Goal: Task Accomplishment & Management: Manage account settings

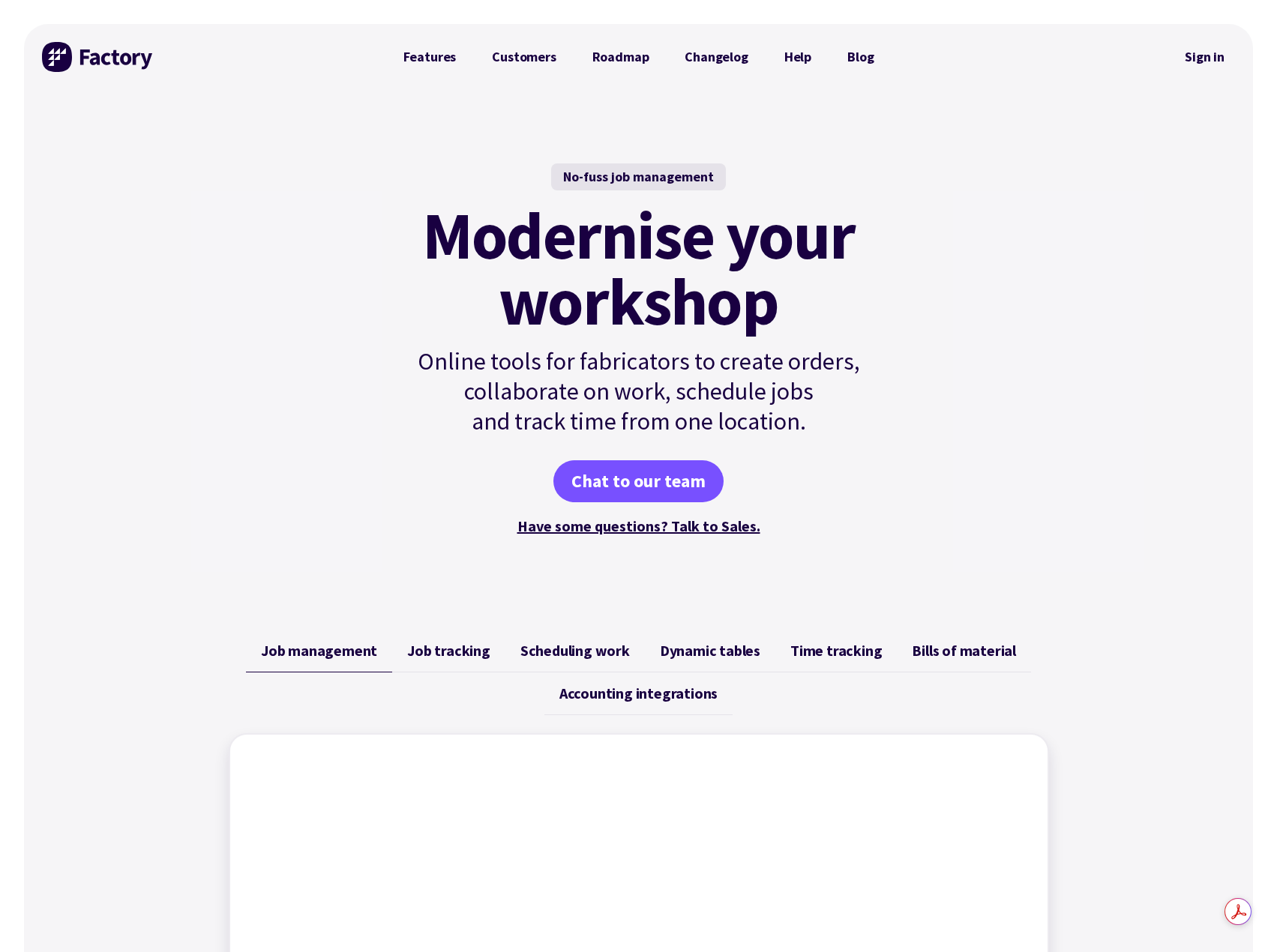
click at [1222, 56] on link "Sign in" at bounding box center [1204, 57] width 61 height 34
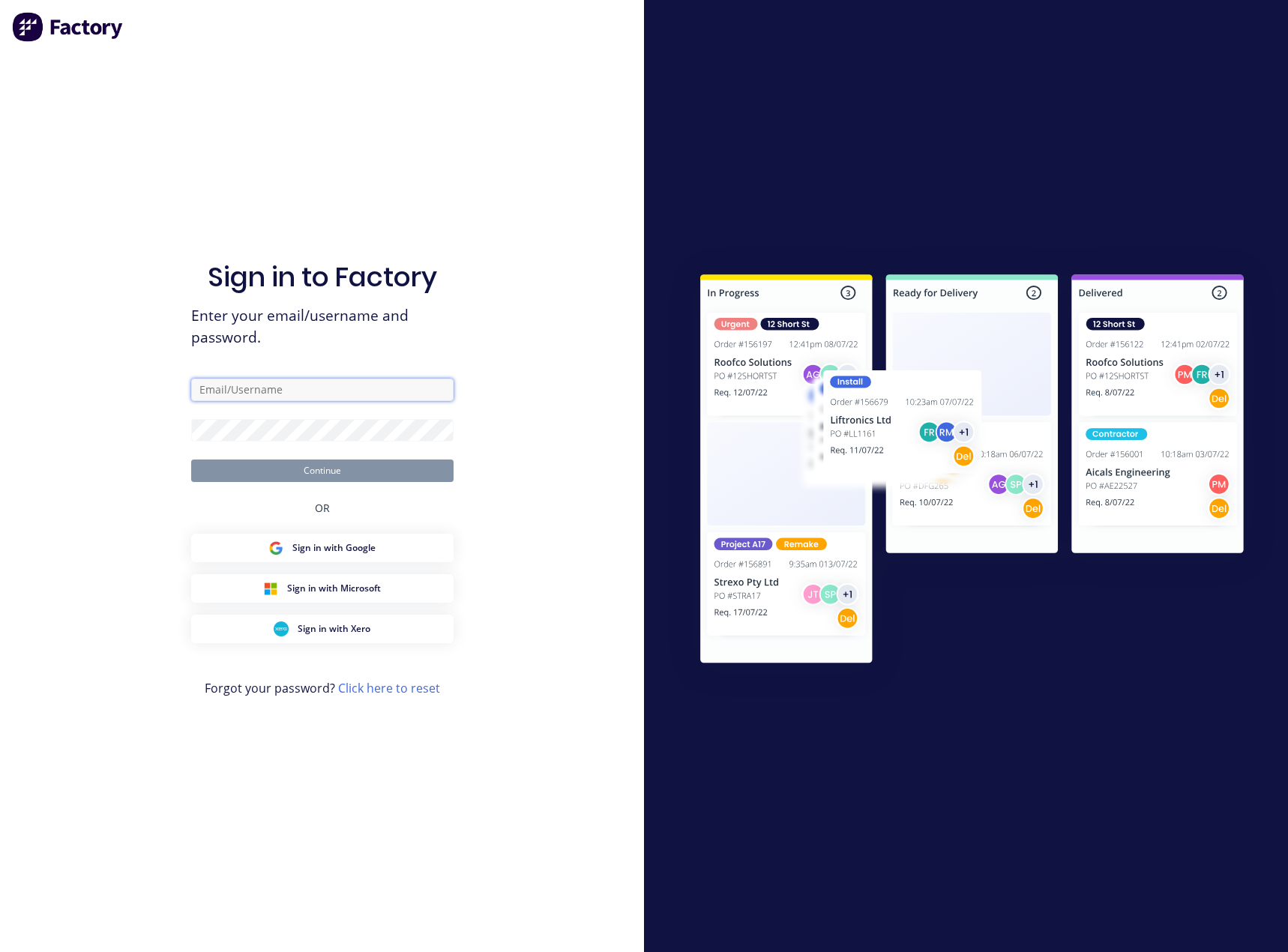
click at [335, 394] on input "text" at bounding box center [322, 389] width 262 height 22
type input "c.golding@qem.net.au"
click at [191, 459] on button "Continue" at bounding box center [322, 470] width 262 height 22
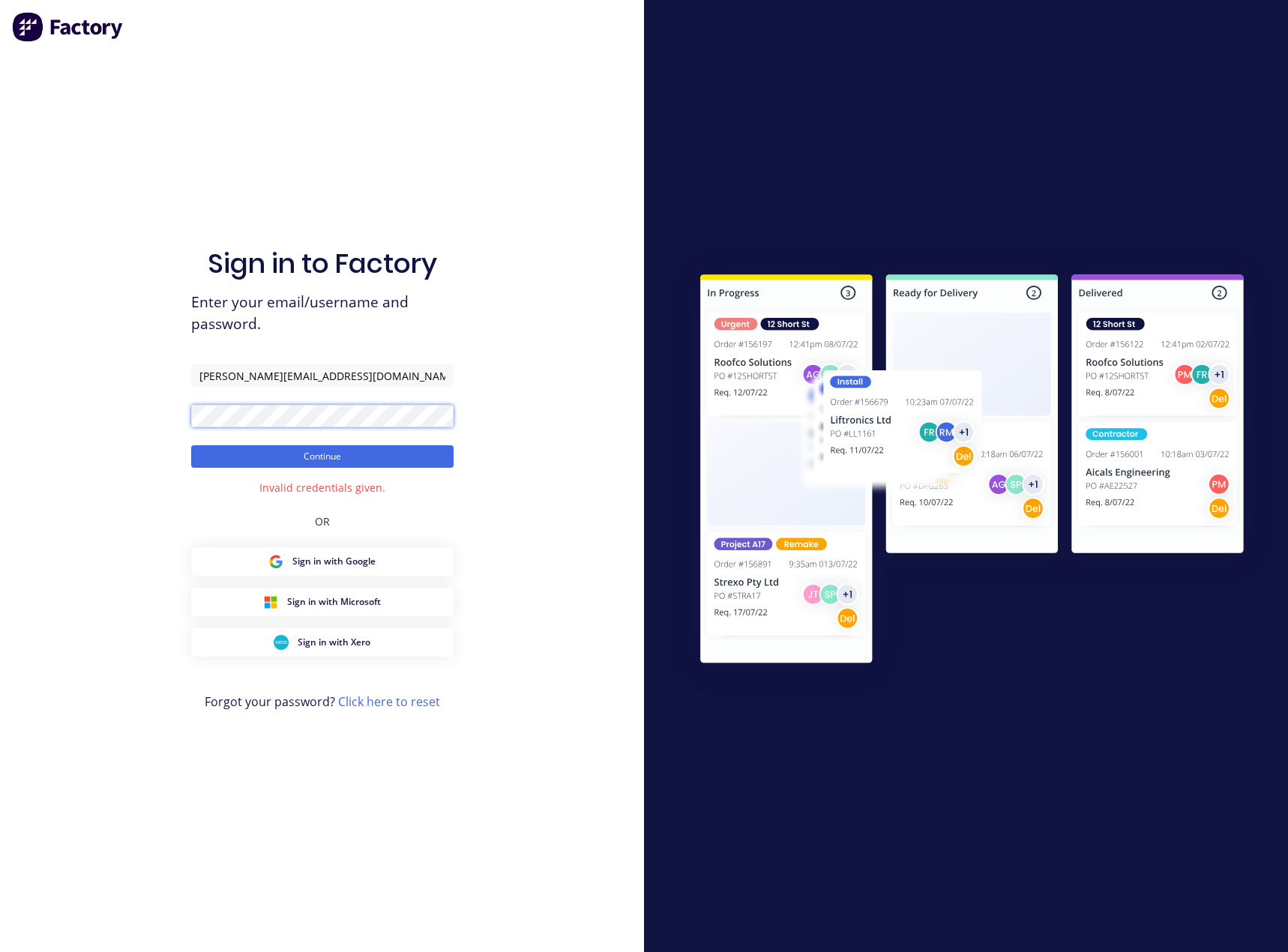
click at [144, 418] on div "Sign in to Factory Enter your email/username and password. c.golding@qem.net.au…" at bounding box center [322, 476] width 644 height 952
click at [191, 446] on button "Continue" at bounding box center [322, 457] width 262 height 22
click at [119, 433] on div "Sign in to Factory Enter your email/username and password. c.golding@qem.net.au…" at bounding box center [322, 476] width 644 height 952
click at [387, 706] on link "Click here to reset" at bounding box center [388, 701] width 102 height 16
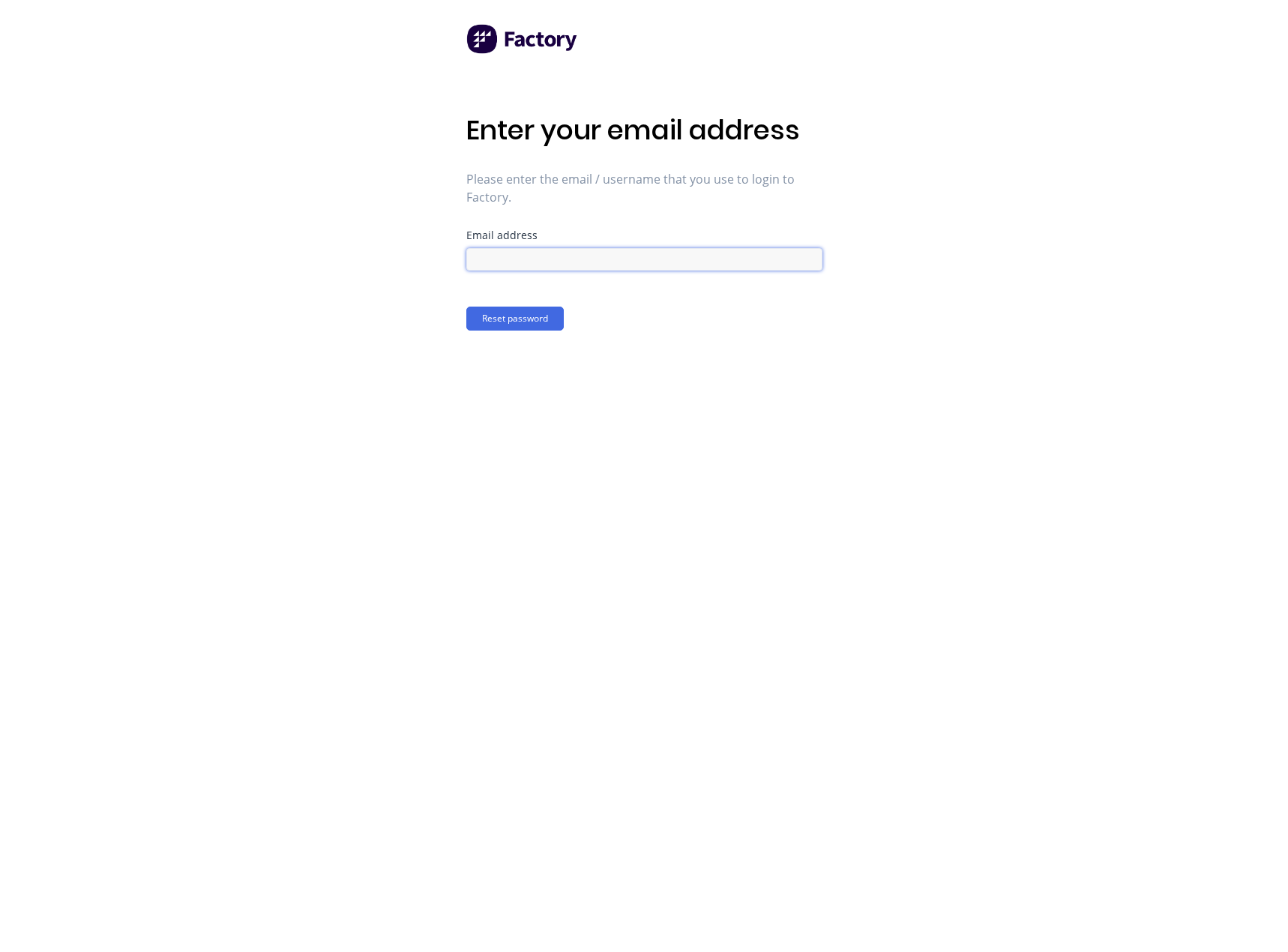
click at [510, 257] on input at bounding box center [644, 260] width 356 height 22
type input "c.golding@qem.net.au"
click at [492, 305] on form "Email address c.golding@qem.net.au Reset password" at bounding box center [644, 281] width 356 height 101
click at [500, 324] on button "Reset password" at bounding box center [515, 318] width 97 height 24
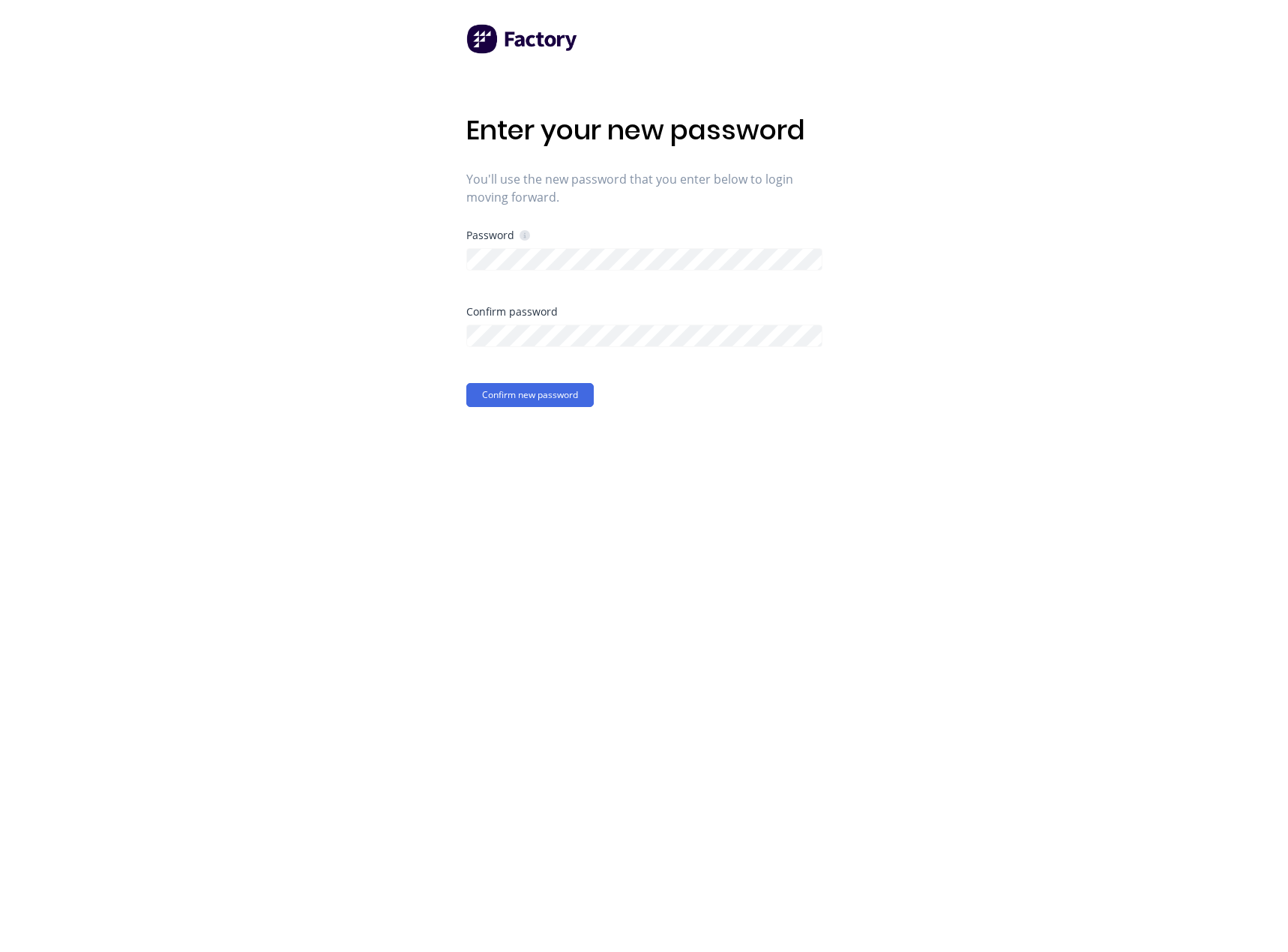
click at [533, 400] on button "Confirm new password" at bounding box center [529, 395] width 127 height 24
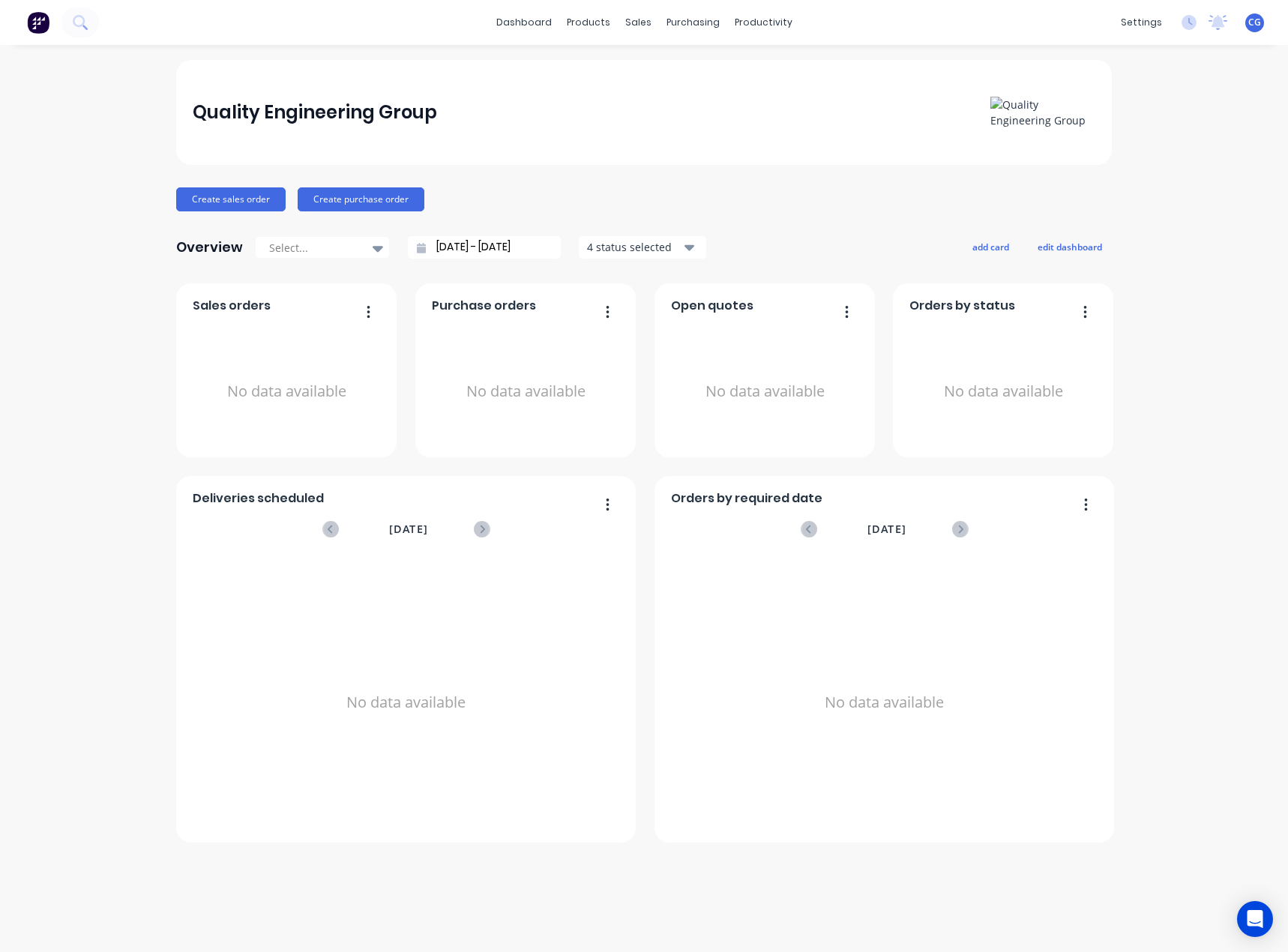
click at [103, 232] on div "Quality Engineering Group Create sales order Create purchase order Overview Sel…" at bounding box center [644, 498] width 1288 height 877
click at [1076, 128] on link "Integrations" at bounding box center [1069, 131] width 199 height 30
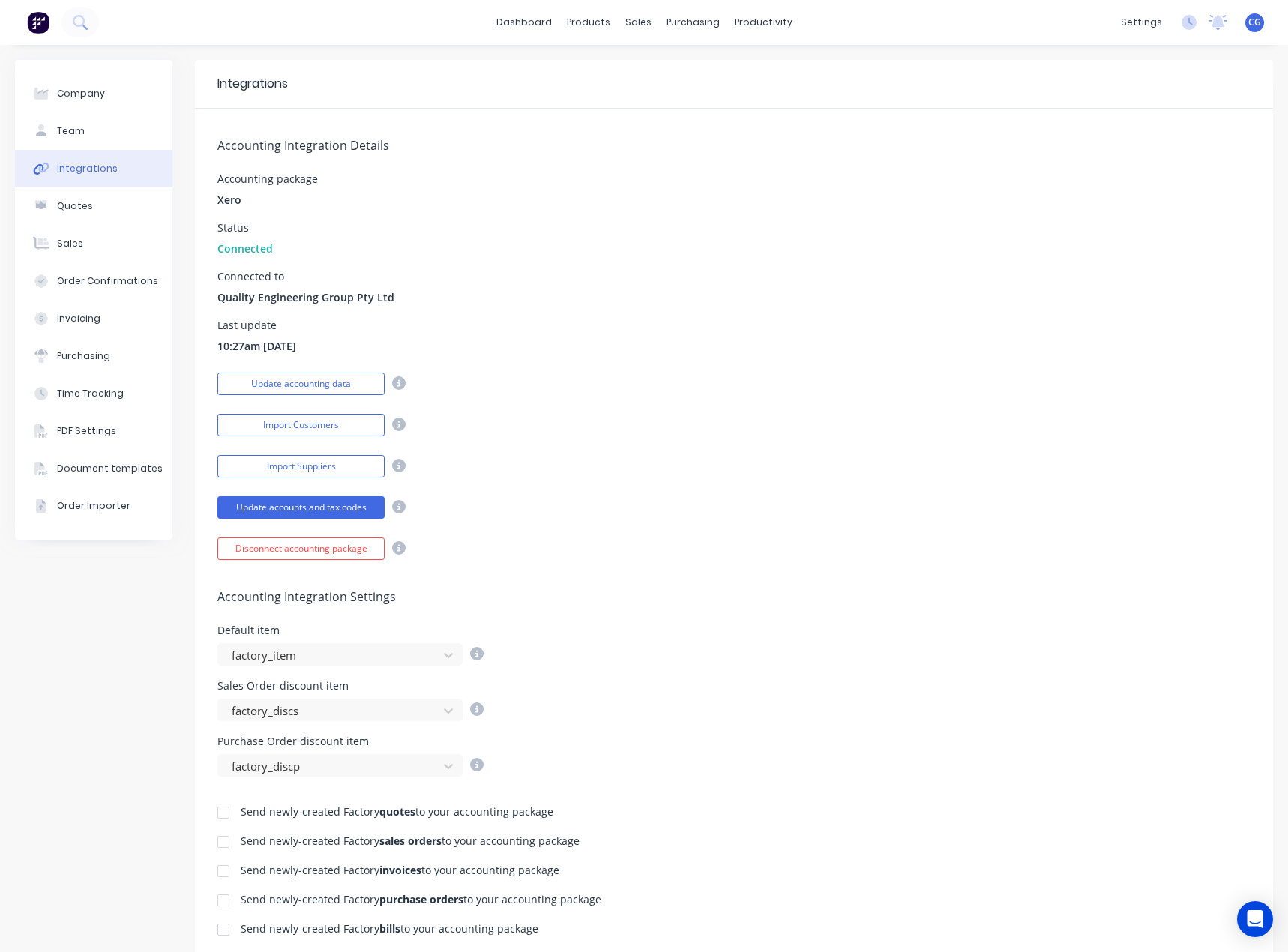
click at [249, 516] on button "Update accounts and tax codes" at bounding box center [301, 507] width 167 height 22
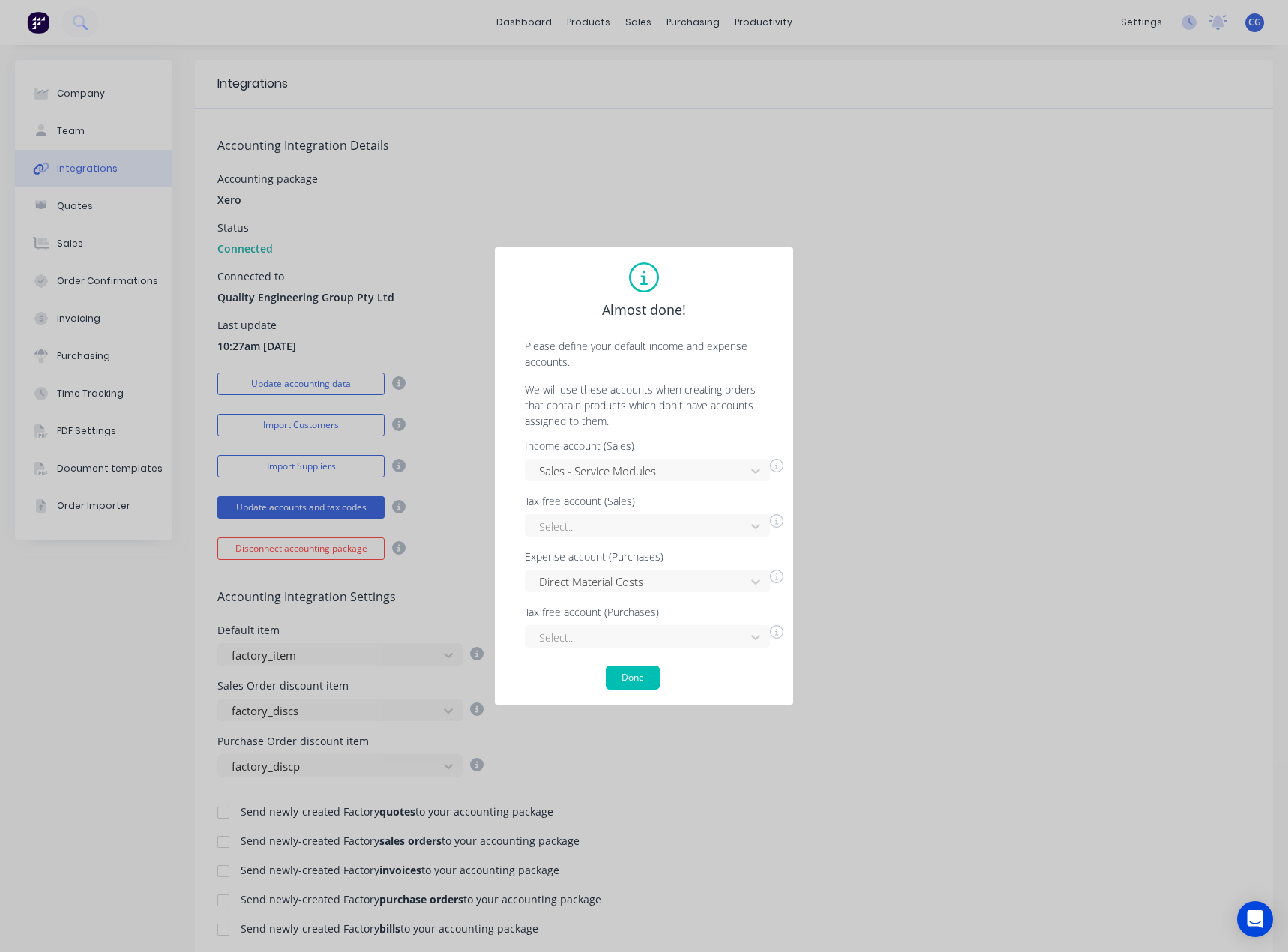
click at [639, 686] on button "Done" at bounding box center [632, 678] width 54 height 24
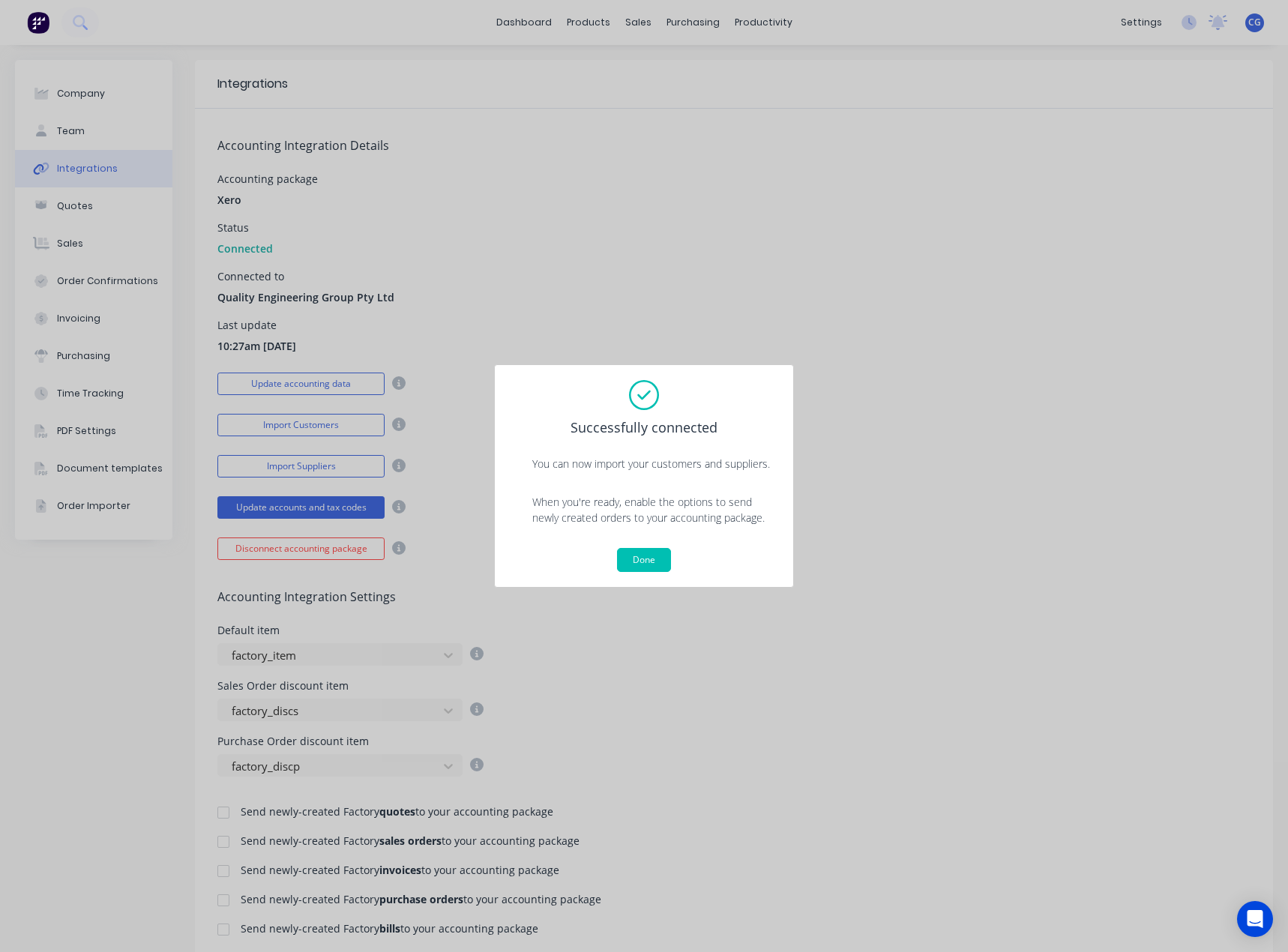
click at [636, 563] on button "Done" at bounding box center [644, 560] width 54 height 24
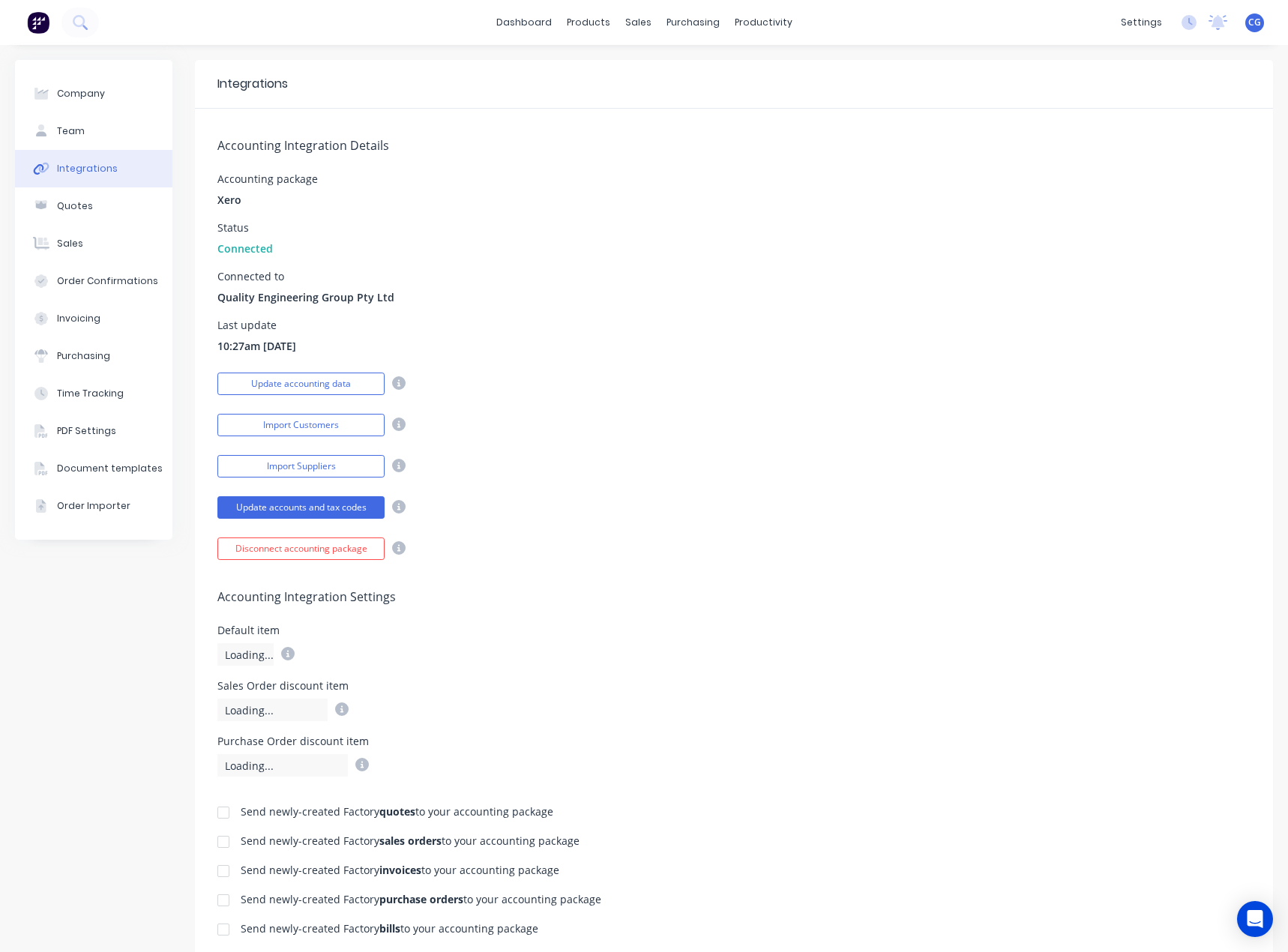
click at [307, 380] on button "Update accounting data" at bounding box center [301, 383] width 167 height 22
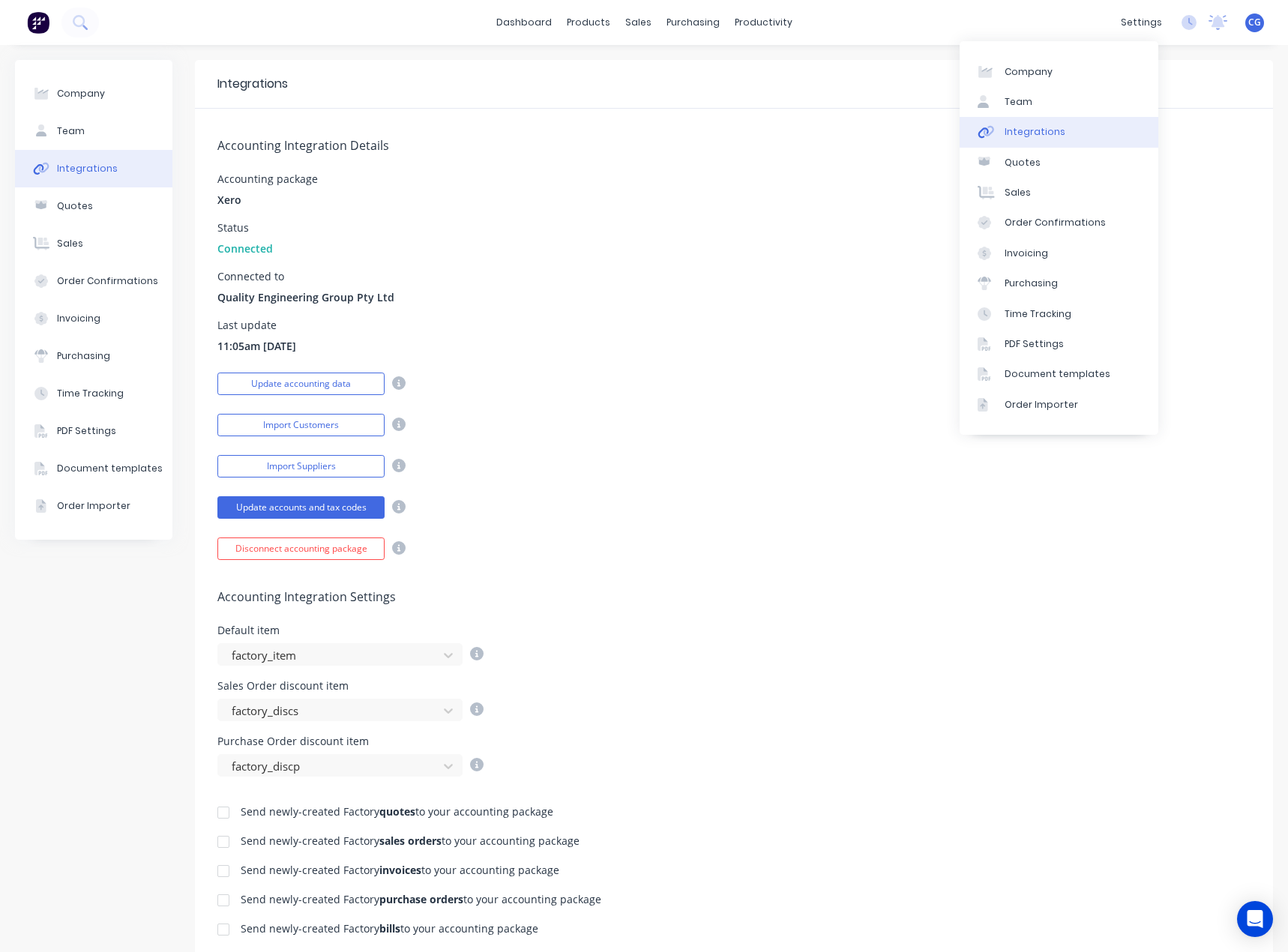
click at [1141, 19] on div "settings" at bounding box center [1141, 22] width 56 height 22
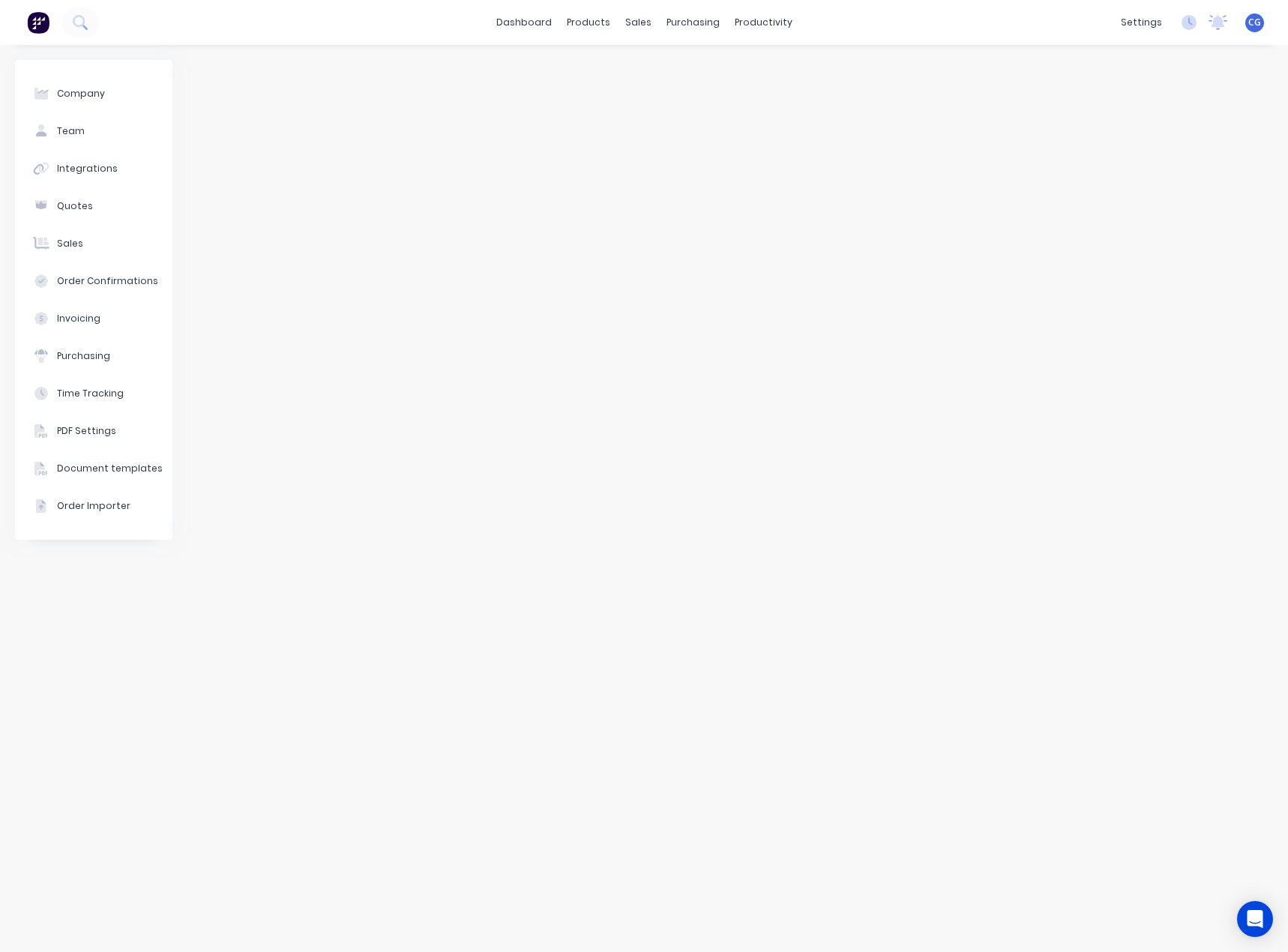
click at [60, 172] on div "Integrations" at bounding box center [87, 169] width 61 height 14
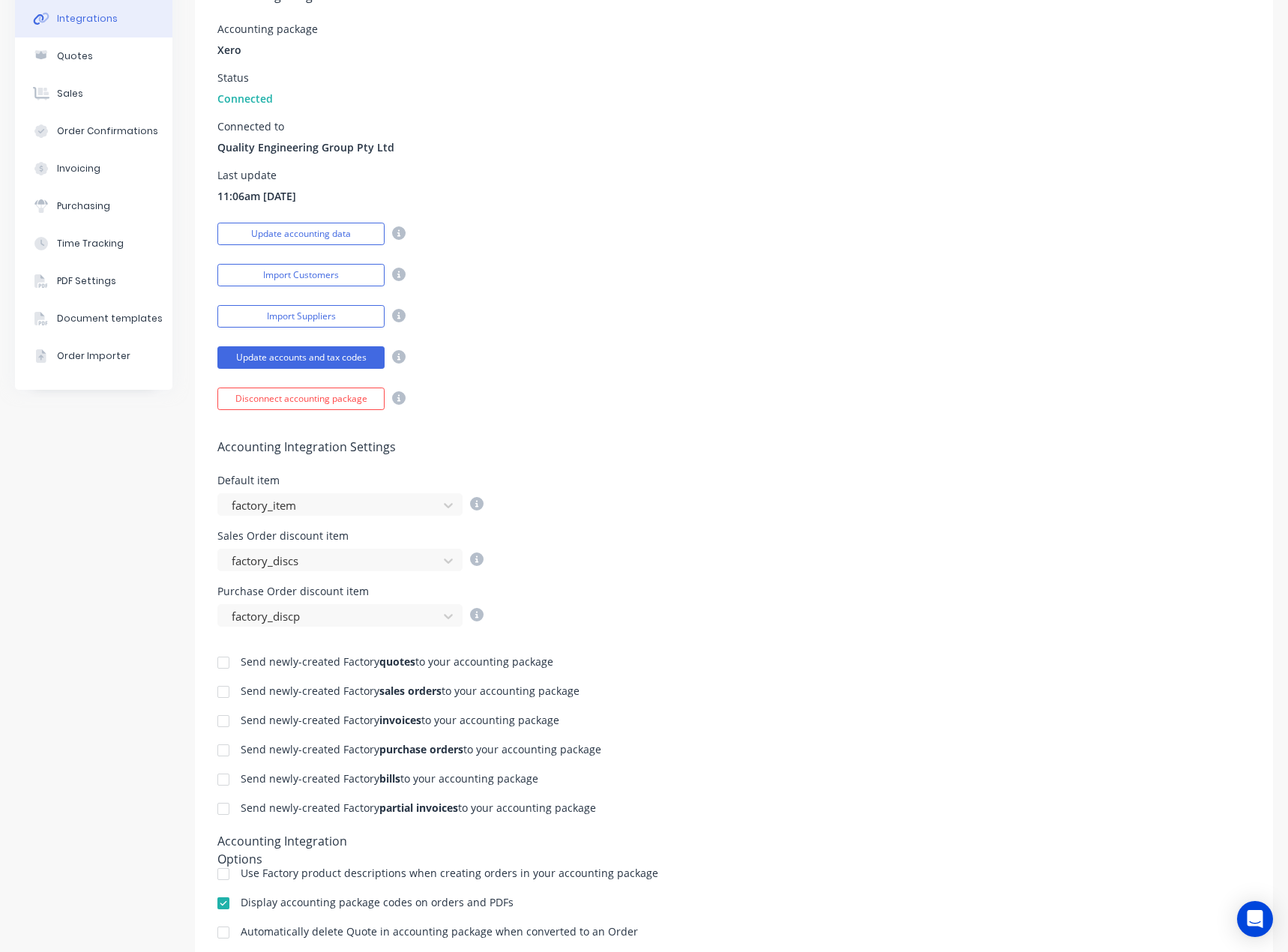
scroll to position [316, 0]
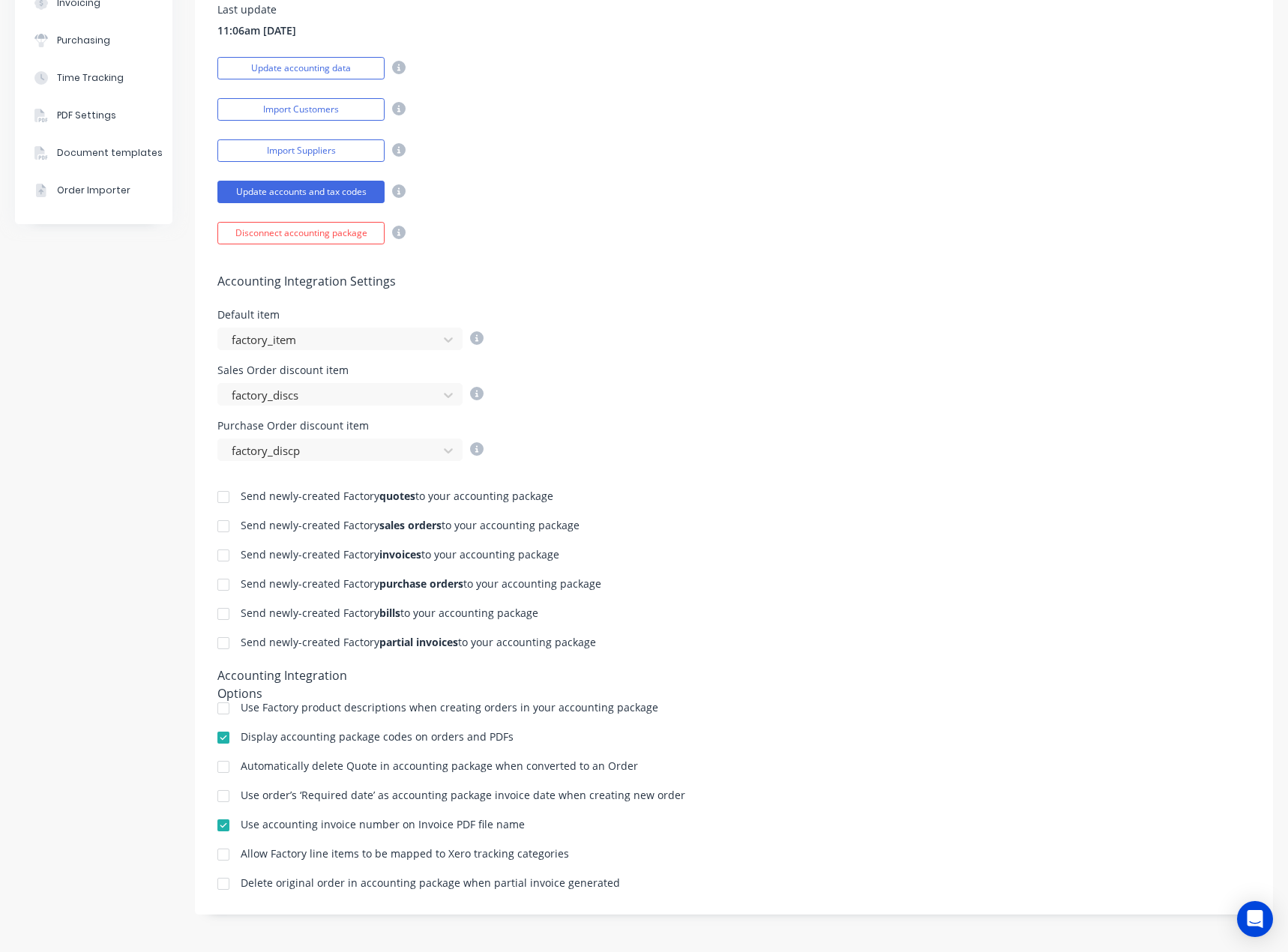
click at [229, 853] on div at bounding box center [223, 855] width 30 height 30
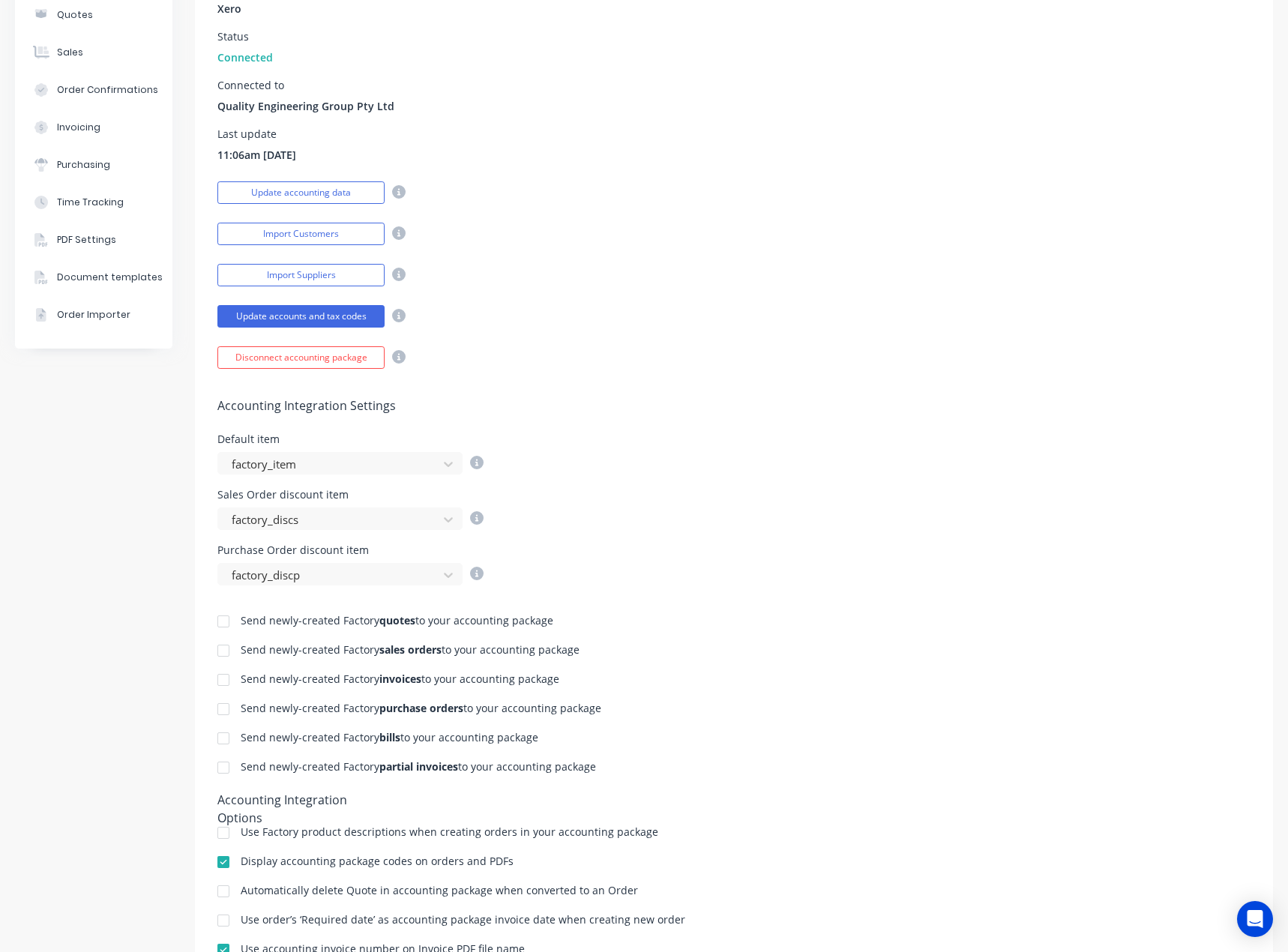
scroll to position [0, 0]
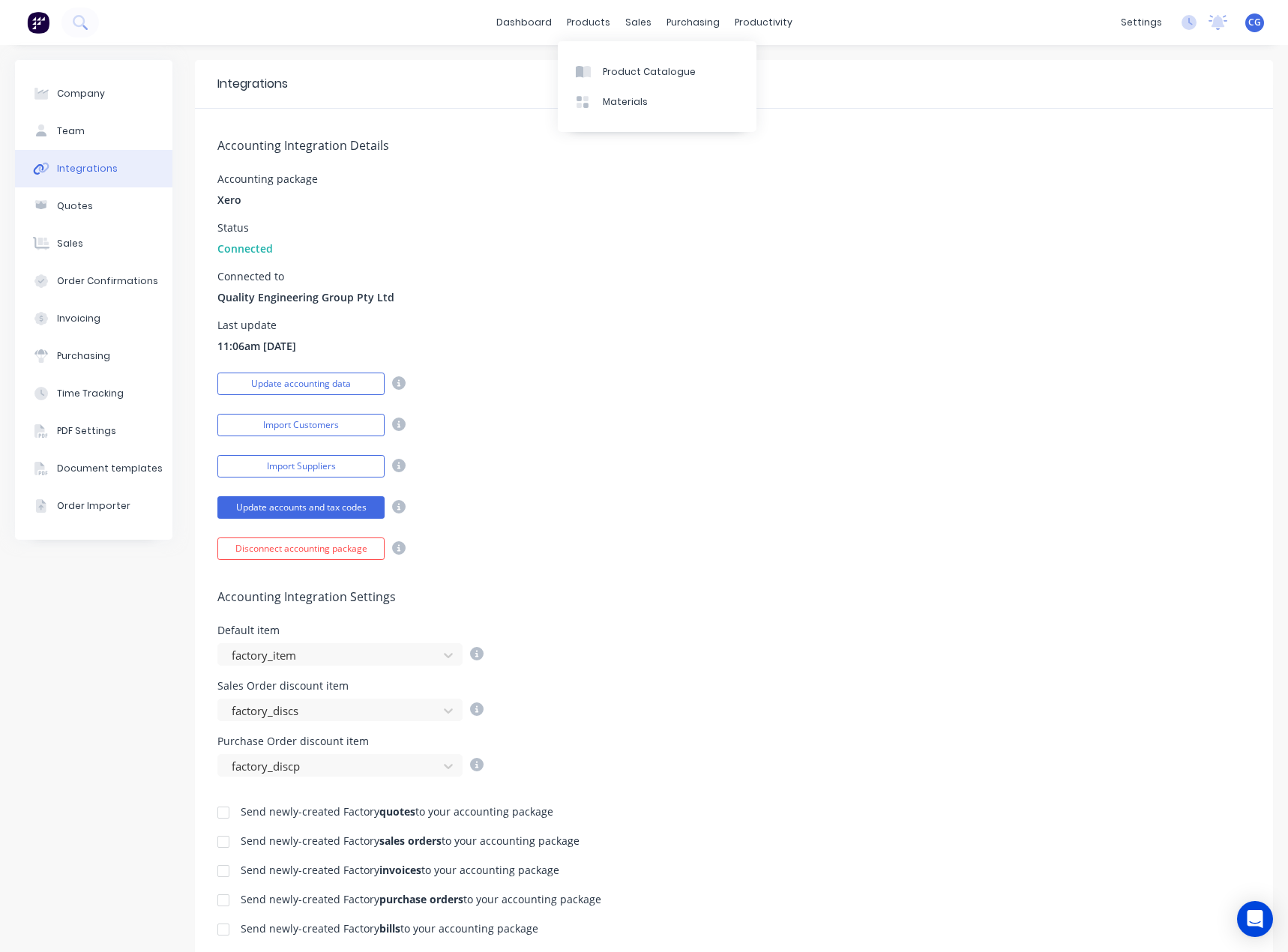
click at [604, 79] on link "Product Catalogue" at bounding box center [656, 71] width 199 height 30
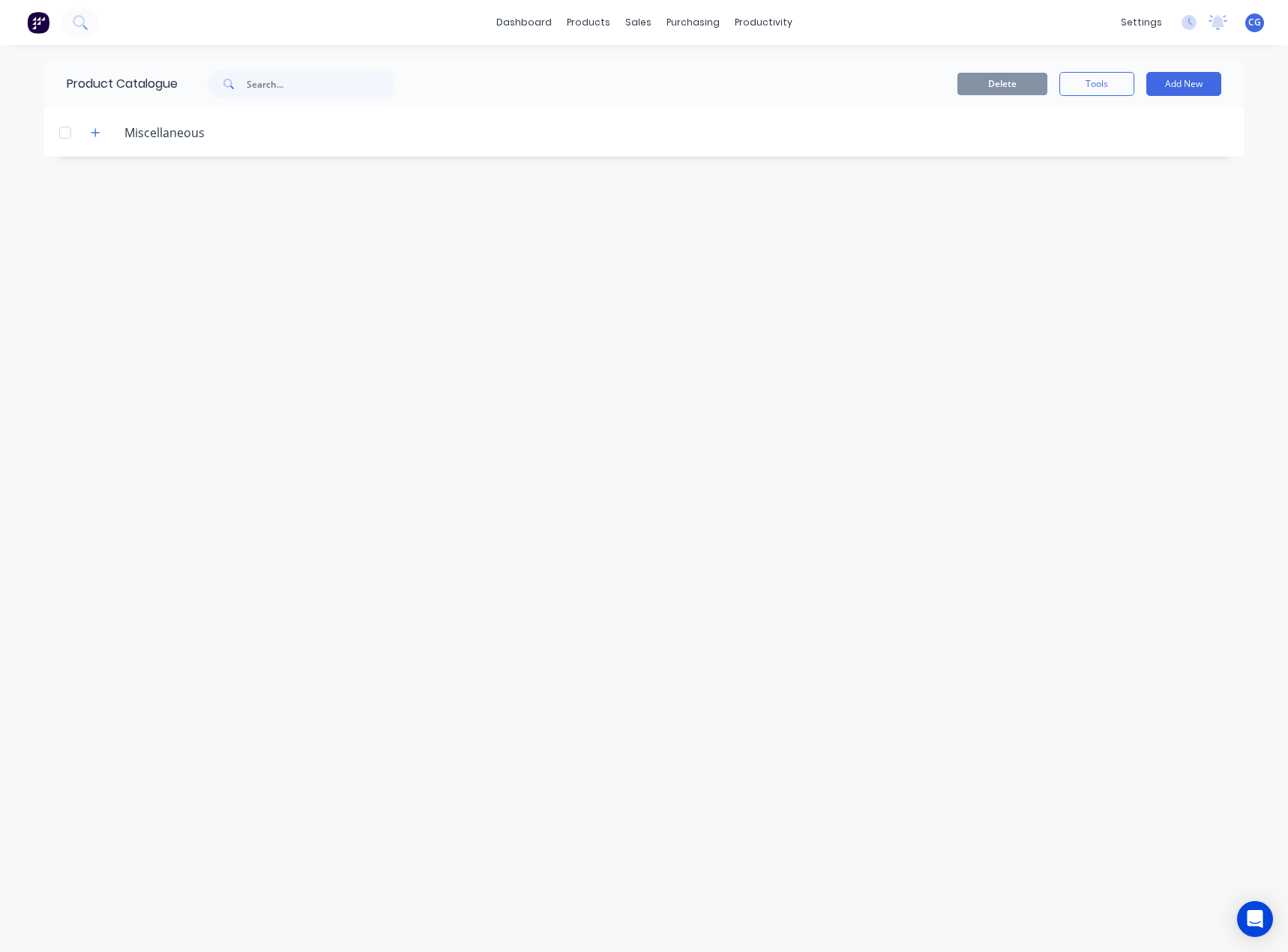
click at [1195, 80] on button "Add New" at bounding box center [1184, 84] width 75 height 24
click at [1145, 153] on div "Product" at bounding box center [1150, 152] width 115 height 21
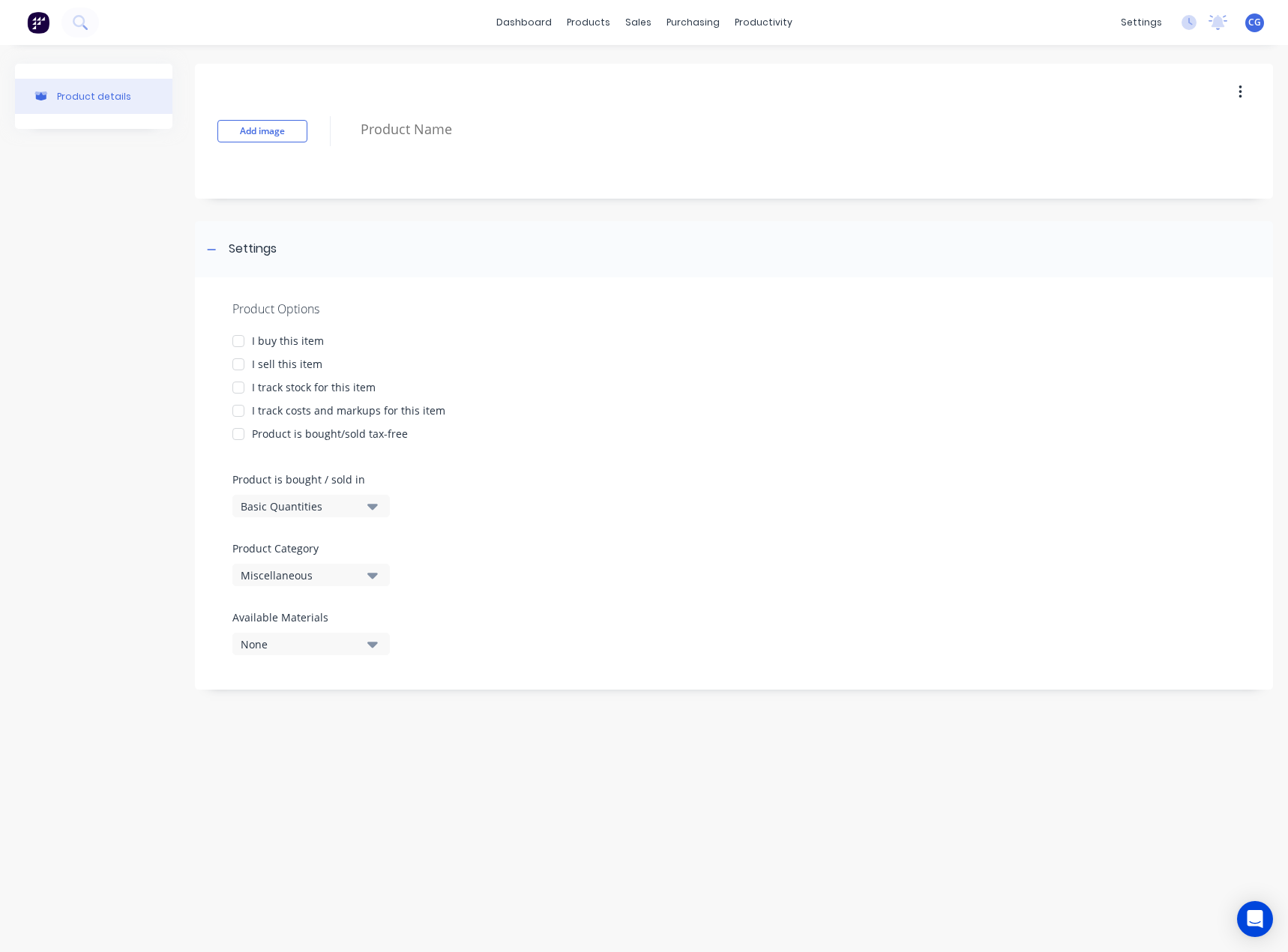
click at [242, 342] on div at bounding box center [238, 341] width 30 height 30
click at [245, 366] on div at bounding box center [238, 364] width 30 height 30
click at [245, 385] on div at bounding box center [238, 387] width 30 height 30
click at [239, 403] on div at bounding box center [238, 411] width 30 height 30
click at [242, 436] on div at bounding box center [238, 434] width 30 height 30
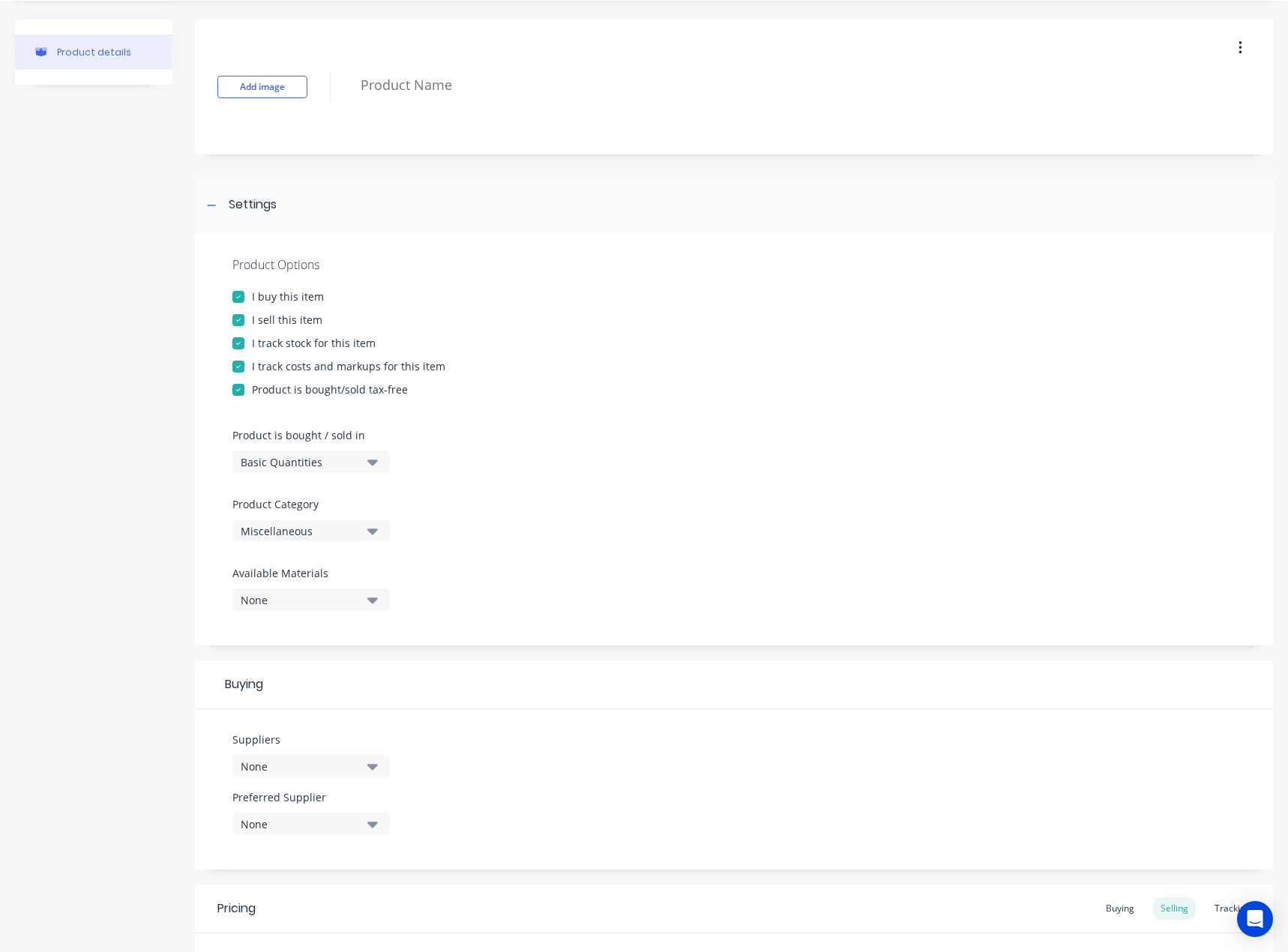
scroll to position [75, 0]
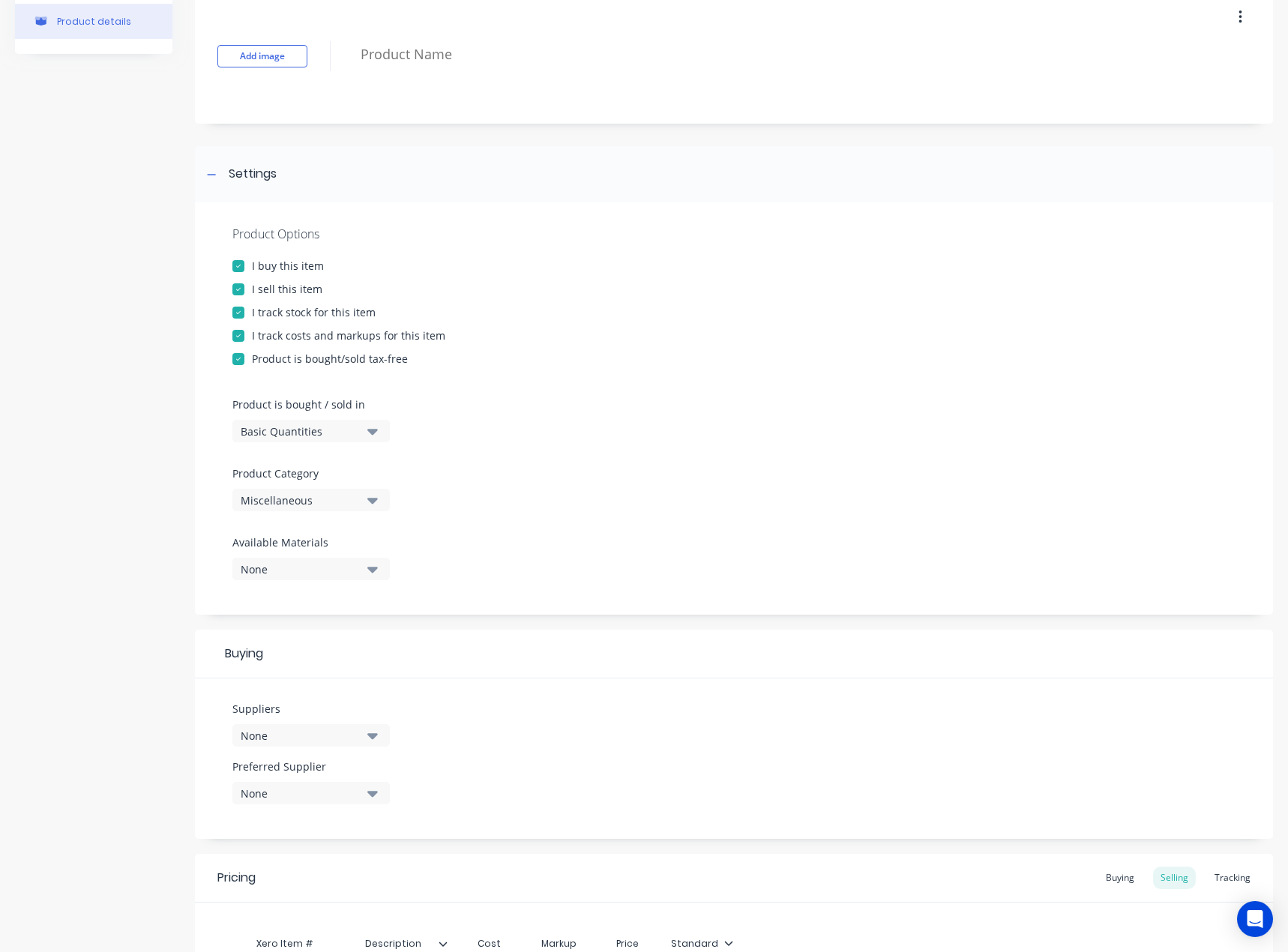
click at [365, 434] on button "Basic Quantities" at bounding box center [311, 431] width 157 height 22
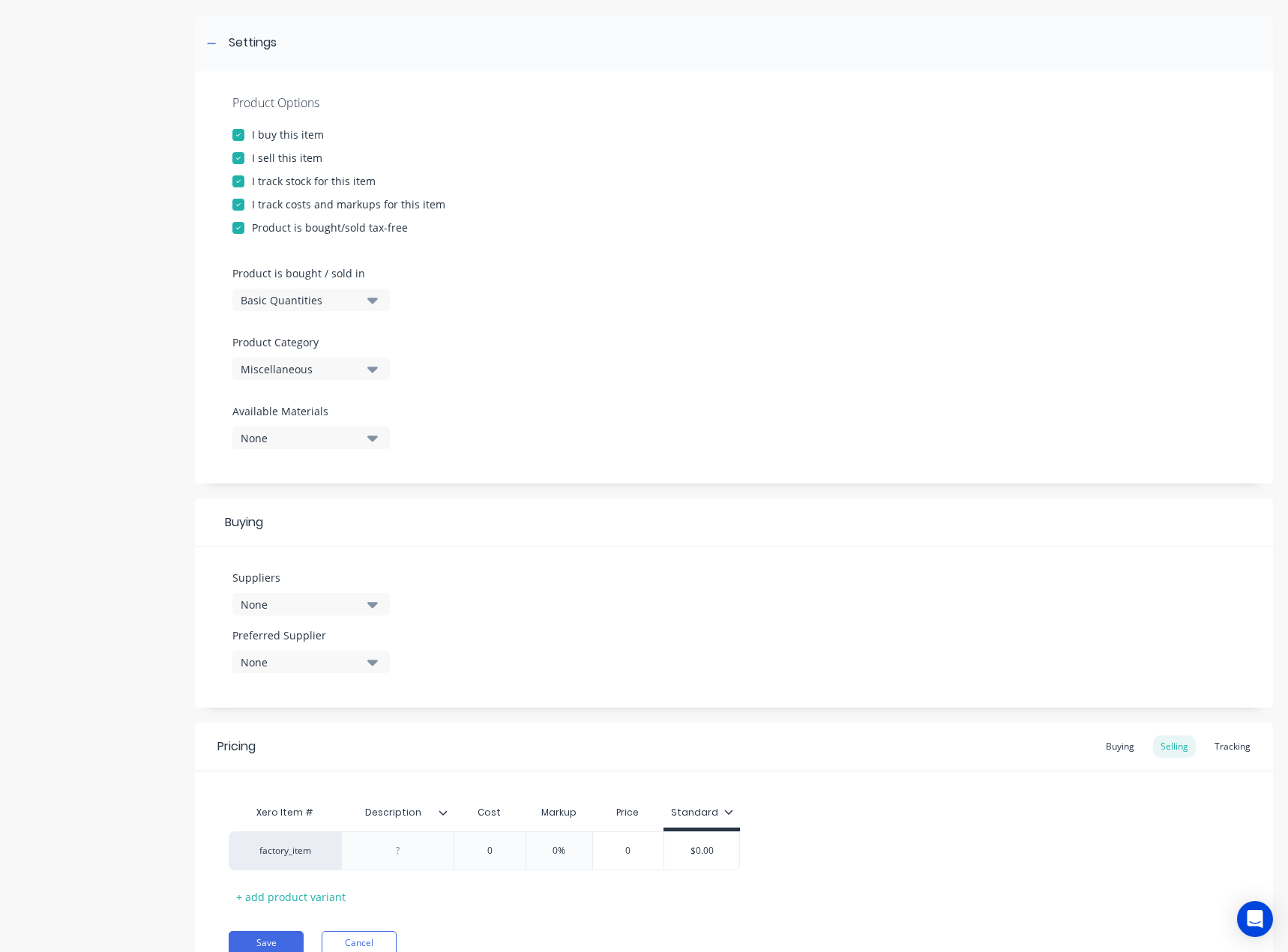
scroll to position [225, 0]
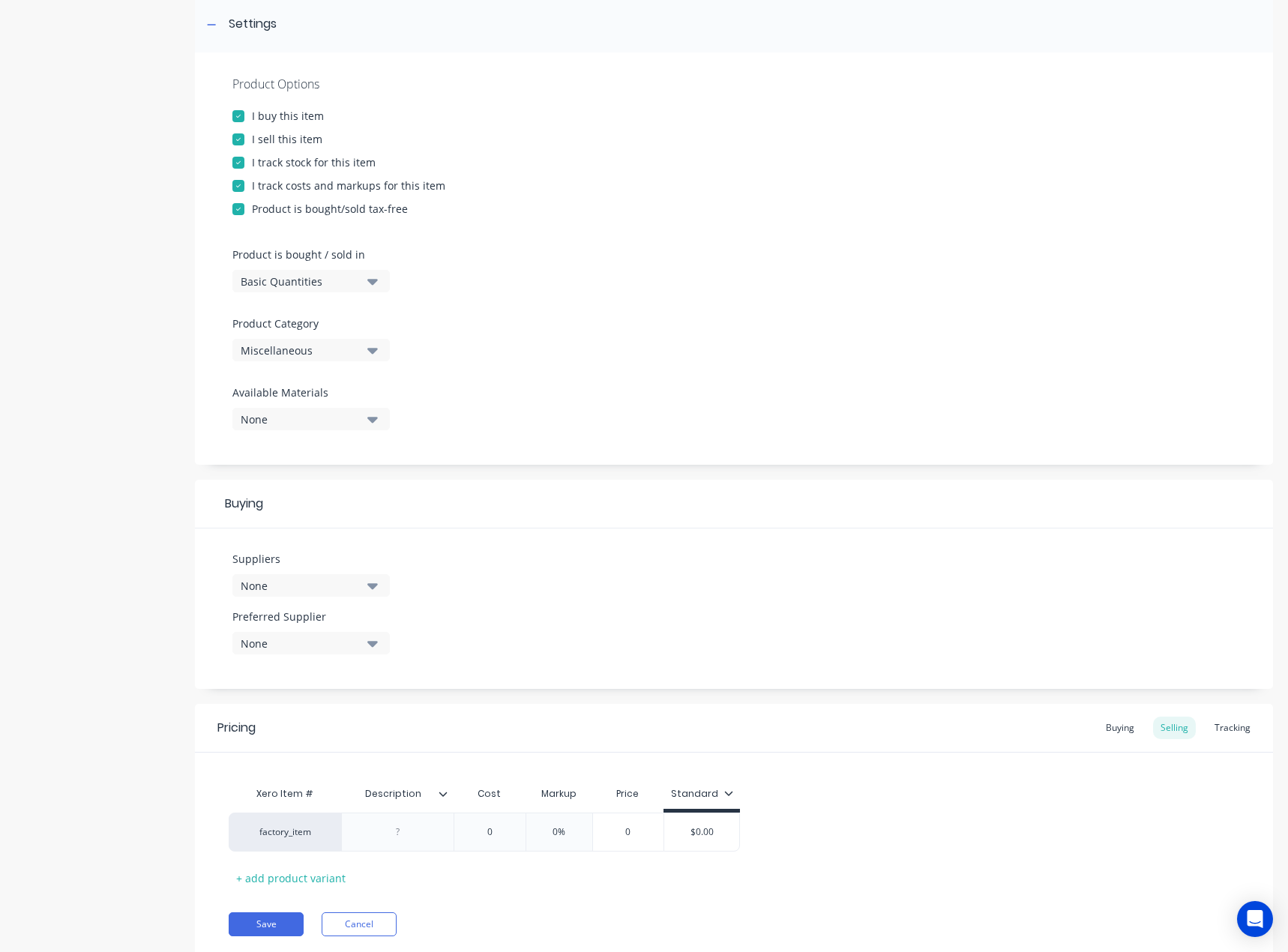
click at [376, 420] on icon "button" at bounding box center [372, 419] width 10 height 6
click at [545, 400] on div "Product Options I buy this item I sell this item I track stock for this item I …" at bounding box center [733, 258] width 1078 height 412
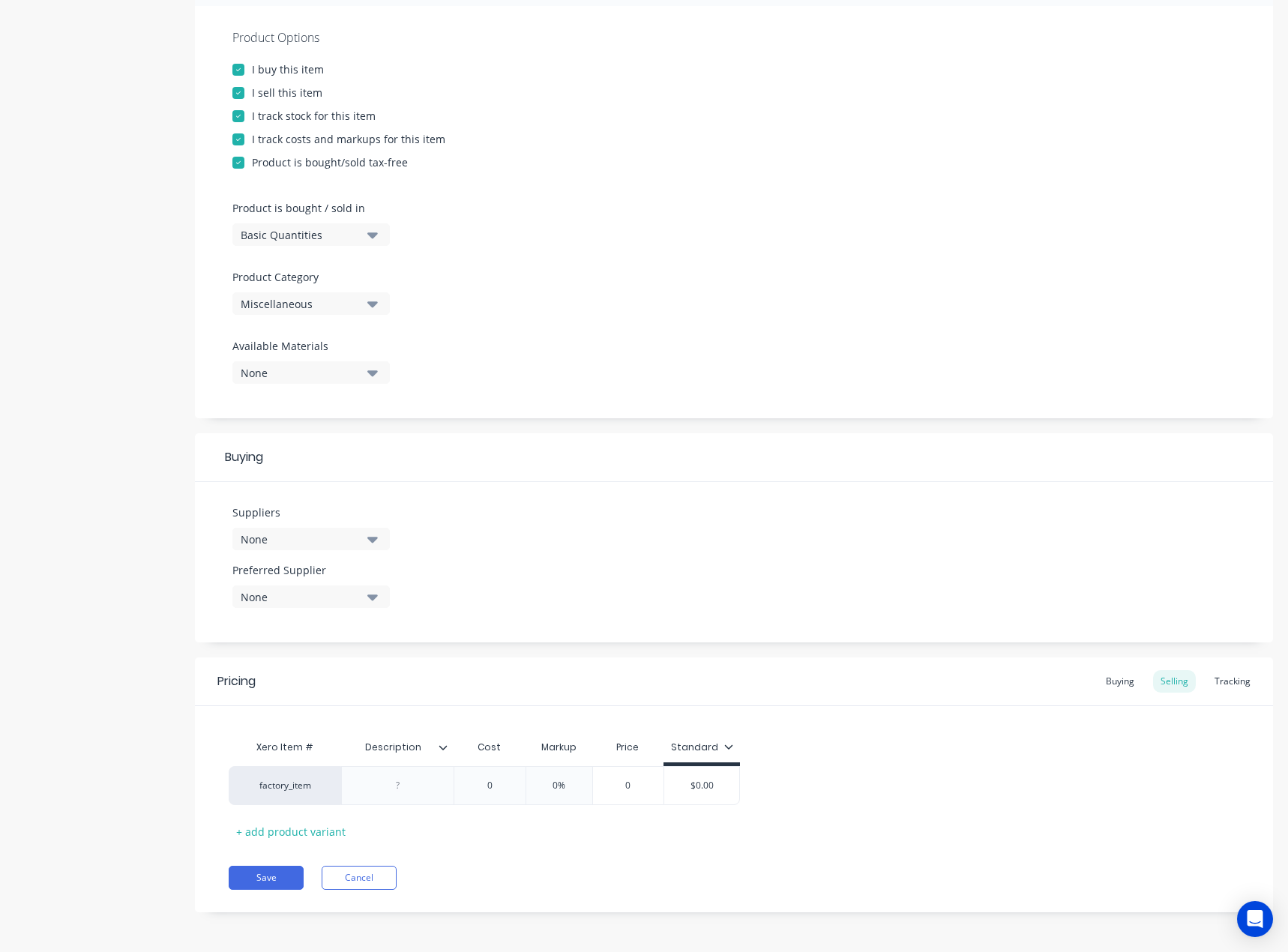
scroll to position [273, 0]
click at [369, 548] on button "None" at bounding box center [311, 537] width 157 height 22
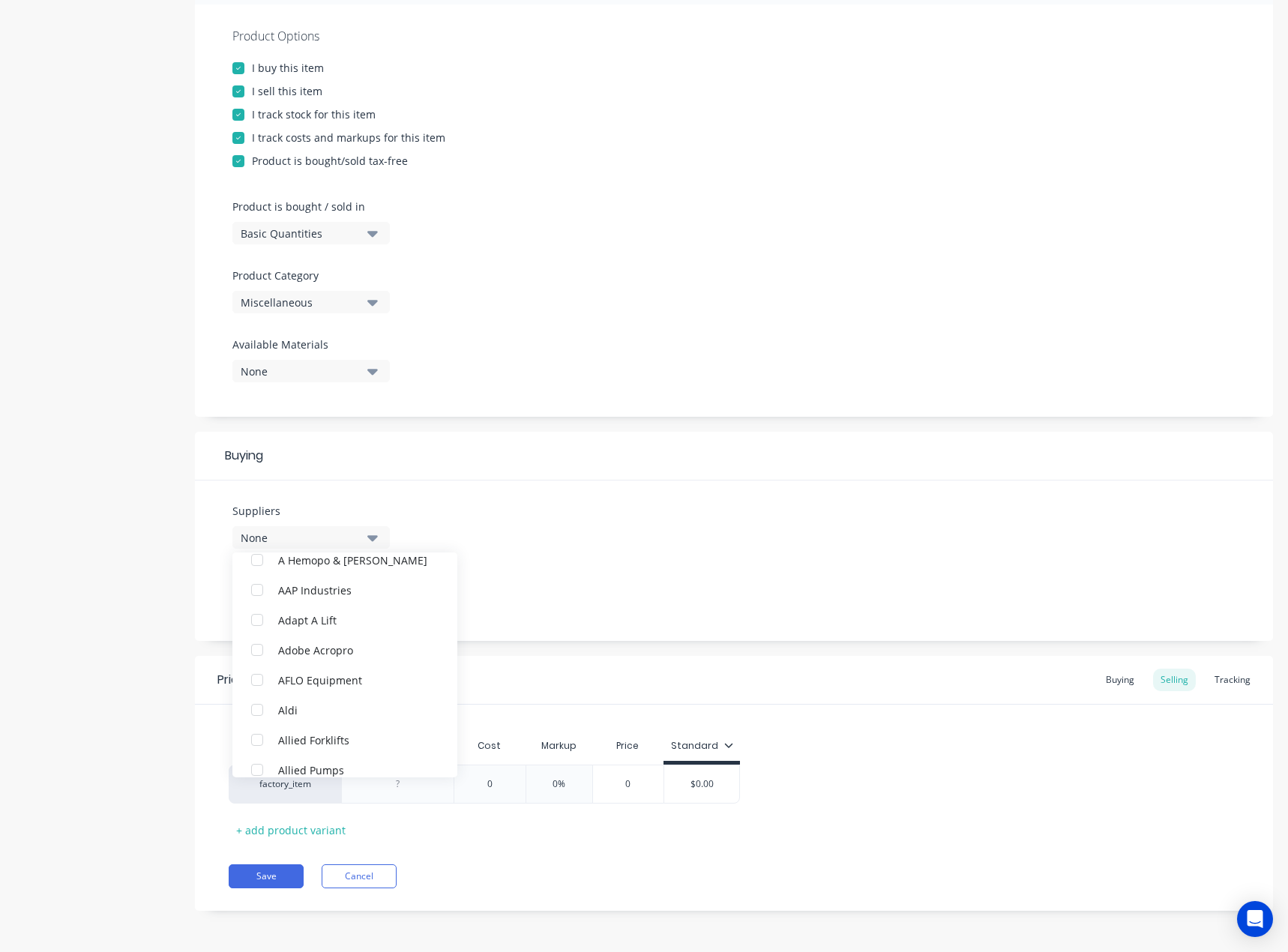
scroll to position [0, 0]
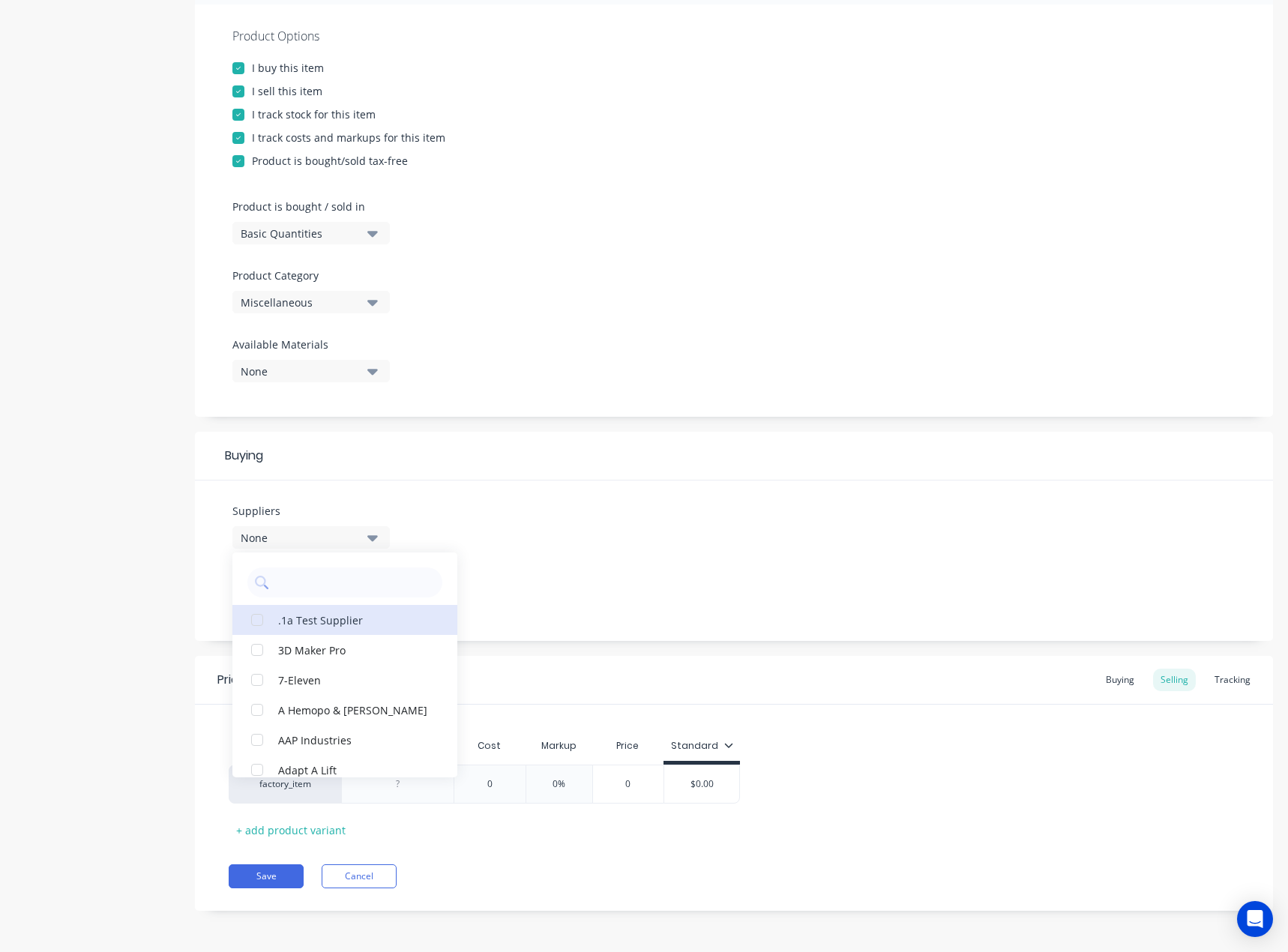
click at [337, 628] on div ".1a Test Supplier" at bounding box center [353, 620] width 150 height 15
click at [592, 560] on div "Suppliers 1 suppliers selected .1a Test Supplier 3D Maker Pro 7-Eleven A Hemopo…" at bounding box center [733, 561] width 1078 height 161
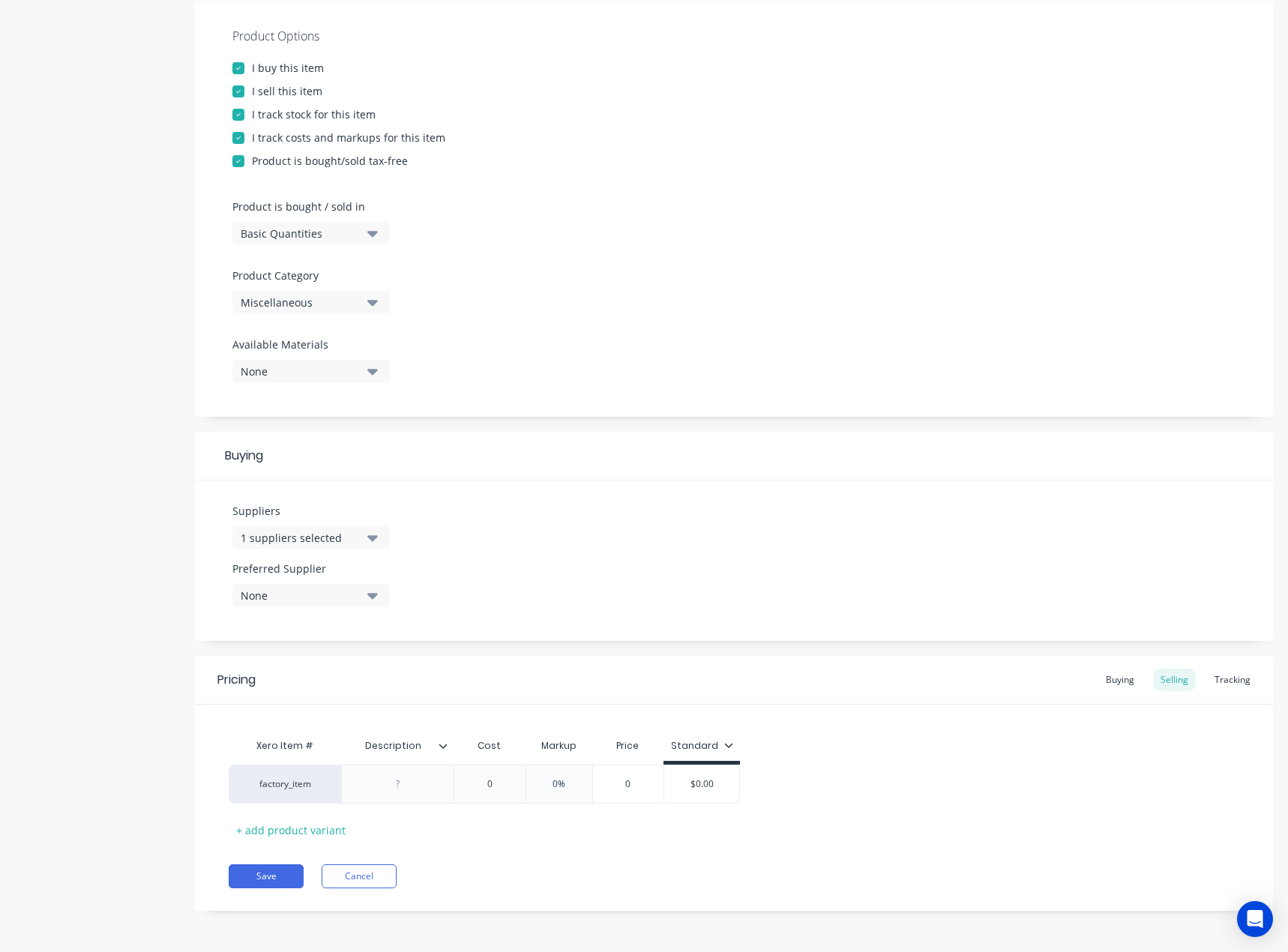
click at [322, 599] on div "None" at bounding box center [300, 596] width 120 height 15
click at [328, 678] on div ".1a Test Supplier" at bounding box center [353, 677] width 150 height 15
click at [481, 552] on div "Suppliers 1 suppliers selected Preferred Supplier .1a Test Supplier .1a Test Su…" at bounding box center [733, 561] width 1078 height 161
click at [320, 792] on div "factory_item" at bounding box center [285, 785] width 113 height 39
click at [283, 784] on div "factory_item" at bounding box center [284, 785] width 83 height 14
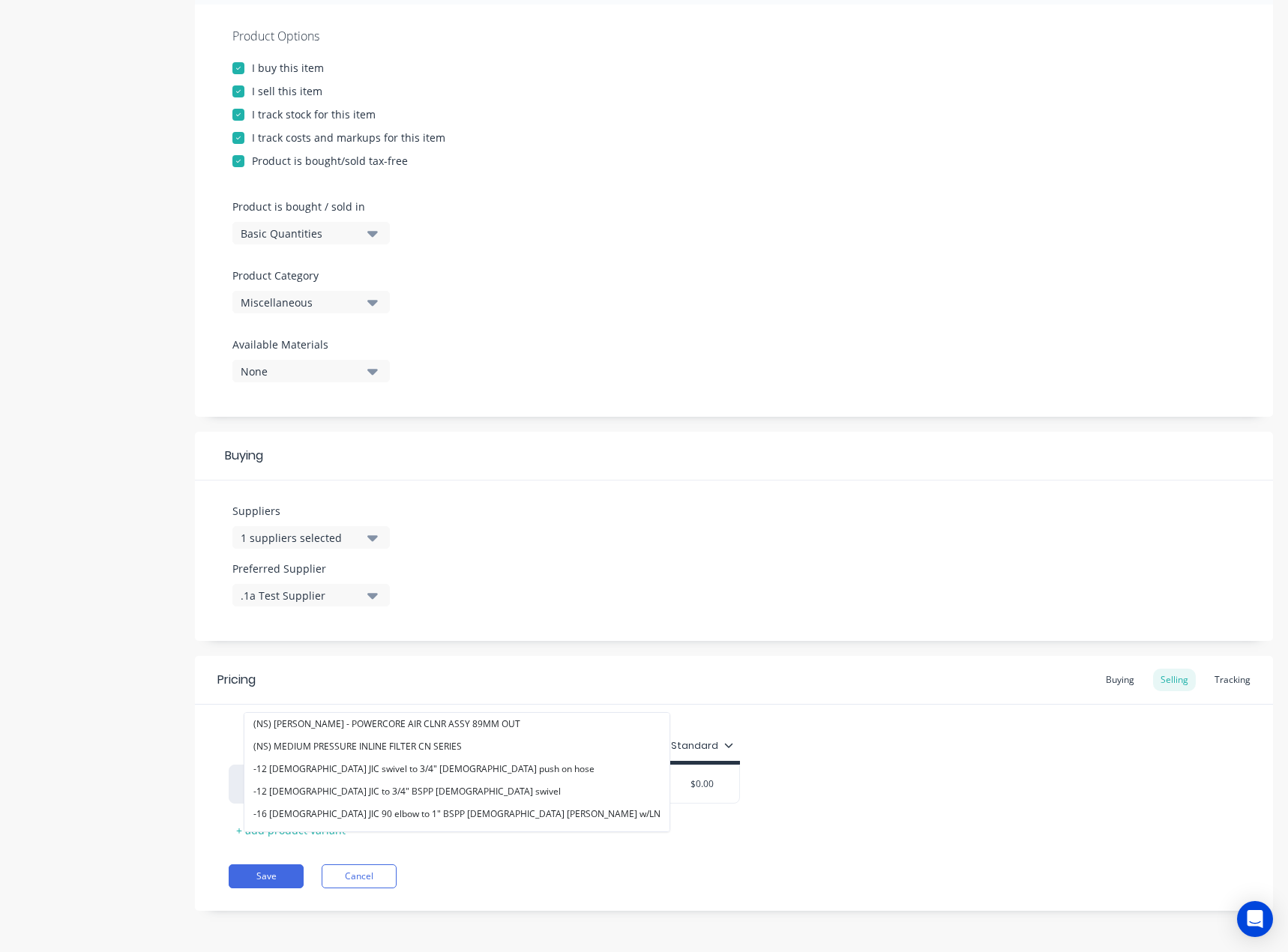
click at [468, 669] on div "Pricing Buying Selling Tracking" at bounding box center [733, 680] width 1078 height 49
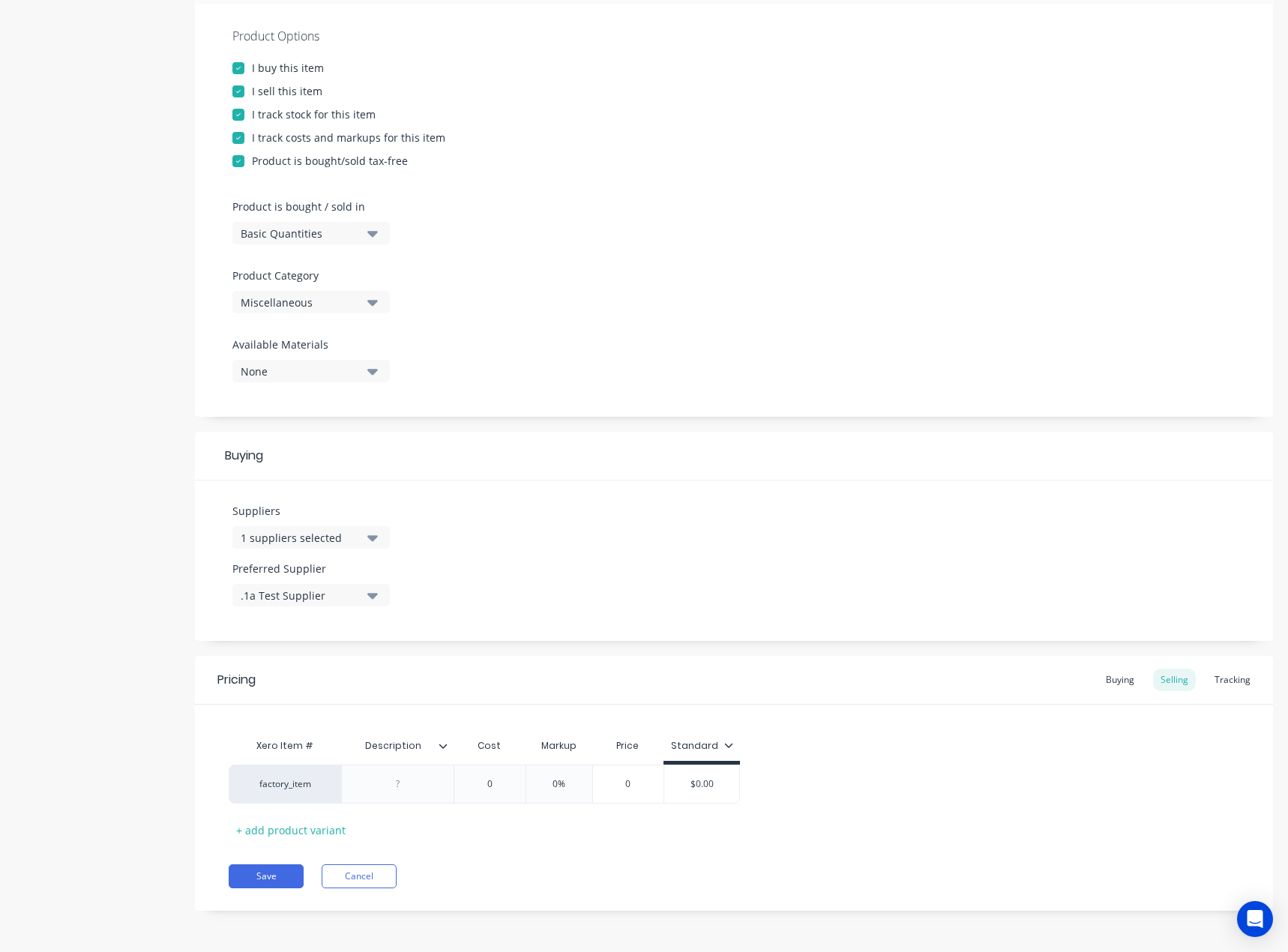
click at [323, 800] on div "factory_item" at bounding box center [285, 785] width 113 height 39
click at [306, 789] on div "factory_item" at bounding box center [284, 785] width 83 height 14
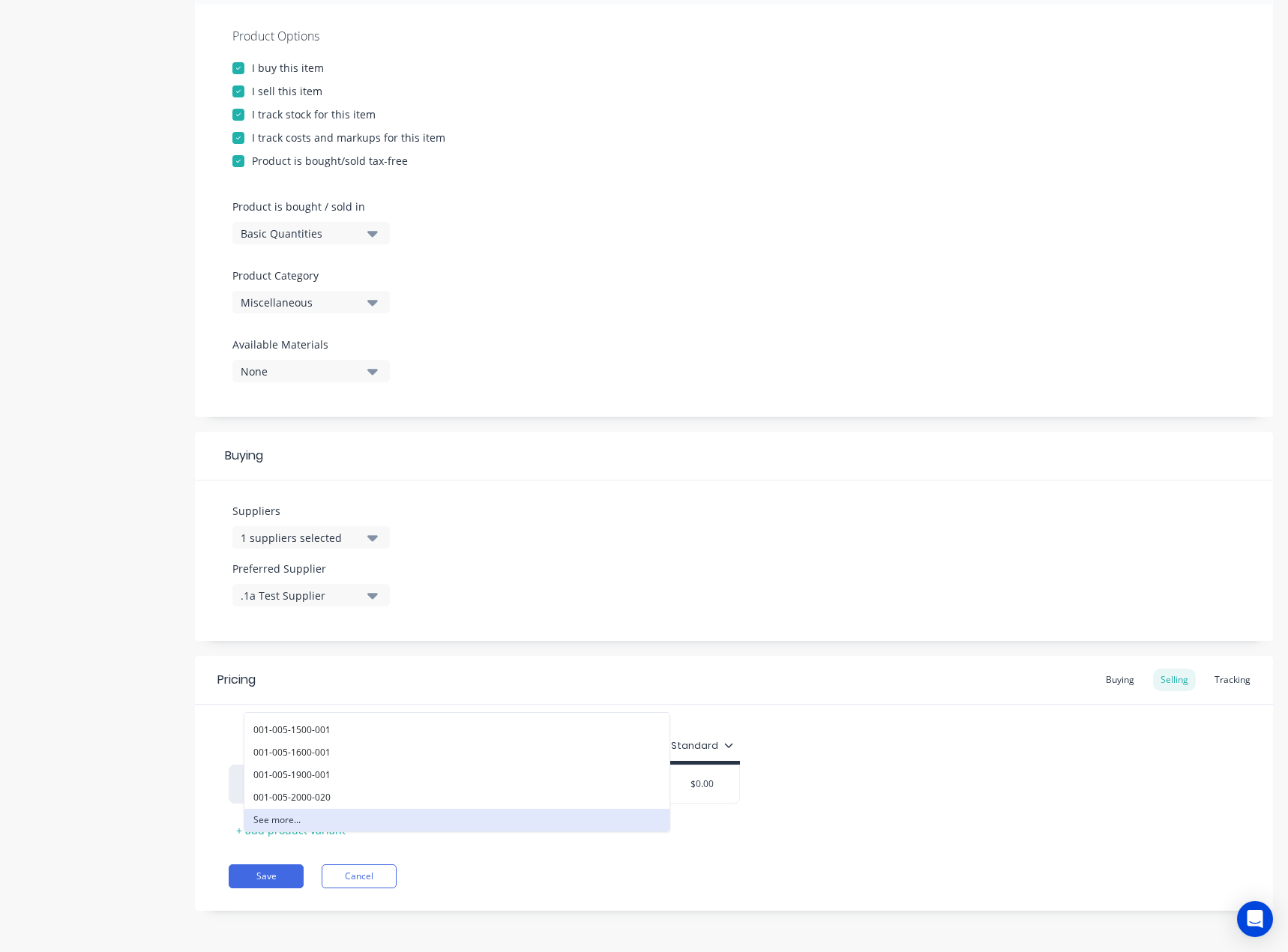
click at [288, 817] on button "See more..." at bounding box center [457, 821] width 425 height 22
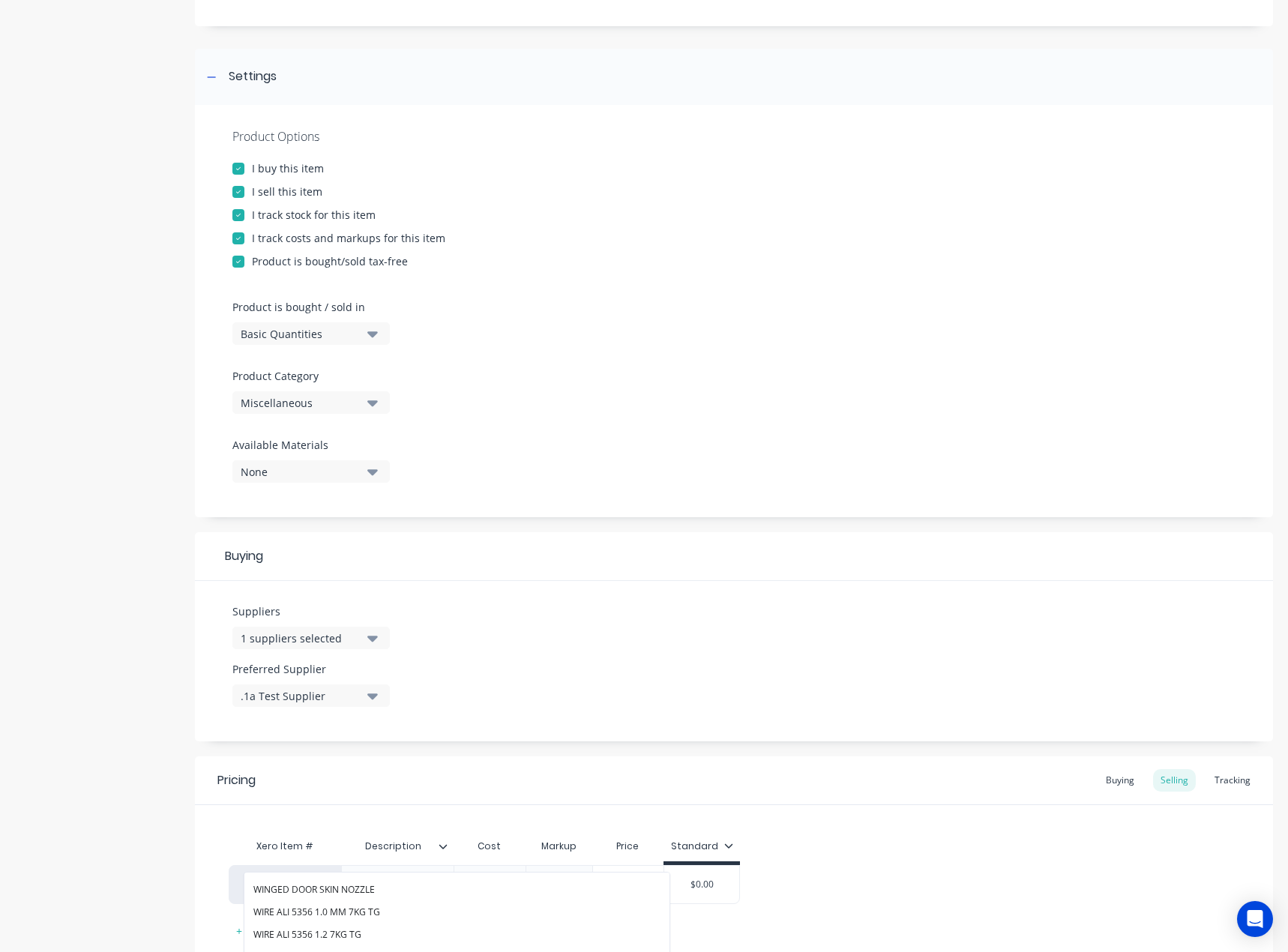
scroll to position [0, 0]
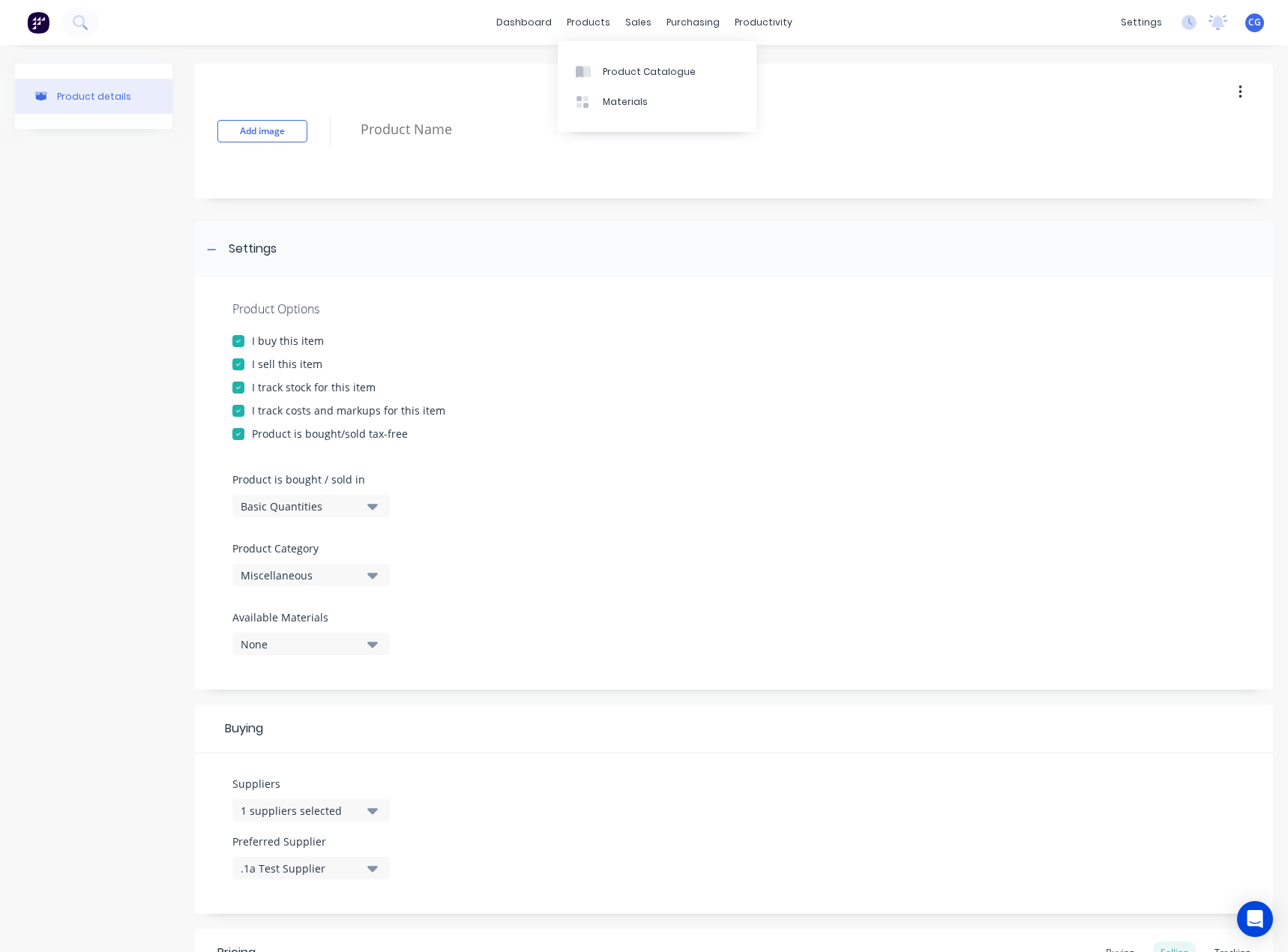
click at [586, 21] on div "products" at bounding box center [588, 22] width 58 height 22
click at [397, 103] on div "Add image" at bounding box center [733, 131] width 1078 height 135
click at [409, 132] on textarea at bounding box center [766, 129] width 826 height 35
type textarea "x"
type textarea "4"
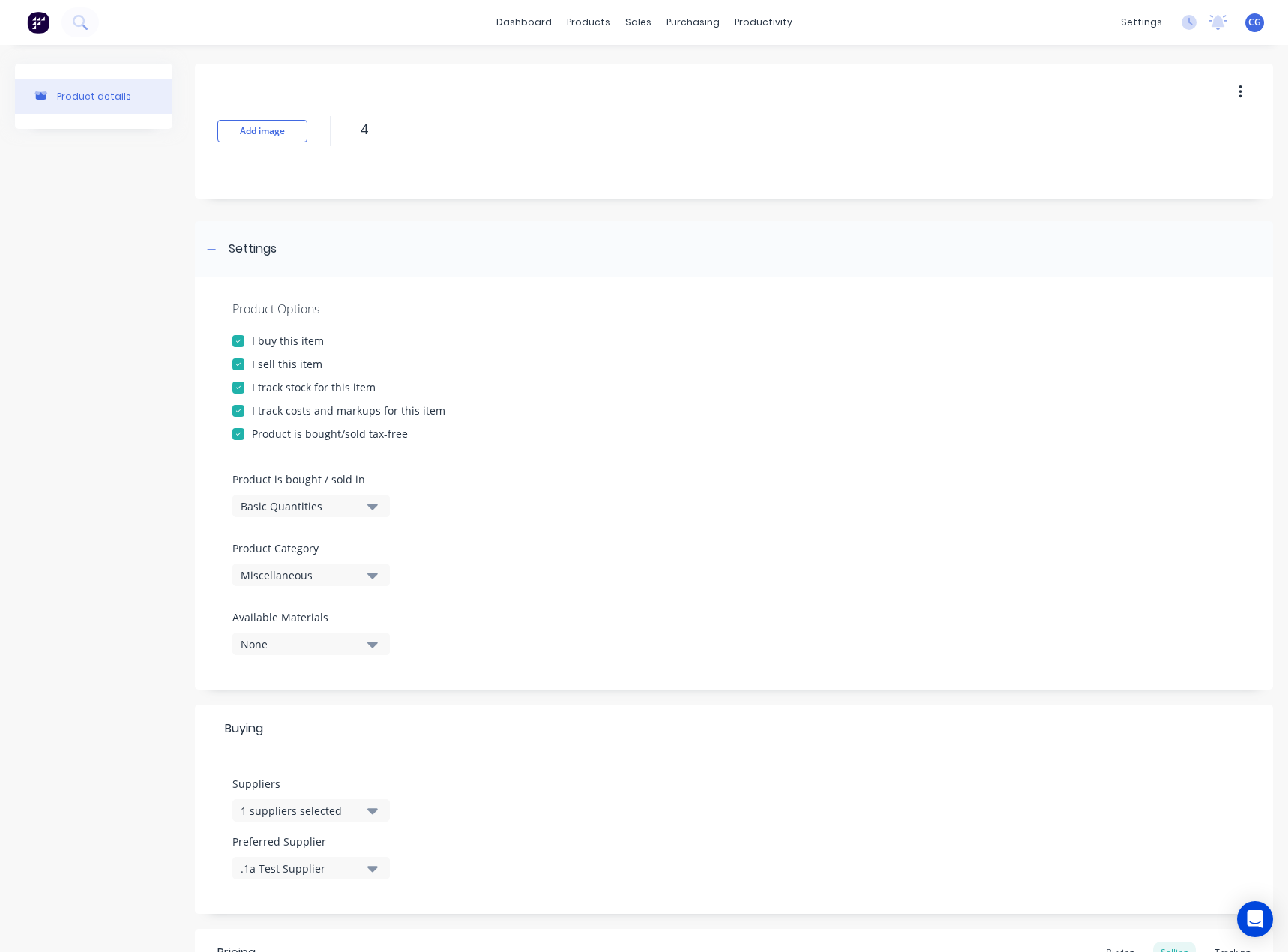
type textarea "x"
type textarea "4x"
type textarea "x"
type textarea "4x4"
type textarea "x"
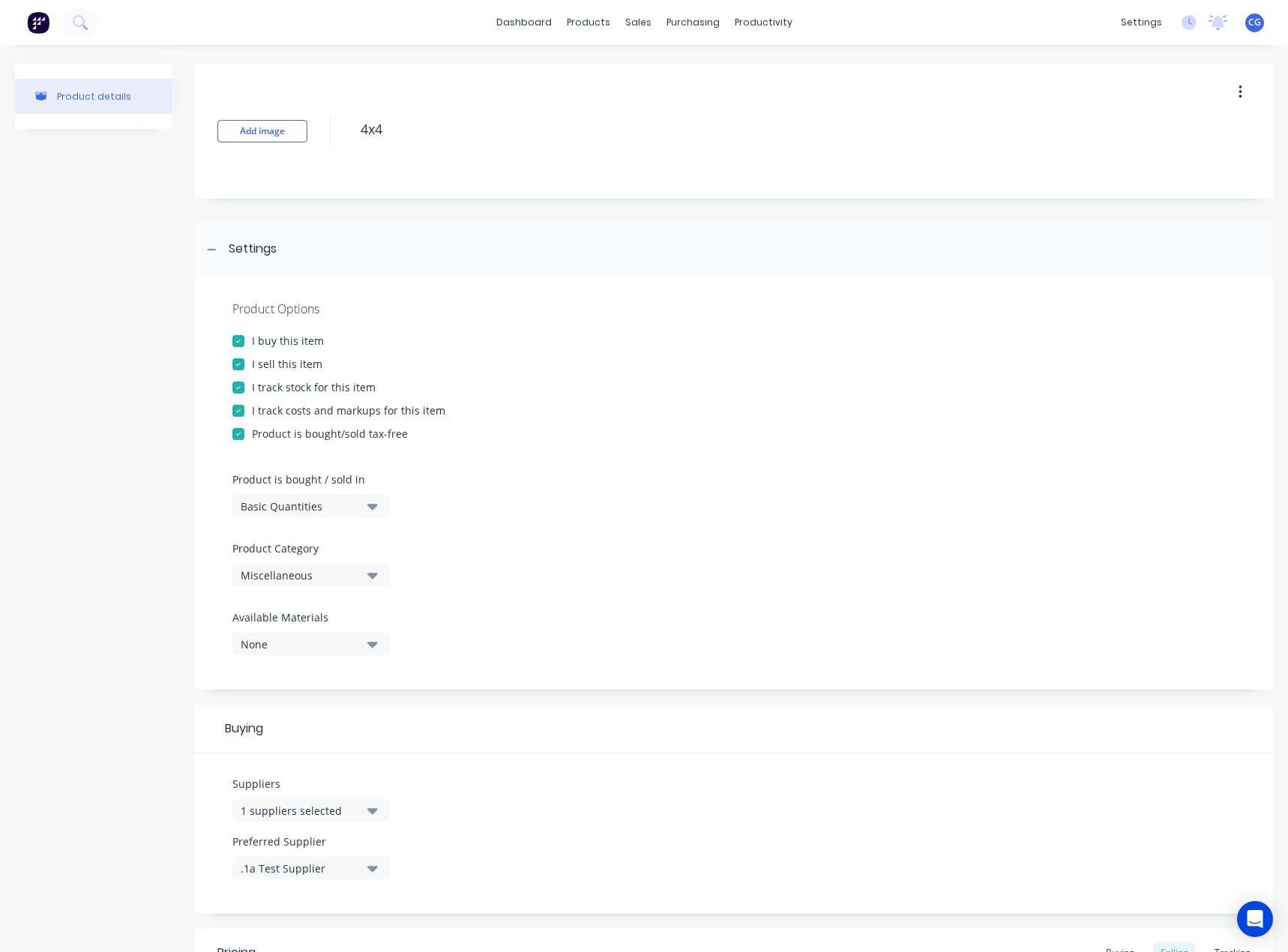
type textarea "4x4"
type textarea "x"
type textarea "4x4"
type textarea "x"
type textarea "4x"
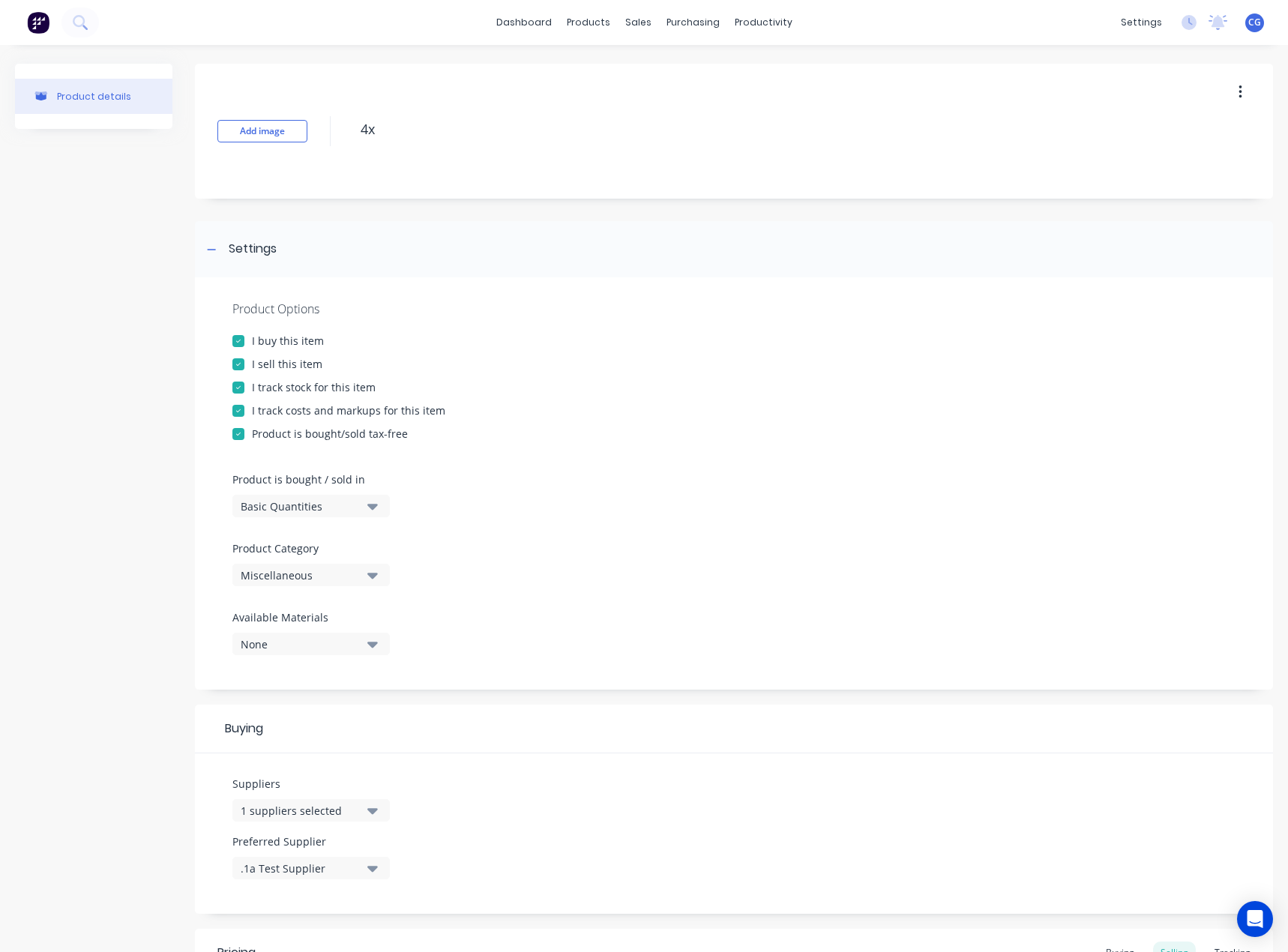
type textarea "x"
type textarea "4"
type textarea "x"
type textarea "H"
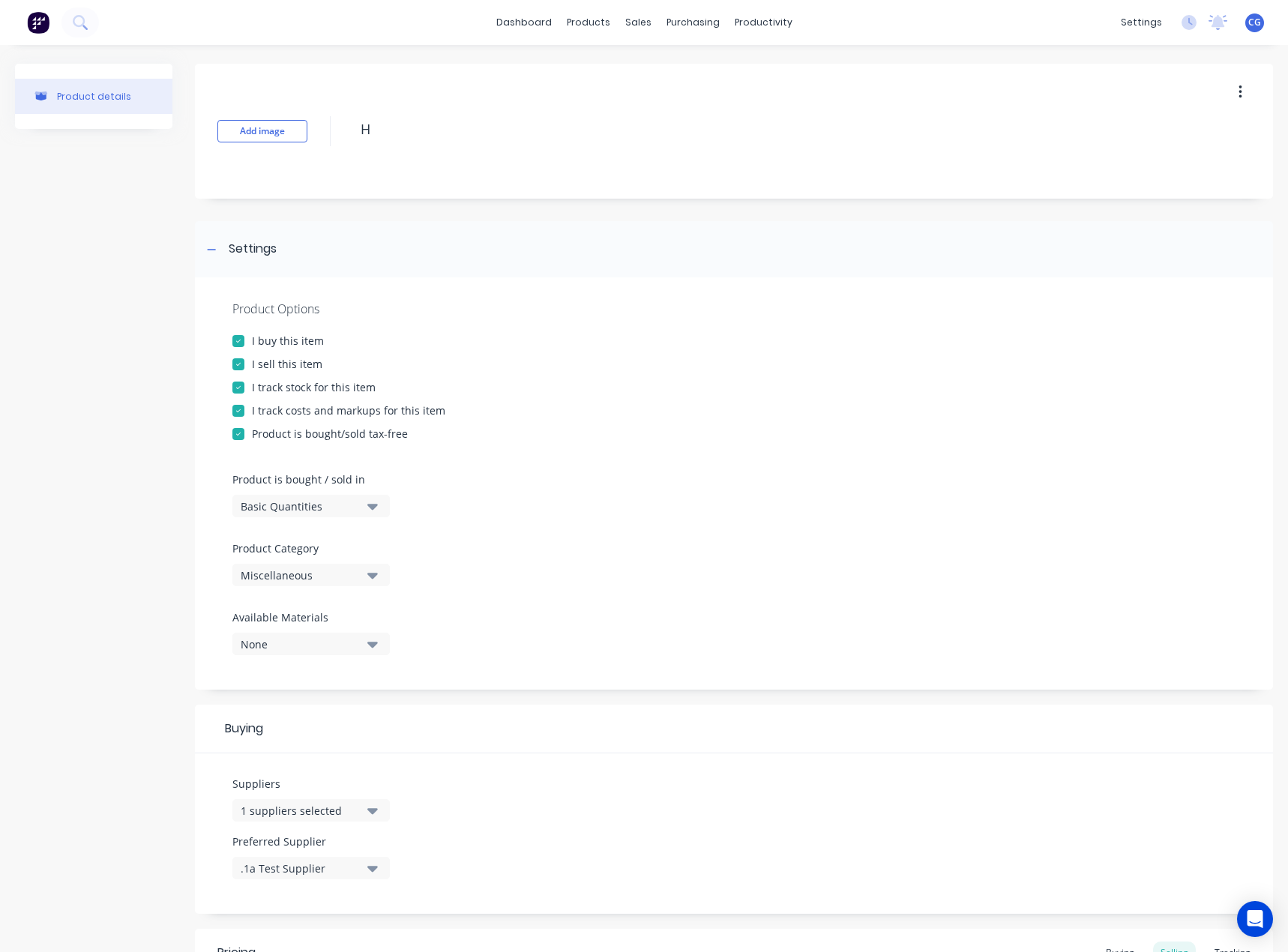
type textarea "x"
type textarea "C"
type textarea "x"
type textarea "Ca"
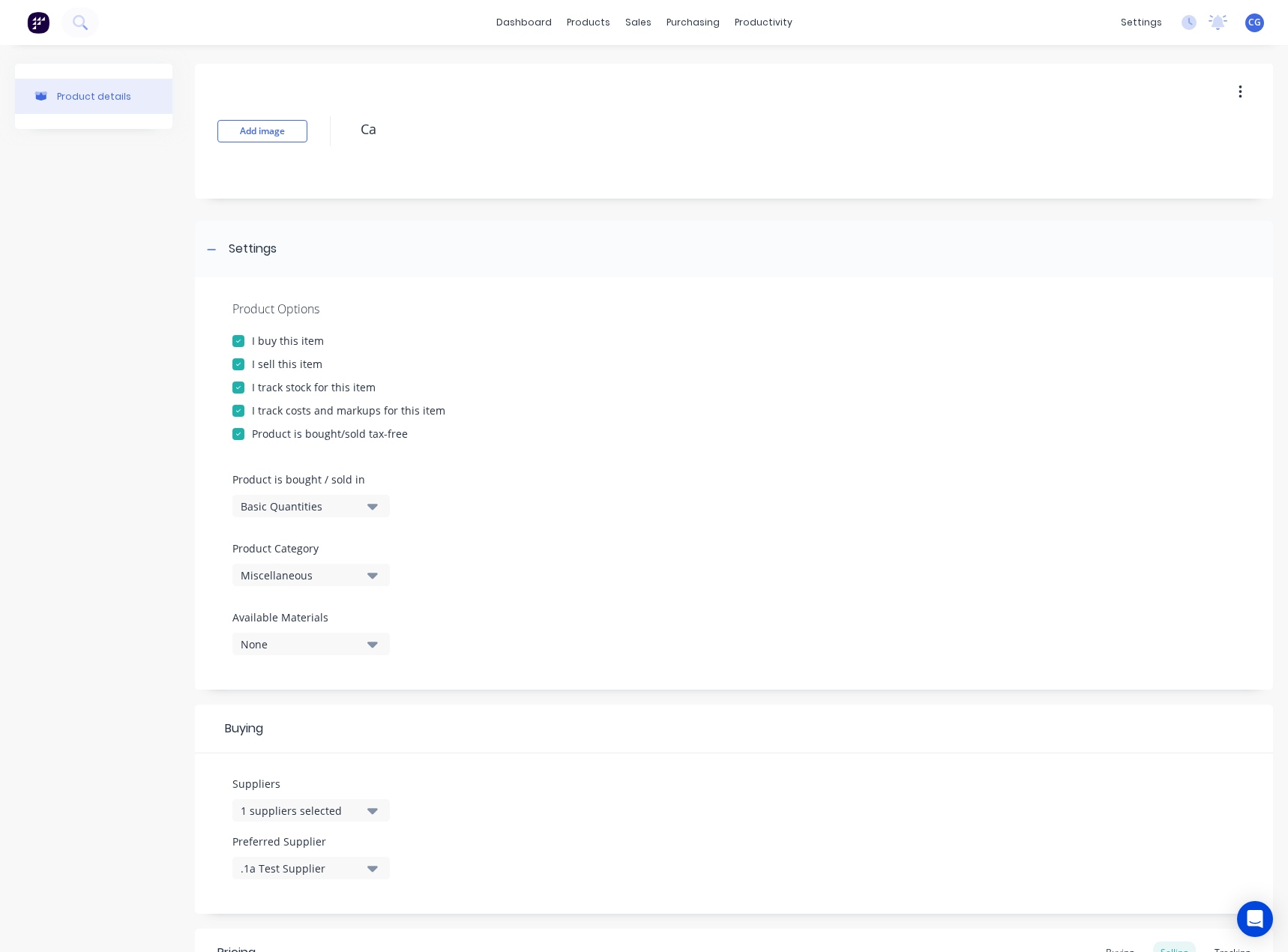
type textarea "x"
type textarea "Car"
type textarea "x"
type textarea "Car"
type textarea "x"
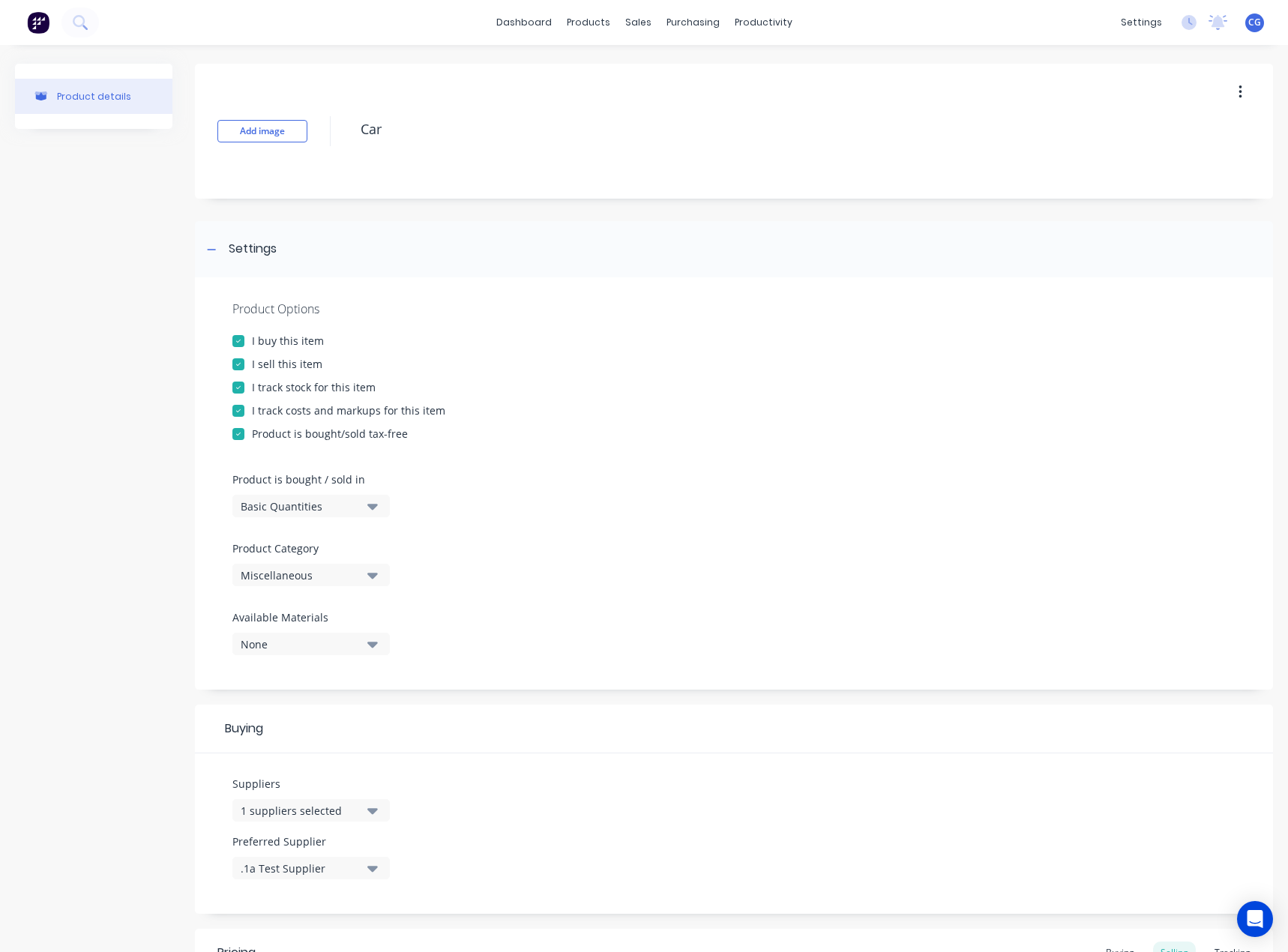
type textarea "Car f"
type textarea "x"
type textarea "Car fr"
type textarea "x"
type textarea "Car fra"
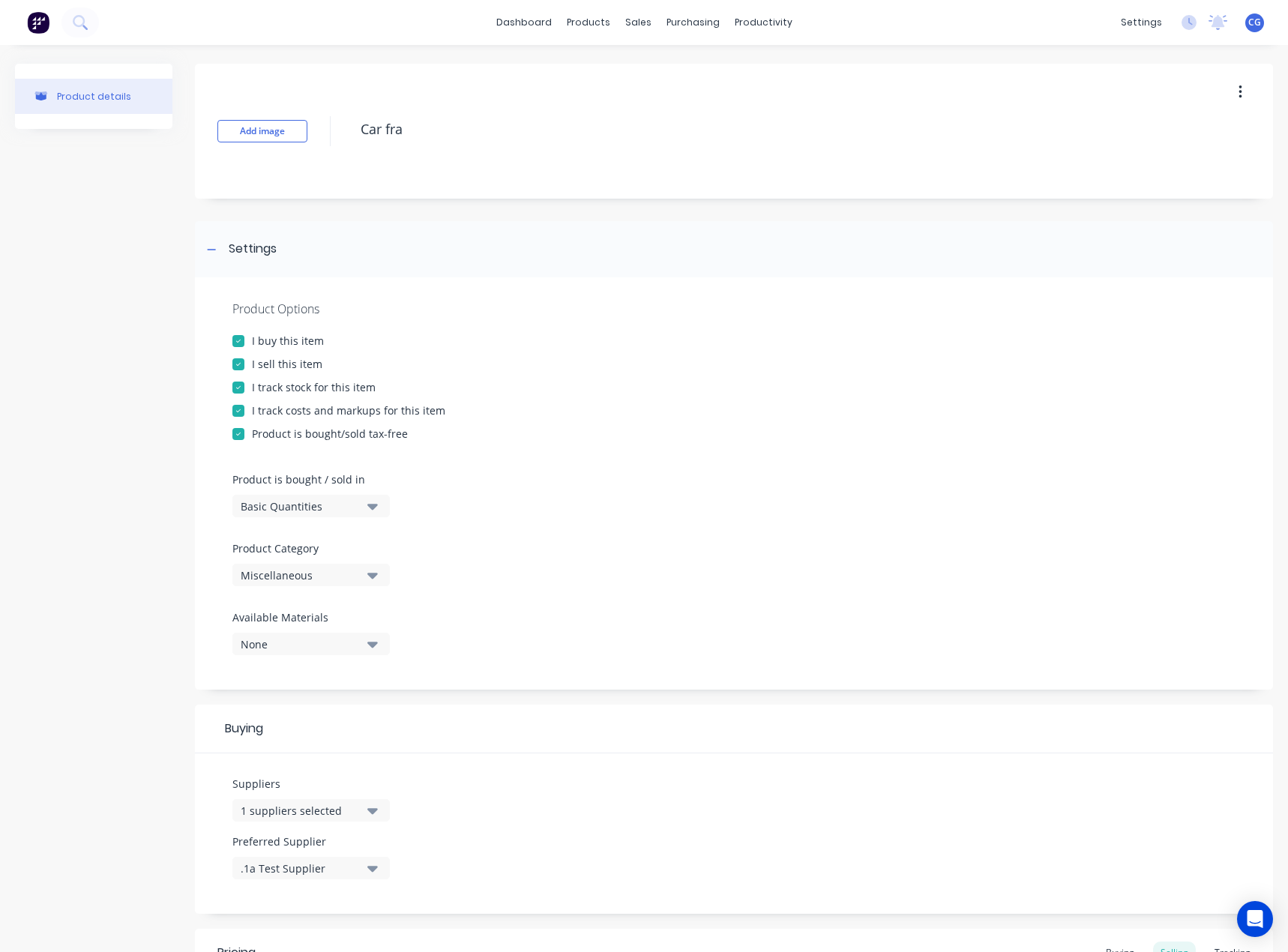
type textarea "x"
type textarea "Car fram"
type textarea "x"
type textarea "Car frame"
type textarea "x"
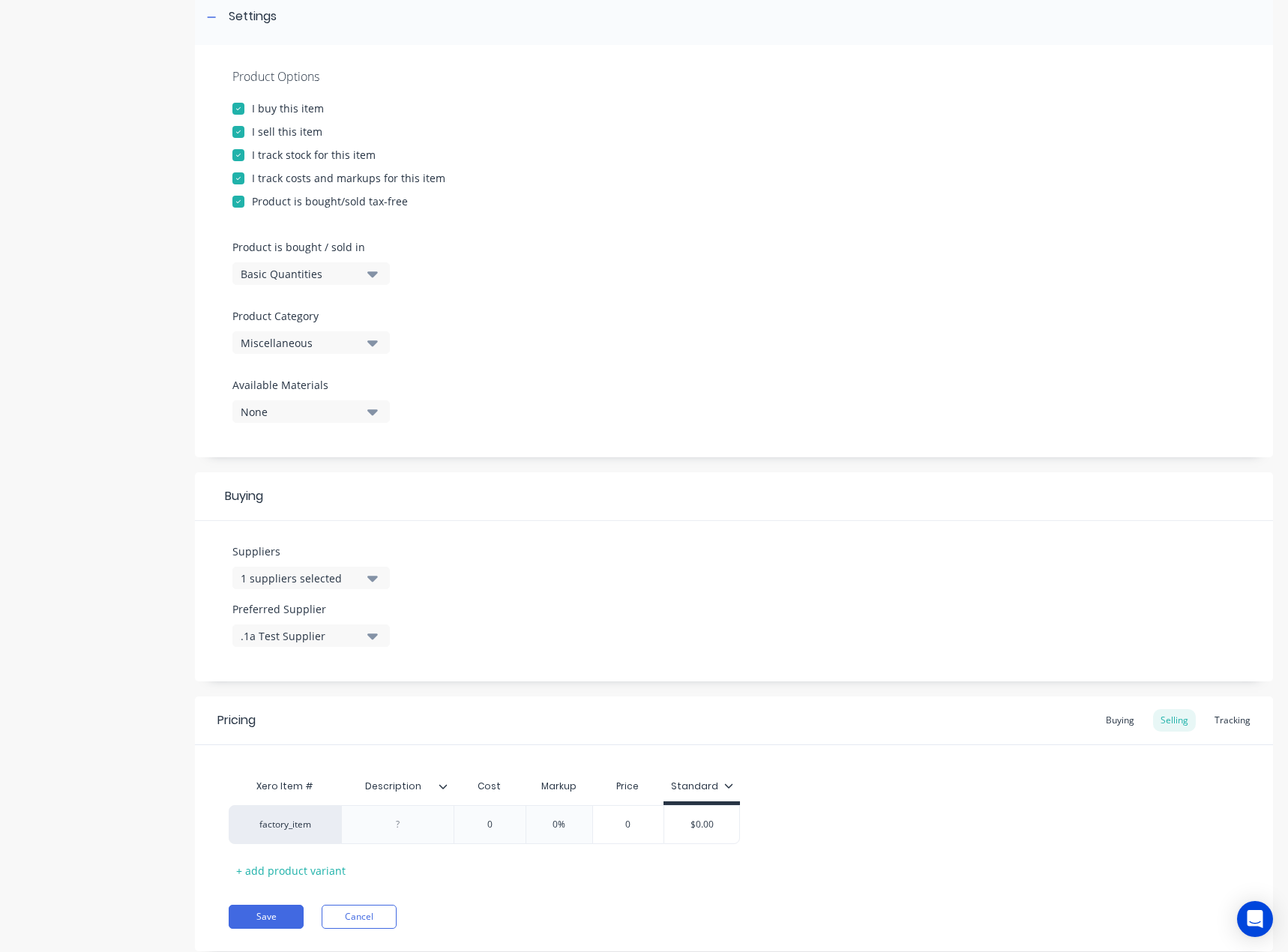
scroll to position [273, 0]
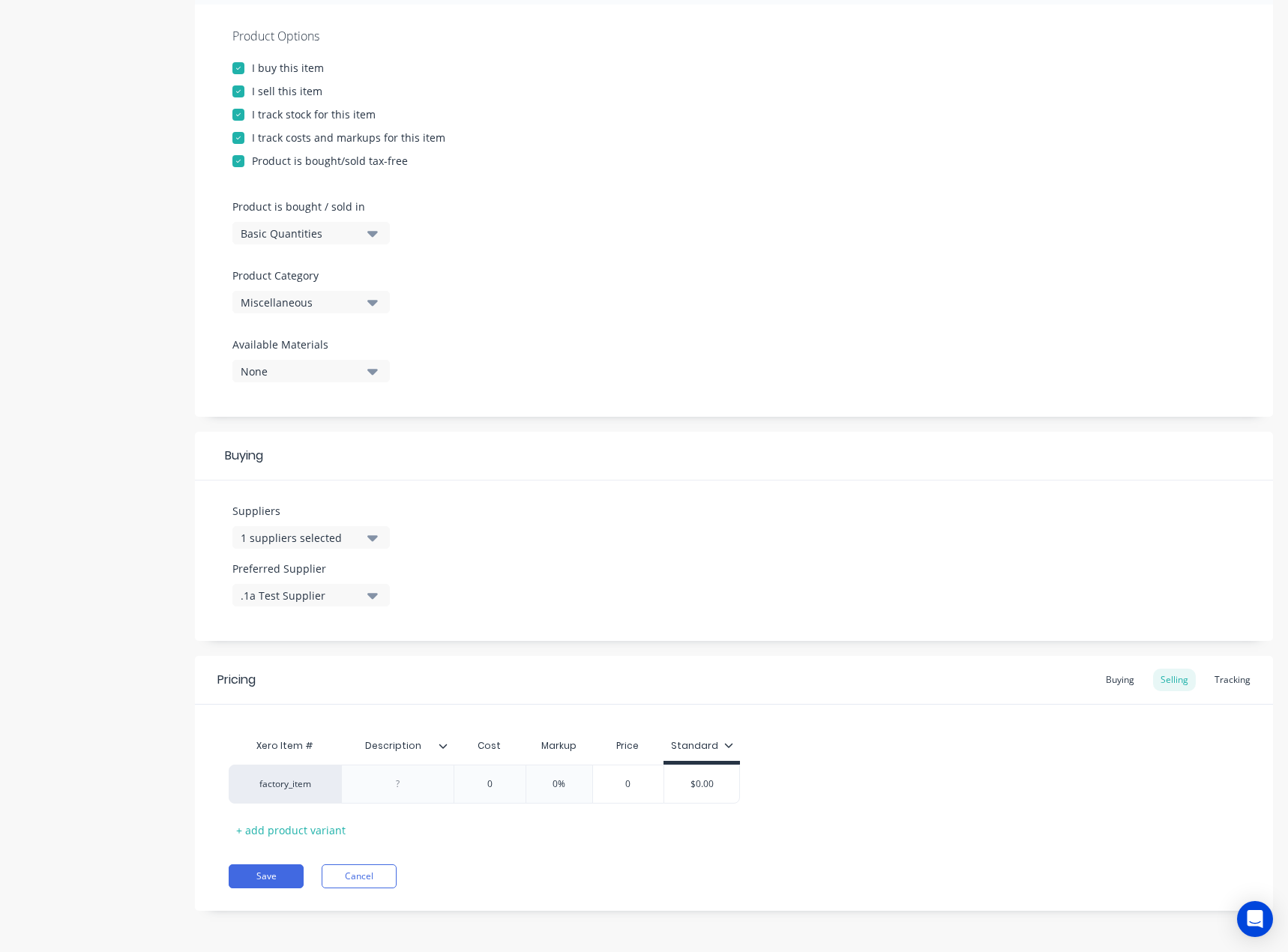
type textarea "Car frame"
type textarea "x"
type textarea "Car frame"
type input "0"
click at [489, 785] on input "0" at bounding box center [490, 785] width 75 height 14
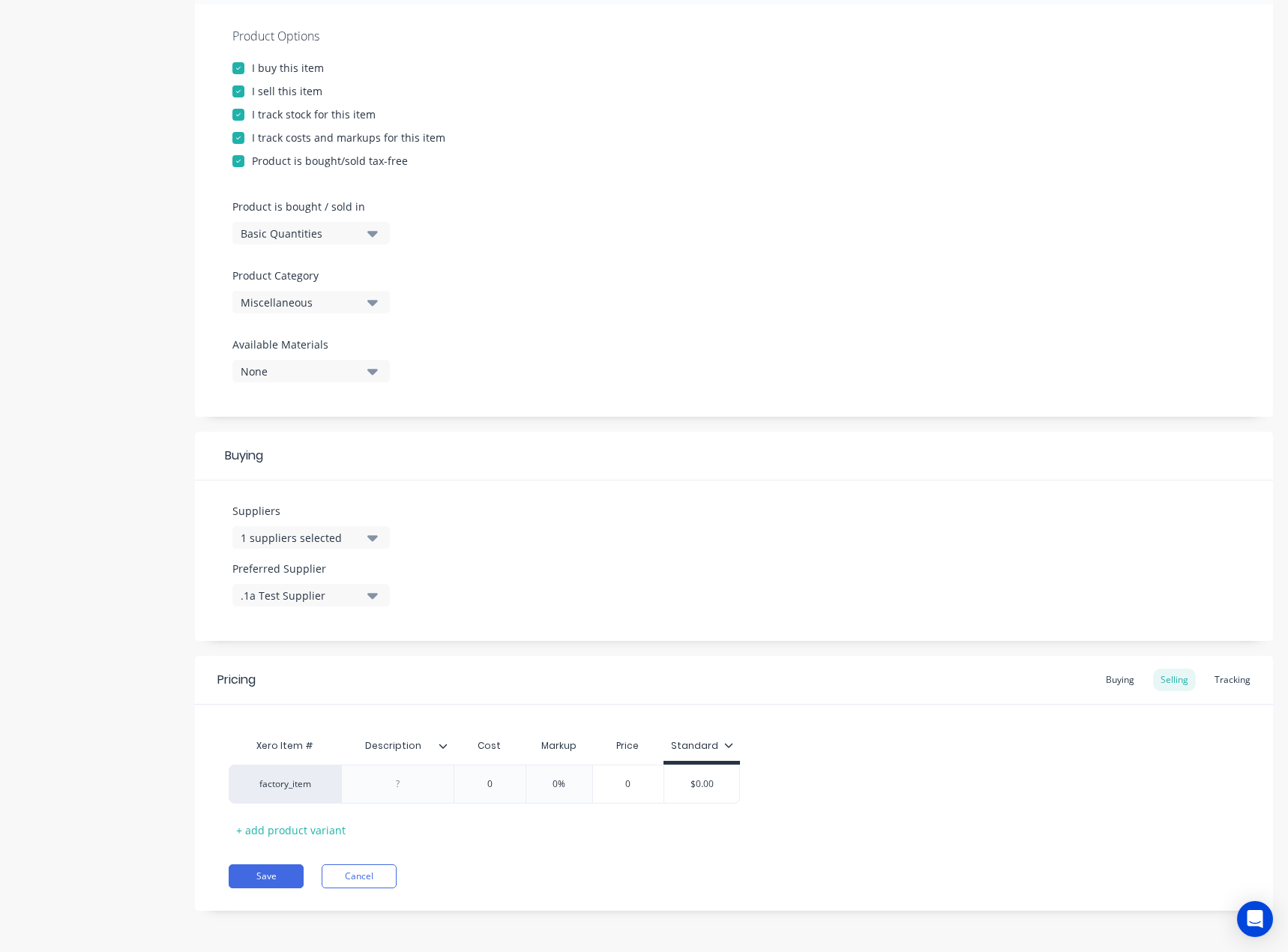
drag, startPoint x: 493, startPoint y: 789, endPoint x: 485, endPoint y: 789, distance: 8.0
click at [485, 789] on input "0" at bounding box center [490, 785] width 75 height 14
type textarea "x"
type input "1"
type textarea "x"
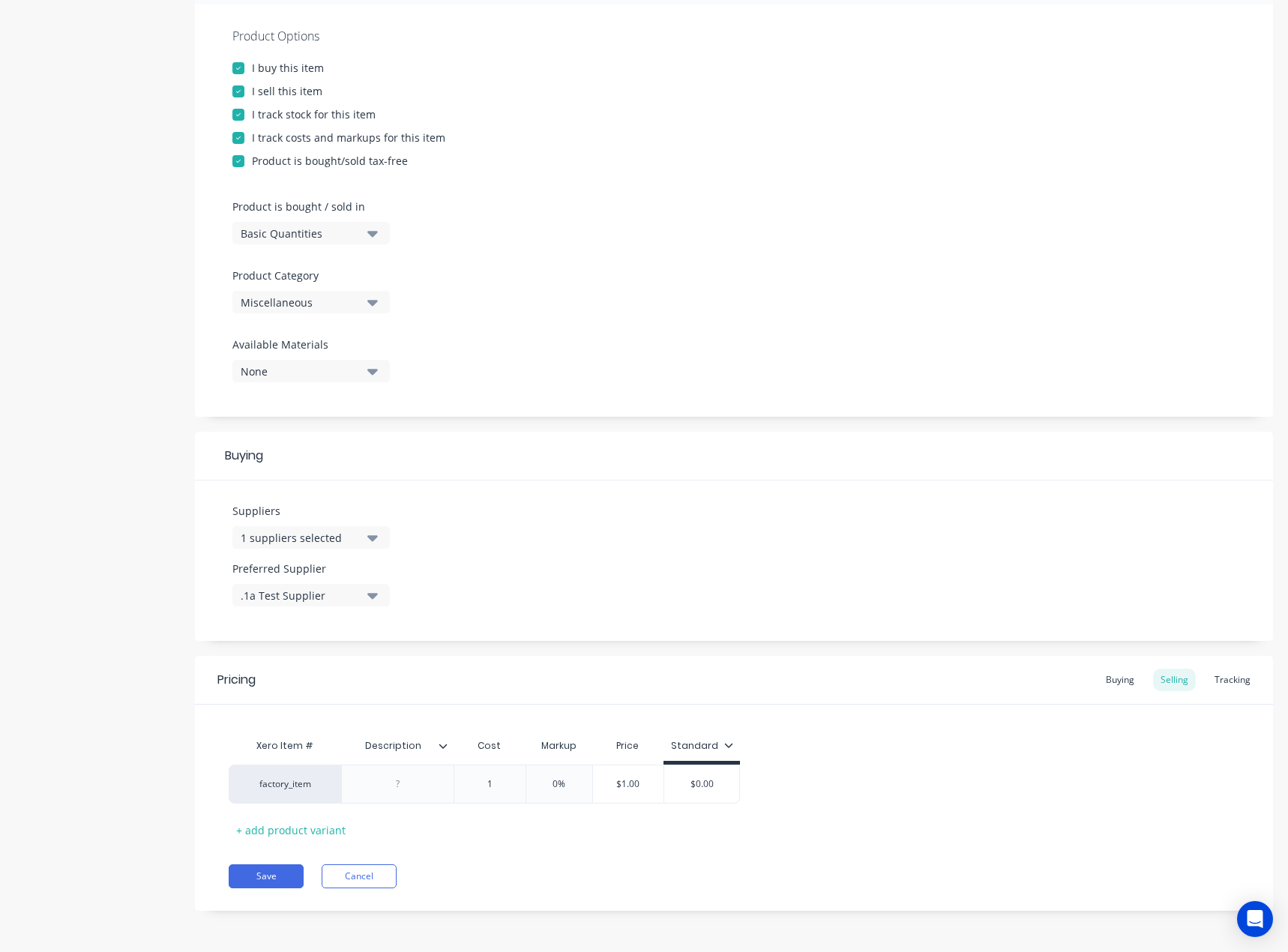
type input "10"
type textarea "x"
click at [571, 791] on div "0%" at bounding box center [569, 785] width 75 height 38
type input "100"
type input "0%"
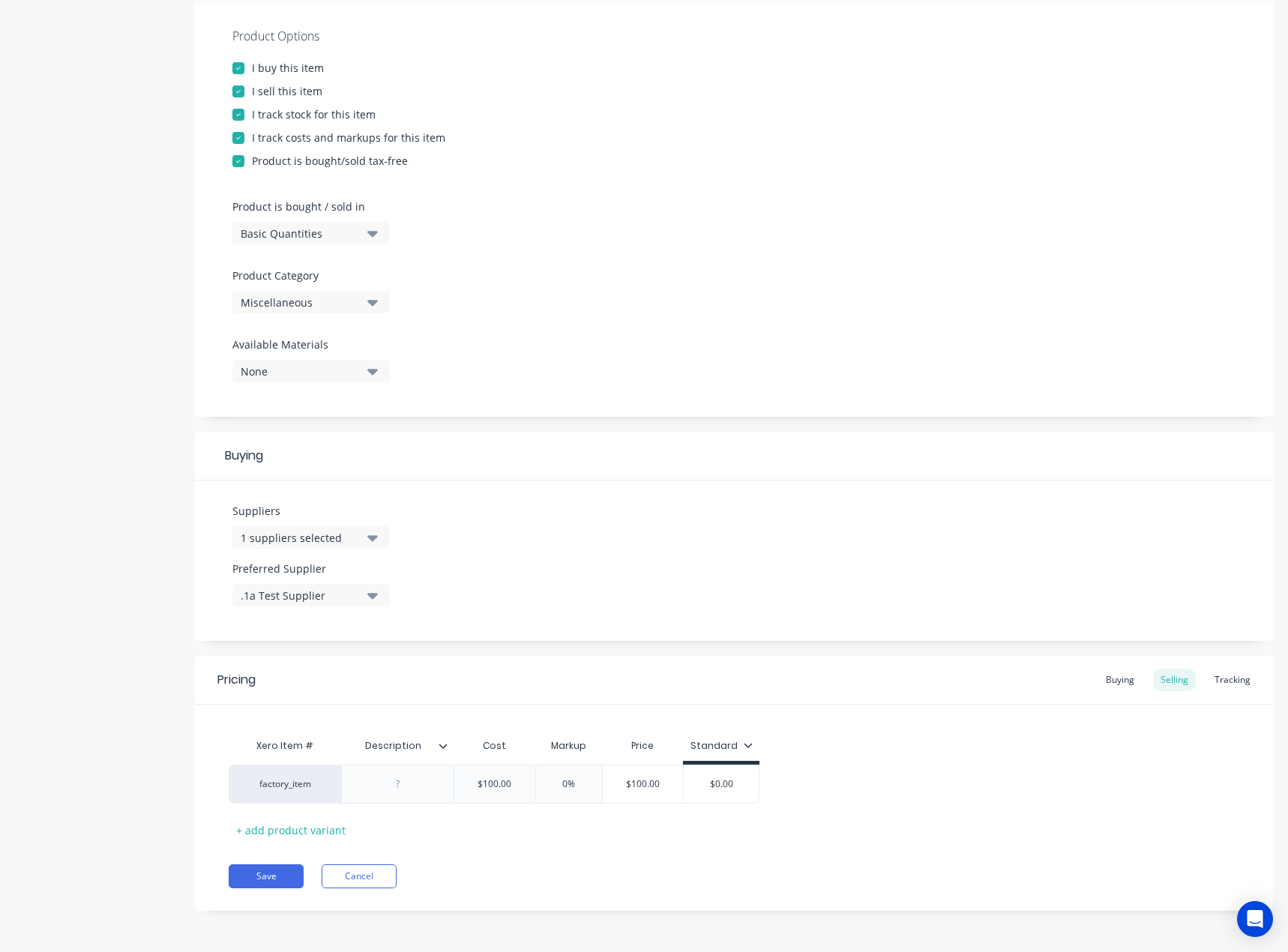
drag, startPoint x: 569, startPoint y: 790, endPoint x: 557, endPoint y: 786, distance: 12.6
click at [557, 786] on input "0%" at bounding box center [569, 785] width 75 height 14
type textarea "x"
type input "3%"
type textarea "x"
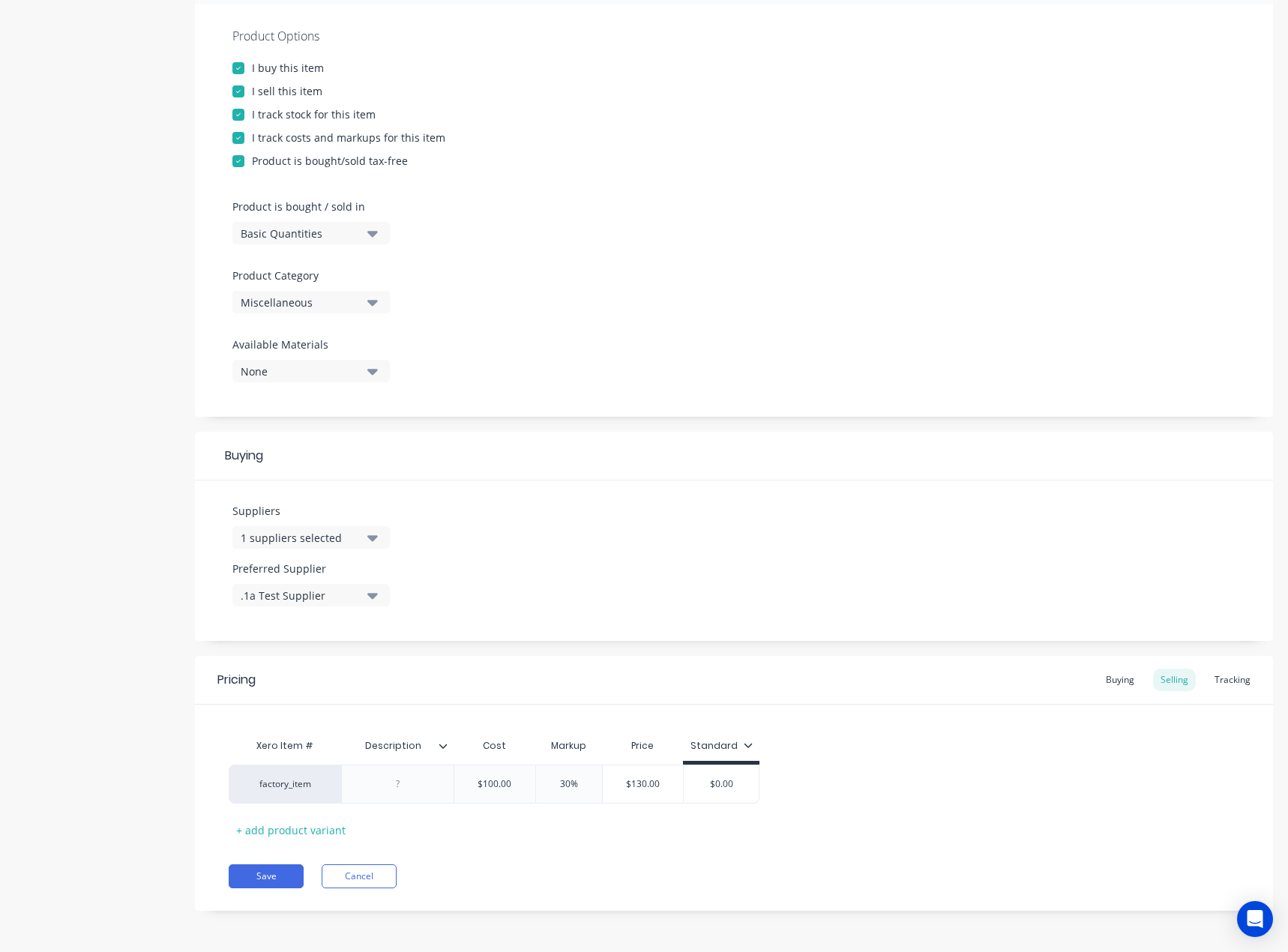
type input "30%"
click at [605, 808] on div "Xero Item # Description Cost Markup Price Standard factory_item $100.00 100 30%…" at bounding box center [734, 786] width 1011 height 111
click at [280, 874] on button "Save" at bounding box center [266, 877] width 75 height 24
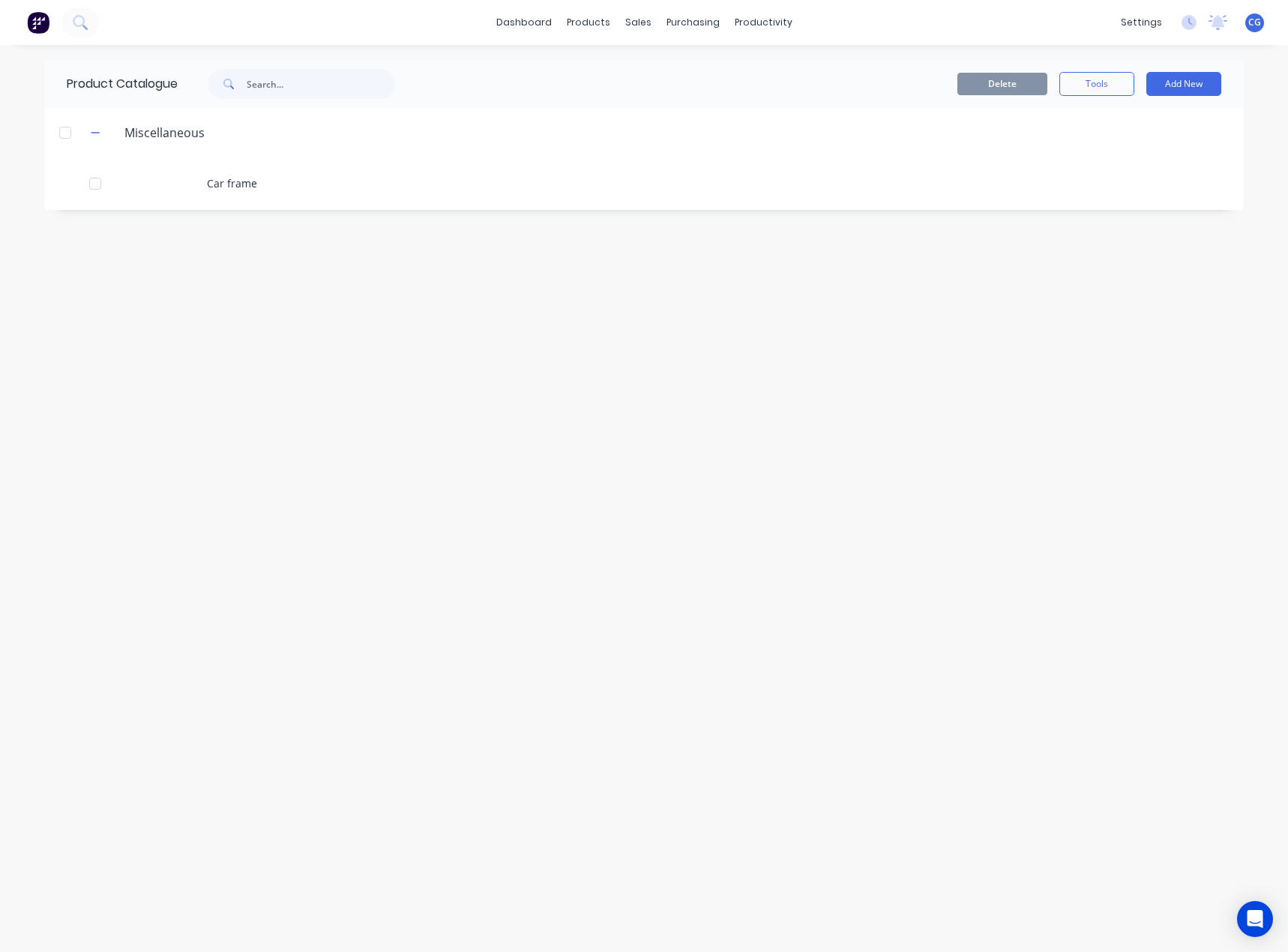
click at [1203, 91] on button "Add New" at bounding box center [1184, 84] width 75 height 24
click at [1184, 159] on div "Product" at bounding box center [1150, 152] width 115 height 21
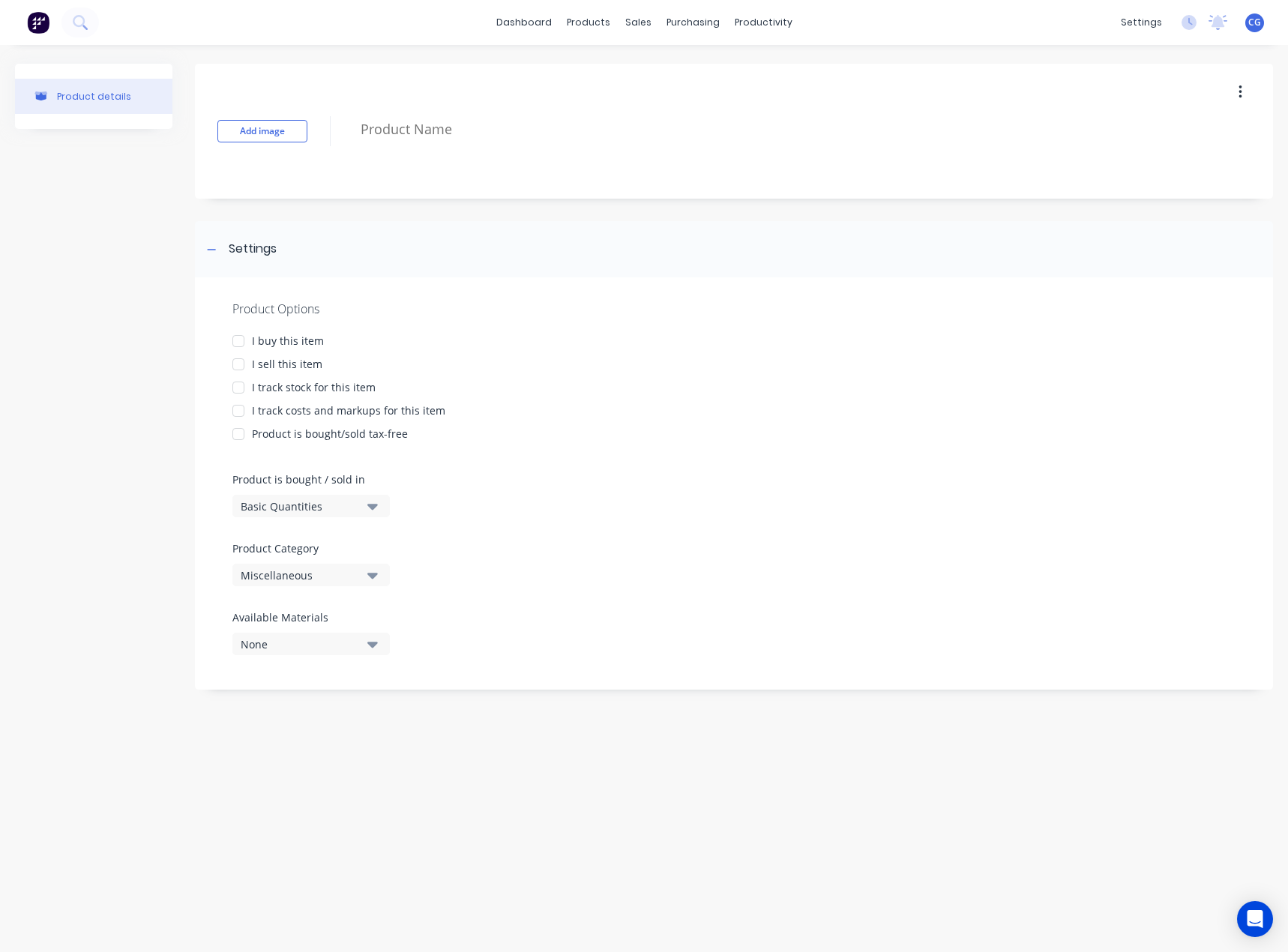
click at [444, 138] on textarea at bounding box center [766, 129] width 826 height 35
type textarea "x"
type textarea "w"
type textarea "x"
type textarea "wh"
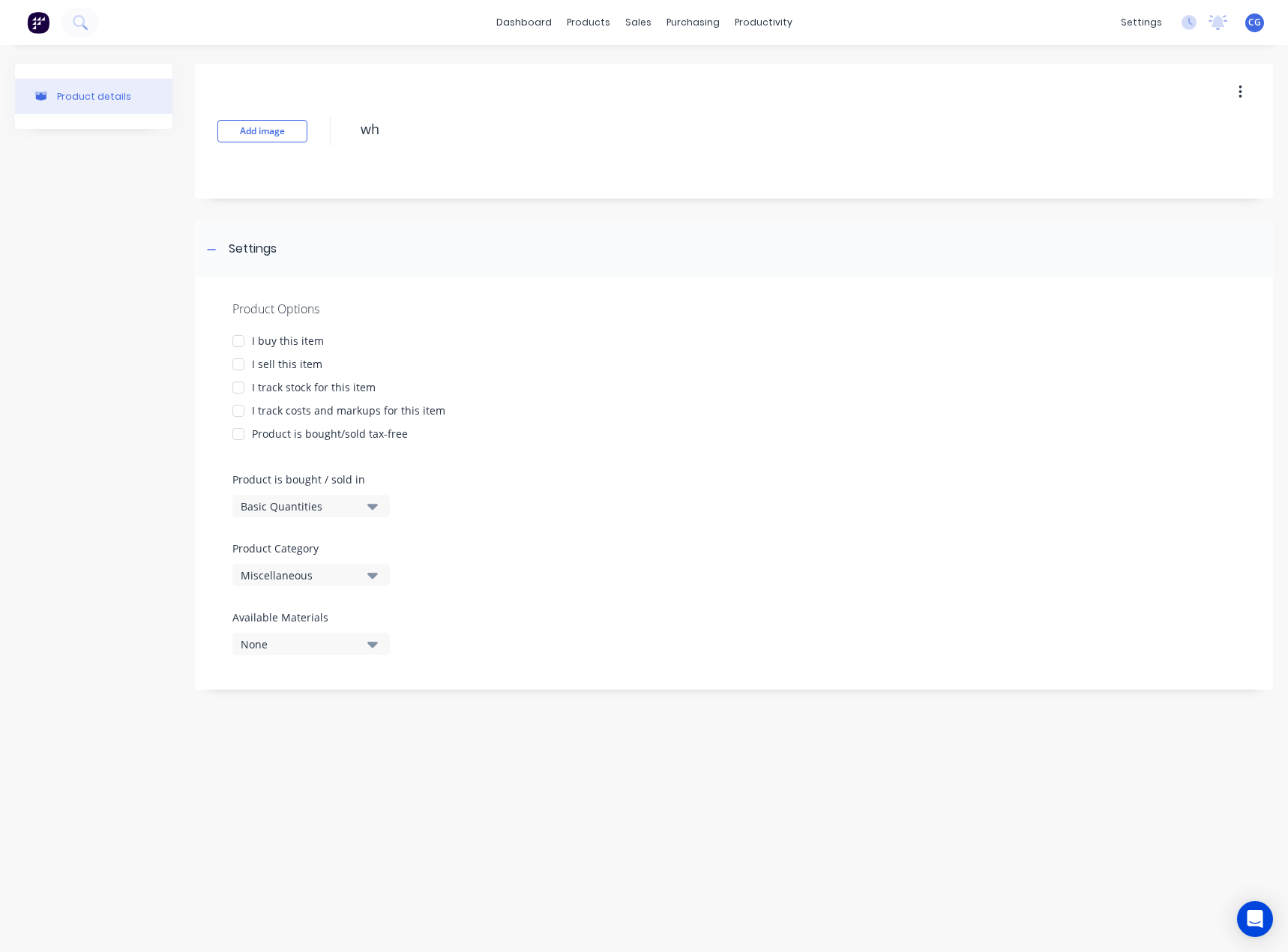
type textarea "x"
type textarea "whe"
type textarea "x"
type textarea "whee"
type textarea "x"
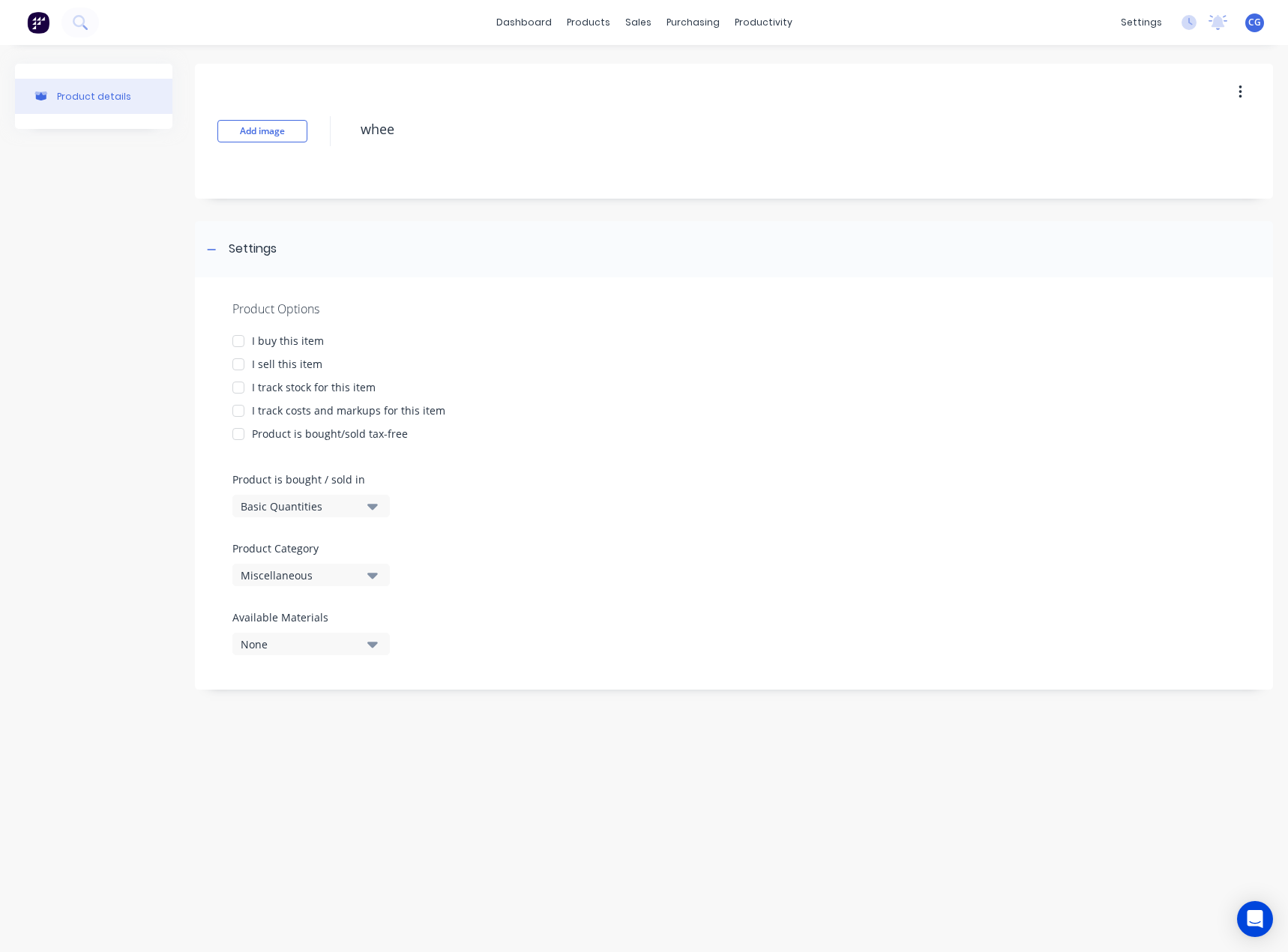
type textarea "wheel"
type textarea "x"
type textarea "wheels"
type textarea "x"
type textarea "wheels"
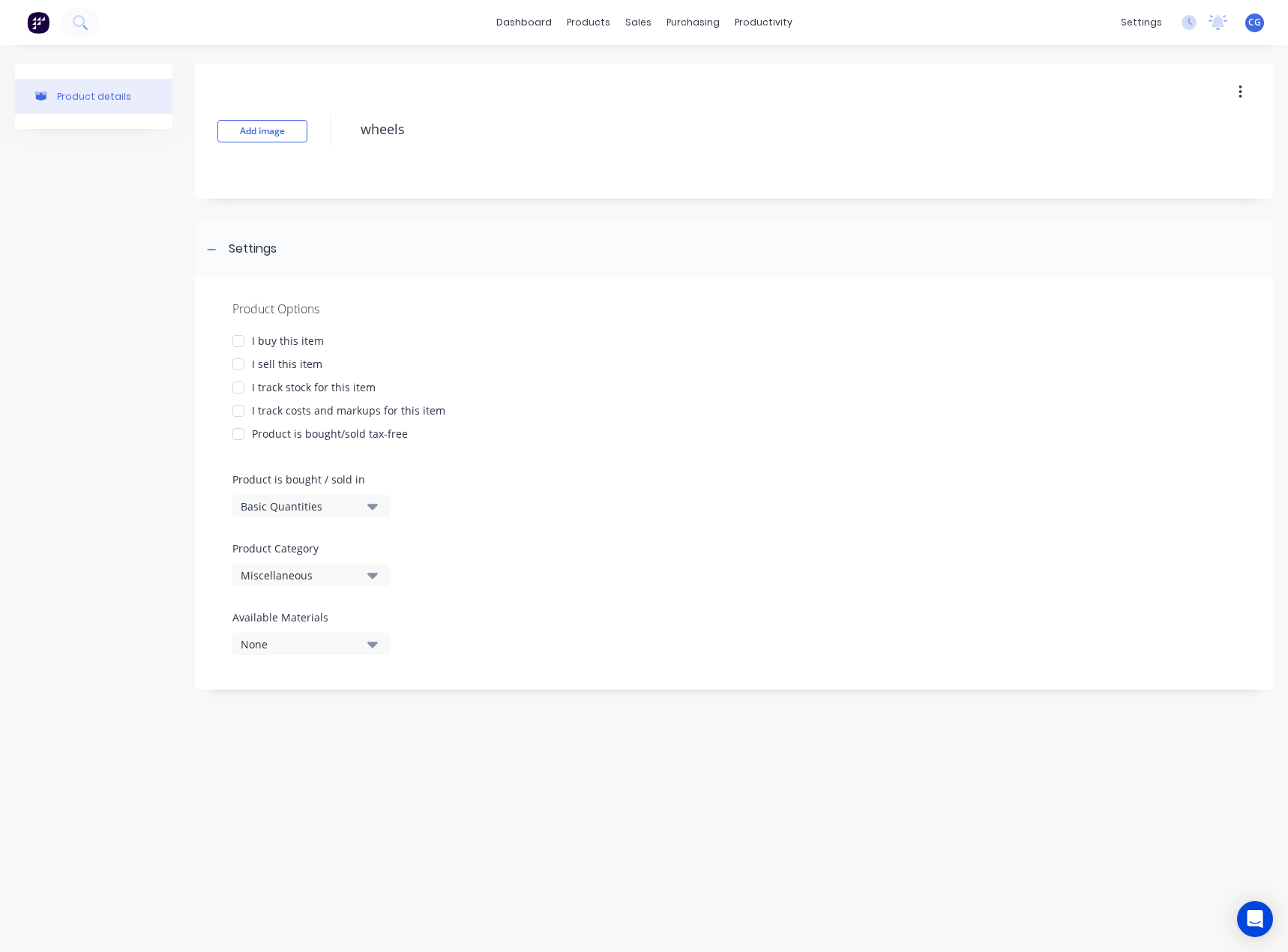
type textarea "x"
type textarea "wheels"
click at [644, 354] on div "Product Options I buy this item I sell this item I track stock for this item I …" at bounding box center [733, 483] width 1078 height 412
click at [248, 342] on div at bounding box center [238, 341] width 30 height 30
click at [240, 360] on div at bounding box center [238, 364] width 30 height 30
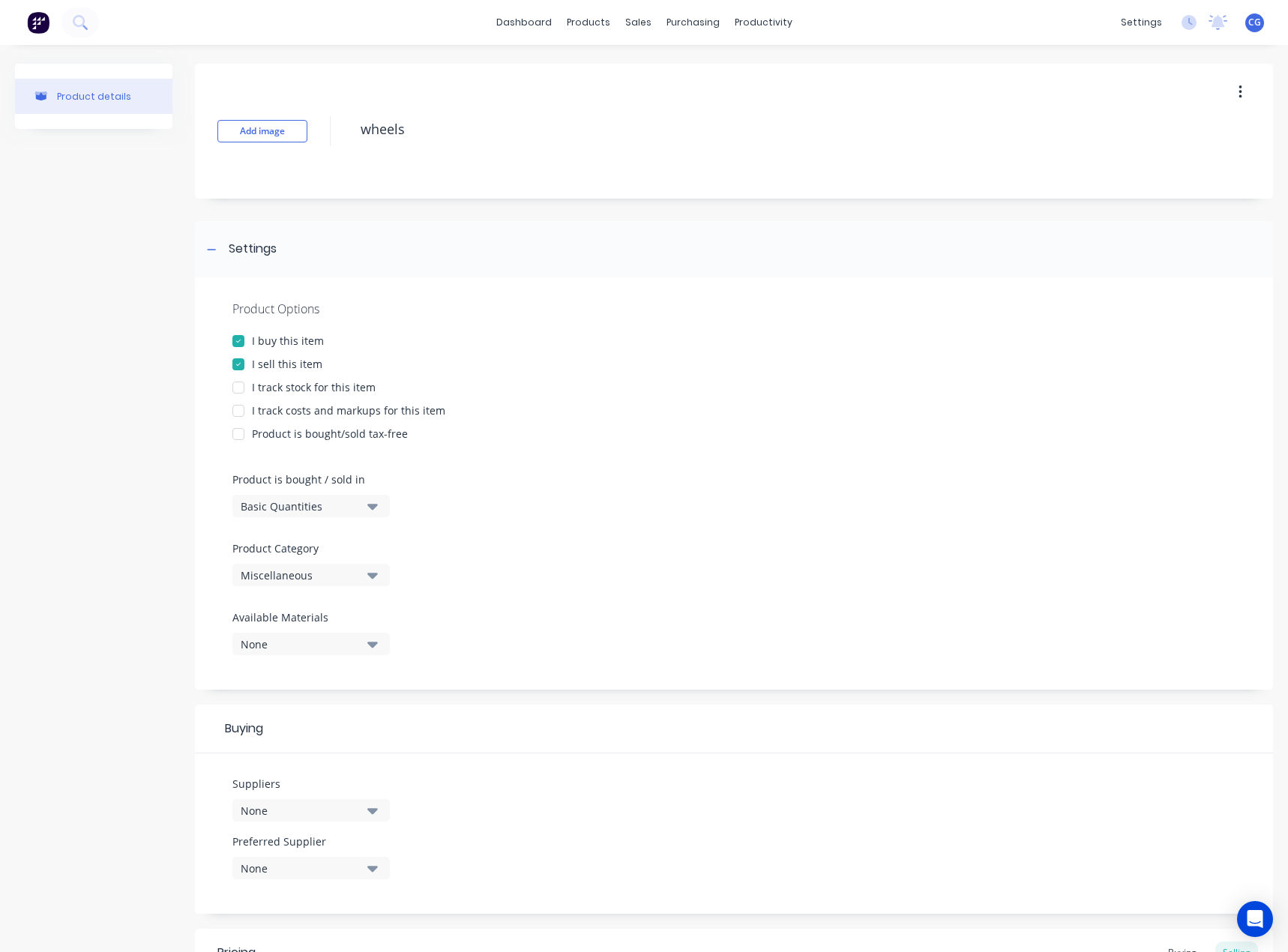
click at [243, 386] on div at bounding box center [238, 387] width 30 height 30
click at [249, 414] on div at bounding box center [238, 411] width 30 height 30
click at [251, 441] on div at bounding box center [238, 434] width 30 height 30
type textarea "x"
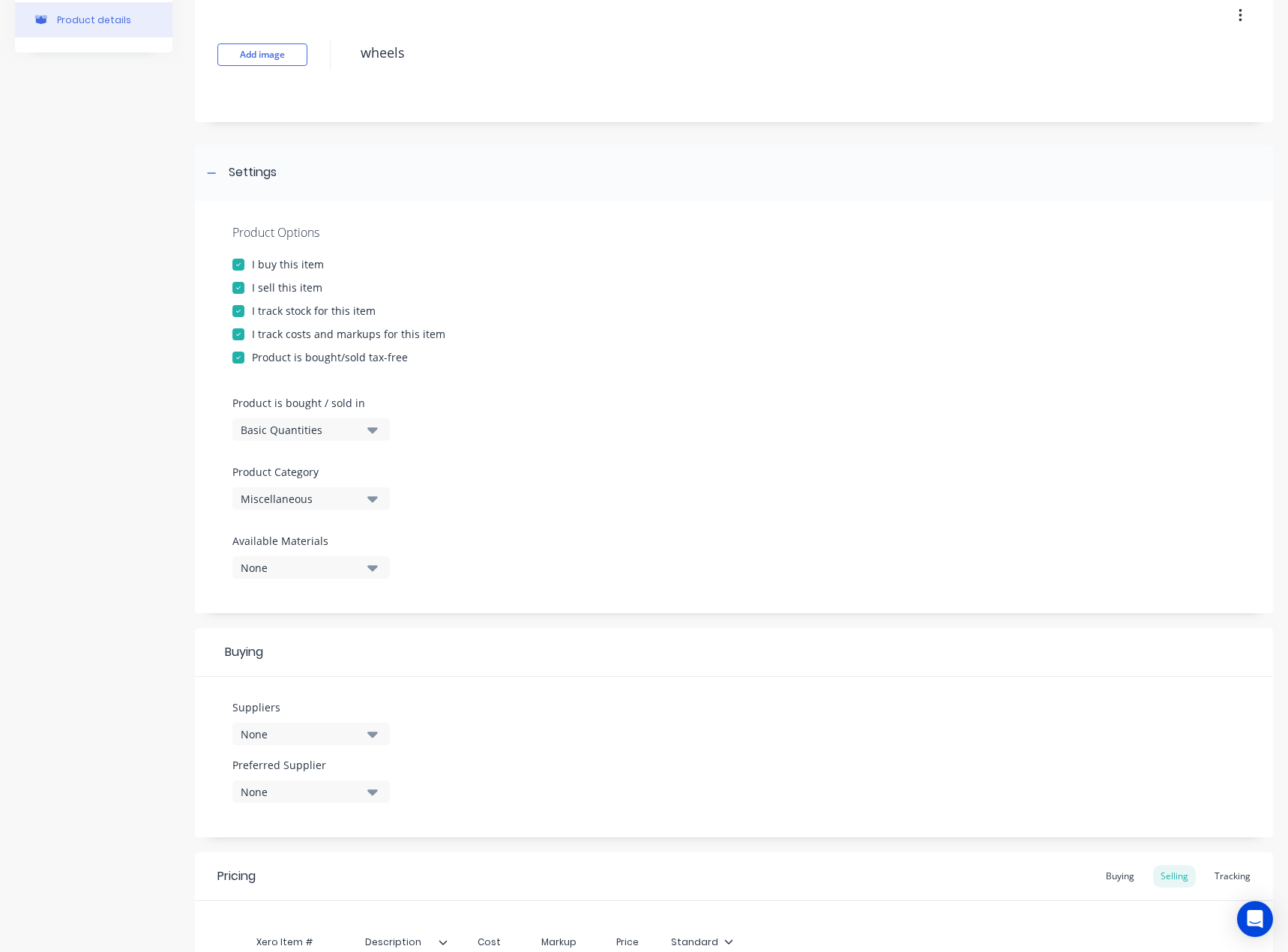
scroll to position [273, 0]
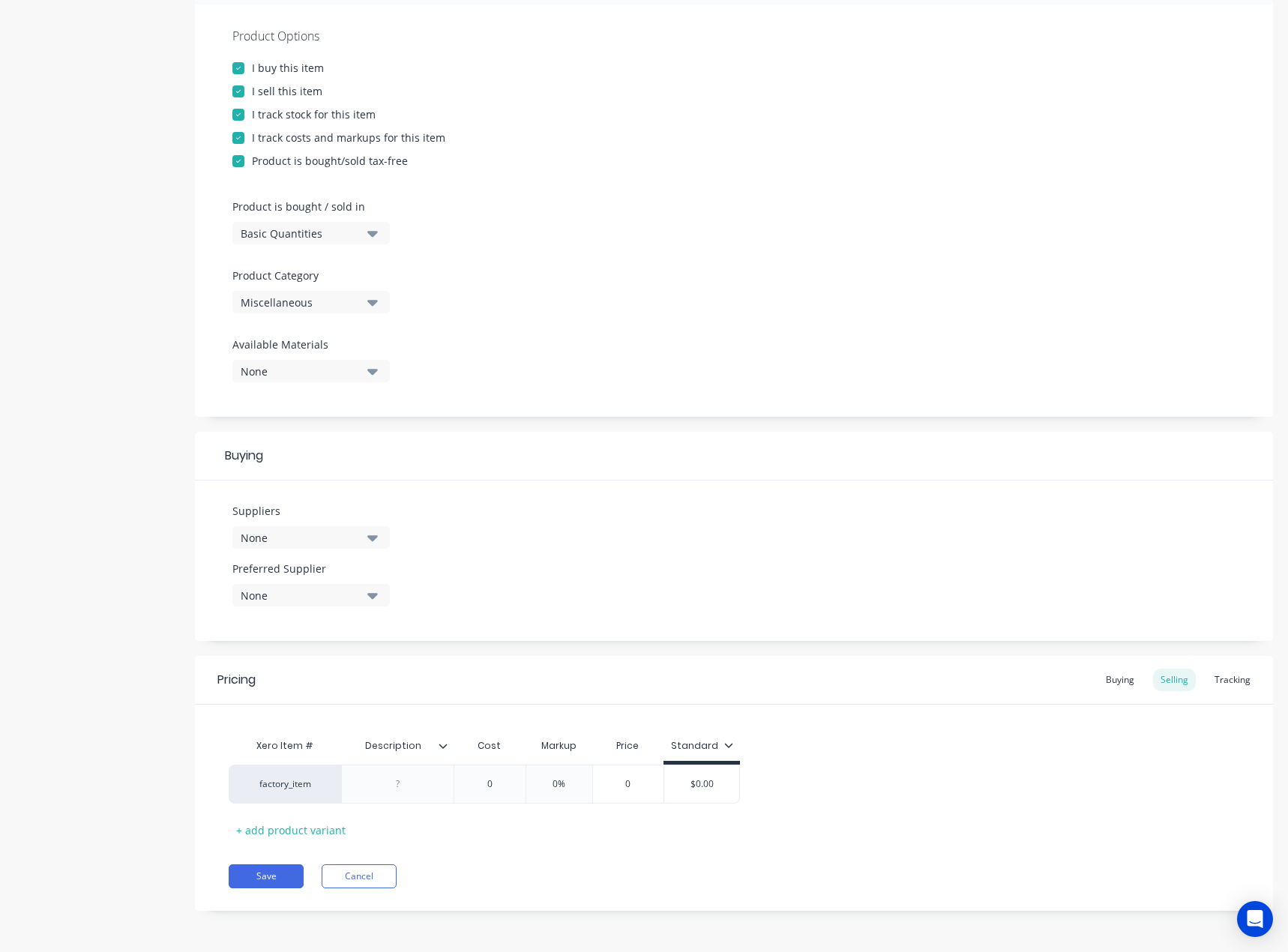
click at [317, 231] on div "Basic Quantities" at bounding box center [300, 233] width 120 height 15
click at [319, 231] on div "Basic Quantities" at bounding box center [300, 233] width 120 height 15
click at [638, 279] on div "Product Options I buy this item I sell this item I track stock for this item I …" at bounding box center [733, 210] width 1078 height 412
type input "0"
click at [494, 786] on input "0" at bounding box center [490, 785] width 75 height 14
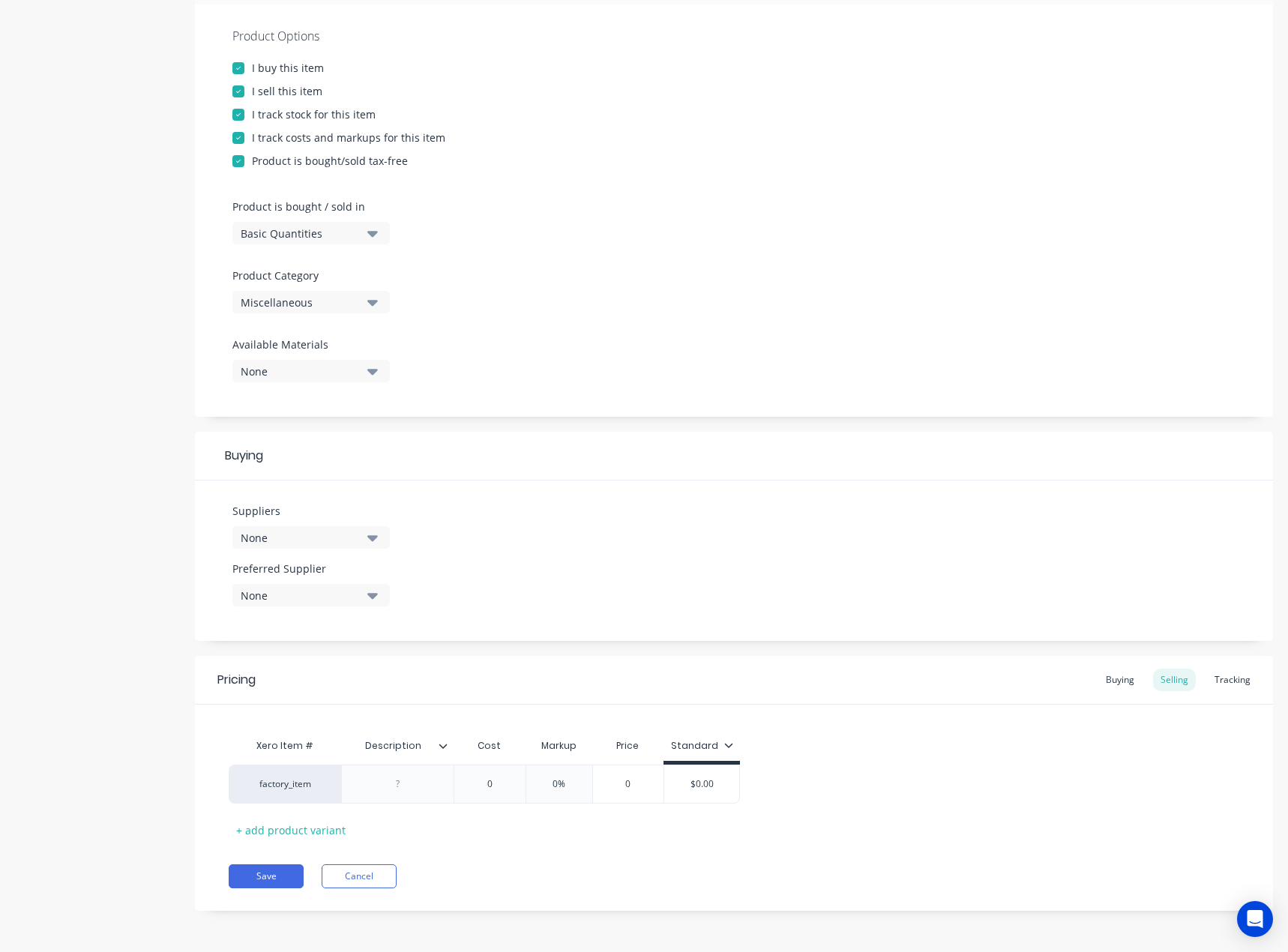
drag, startPoint x: 500, startPoint y: 785, endPoint x: 472, endPoint y: 785, distance: 28.0
click at [473, 785] on input "0" at bounding box center [490, 785] width 75 height 14
type textarea "x"
type input "1"
type textarea "x"
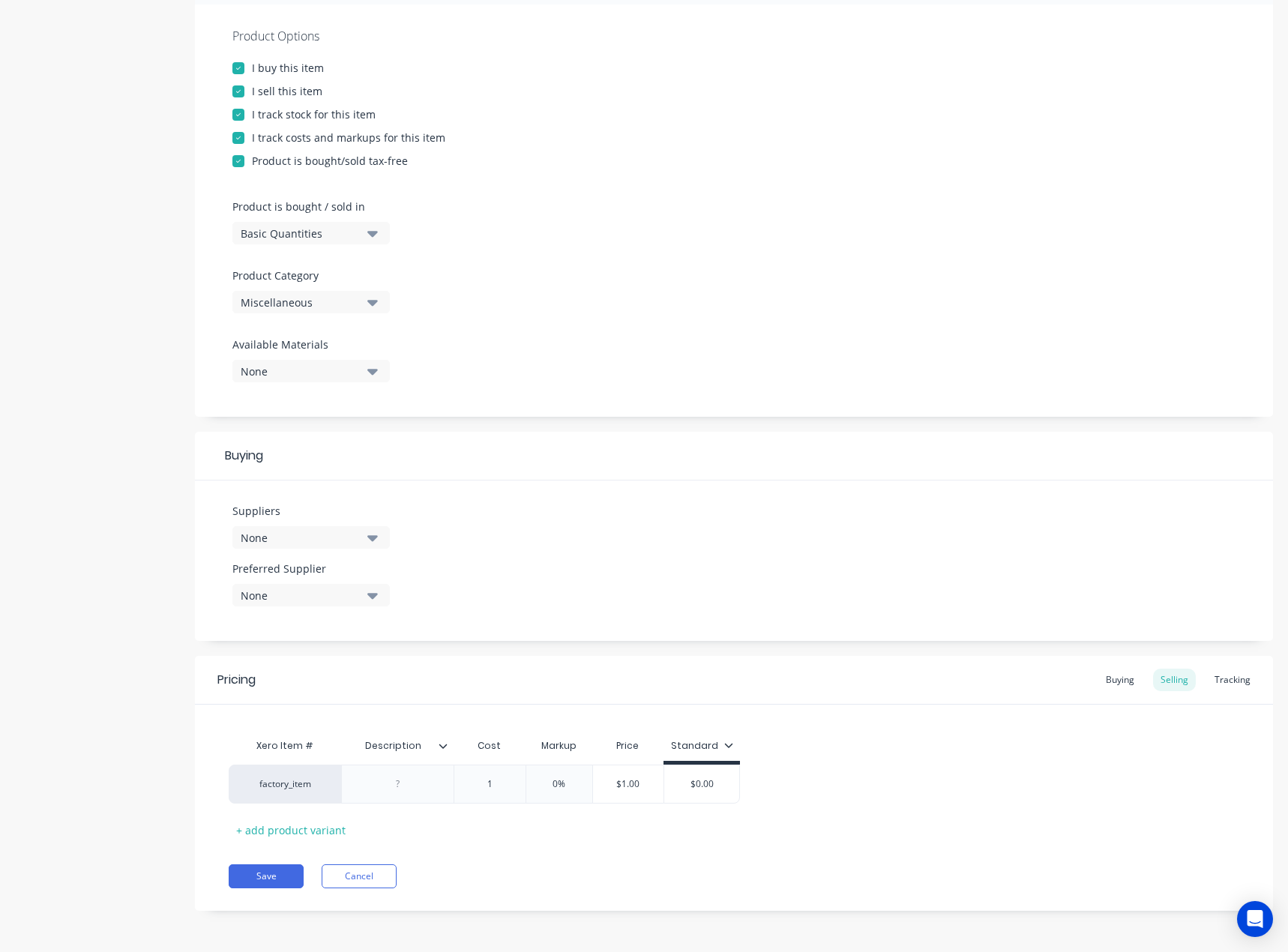
type input "12"
type textarea "x"
type input "120"
type input "0%"
click at [572, 786] on input "0%" at bounding box center [569, 785] width 75 height 14
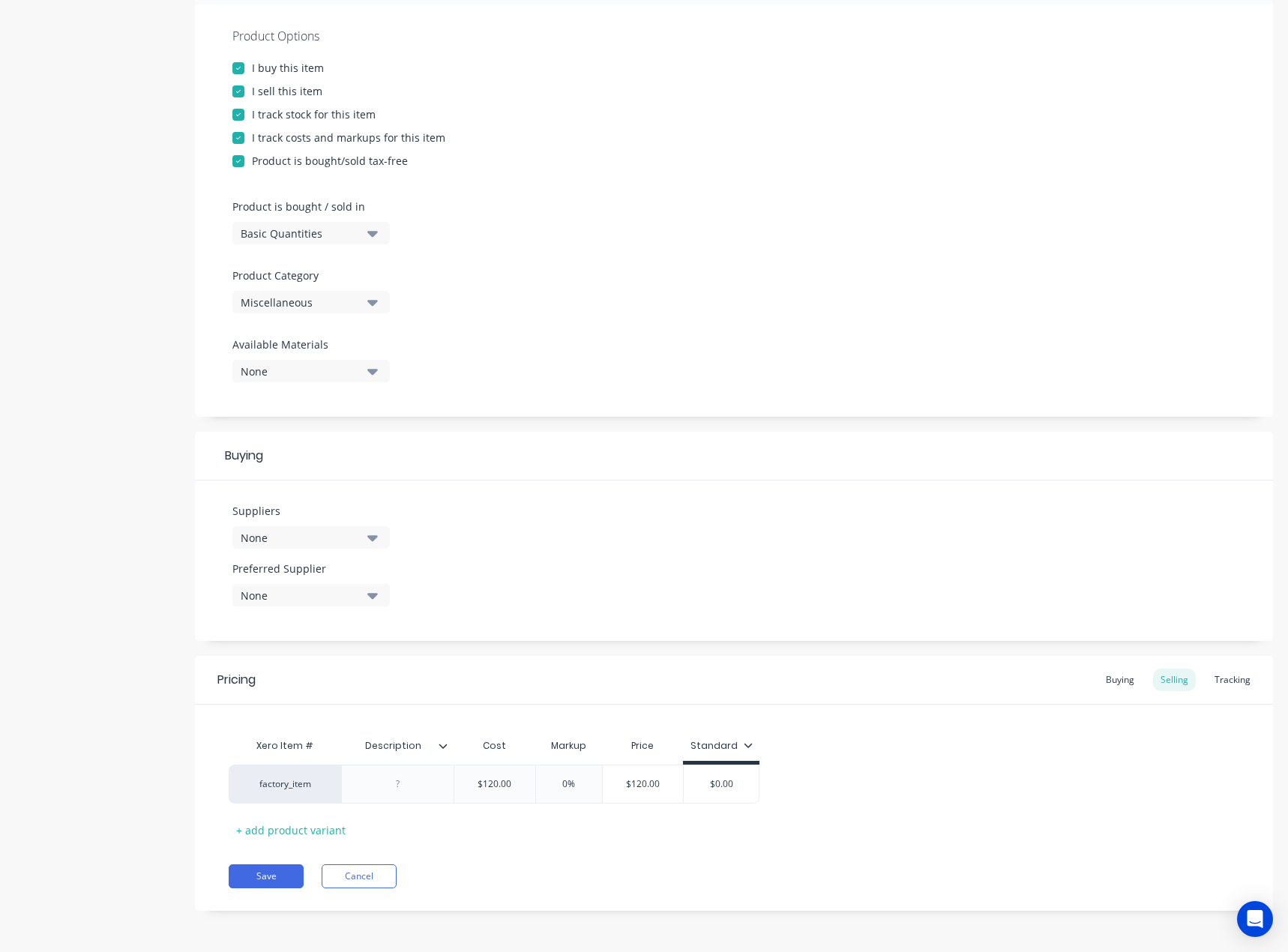
drag, startPoint x: 572, startPoint y: 786, endPoint x: 546, endPoint y: 781, distance: 26.5
click at [547, 784] on input "0%" at bounding box center [569, 785] width 75 height 14
type textarea "x"
type input "3"
type textarea "x"
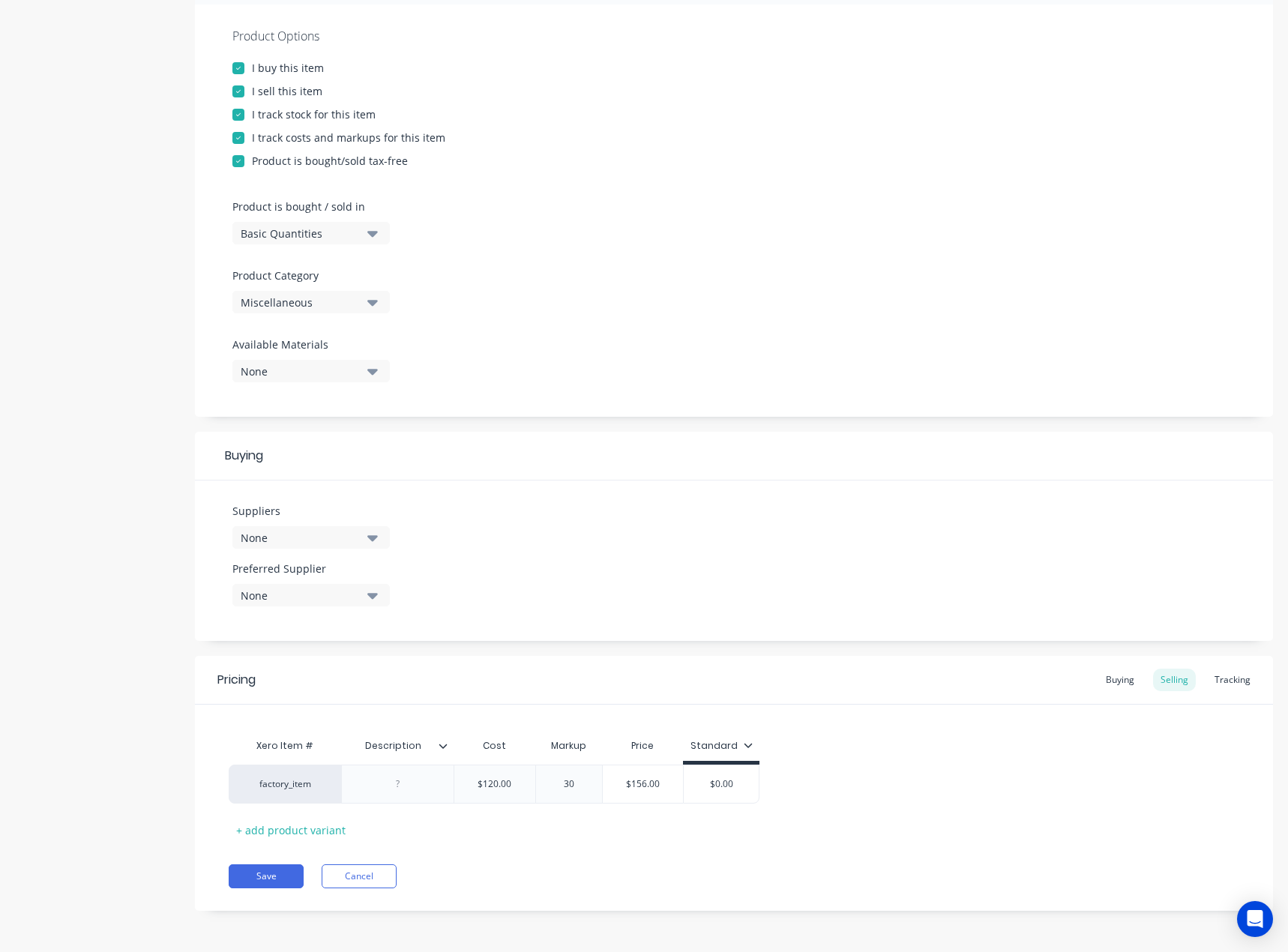
type input "30"
click at [689, 819] on div "Xero Item # Description Cost Markup Price Standard factory_item $120.00 120 30%…" at bounding box center [734, 786] width 1011 height 111
drag, startPoint x: 258, startPoint y: 879, endPoint x: 287, endPoint y: 830, distance: 56.9
click at [259, 879] on button "Save" at bounding box center [266, 877] width 75 height 24
type textarea "x"
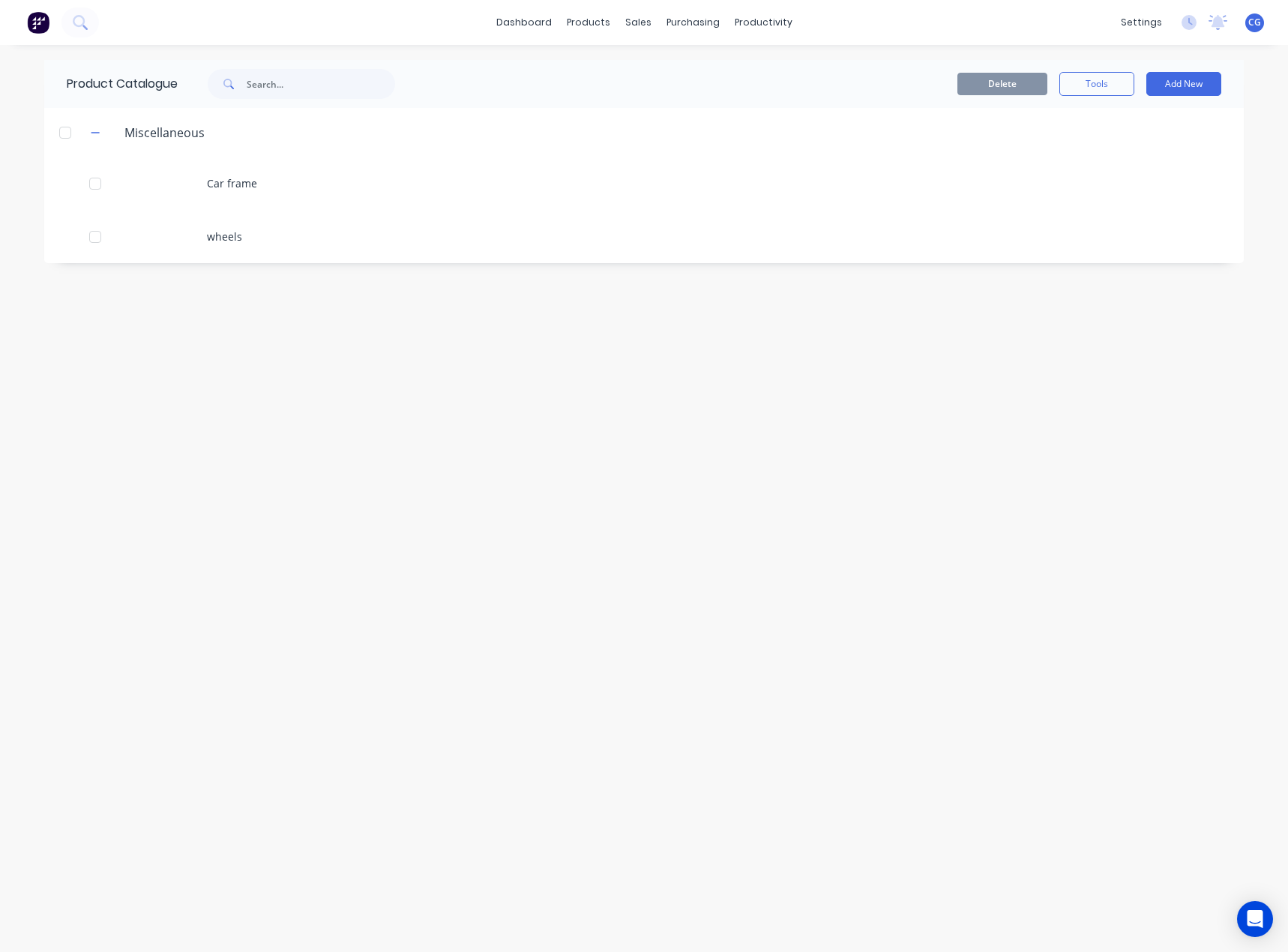
click at [1186, 88] on button "Add New" at bounding box center [1184, 84] width 75 height 24
click at [1130, 184] on div "Product Kit" at bounding box center [1150, 182] width 115 height 21
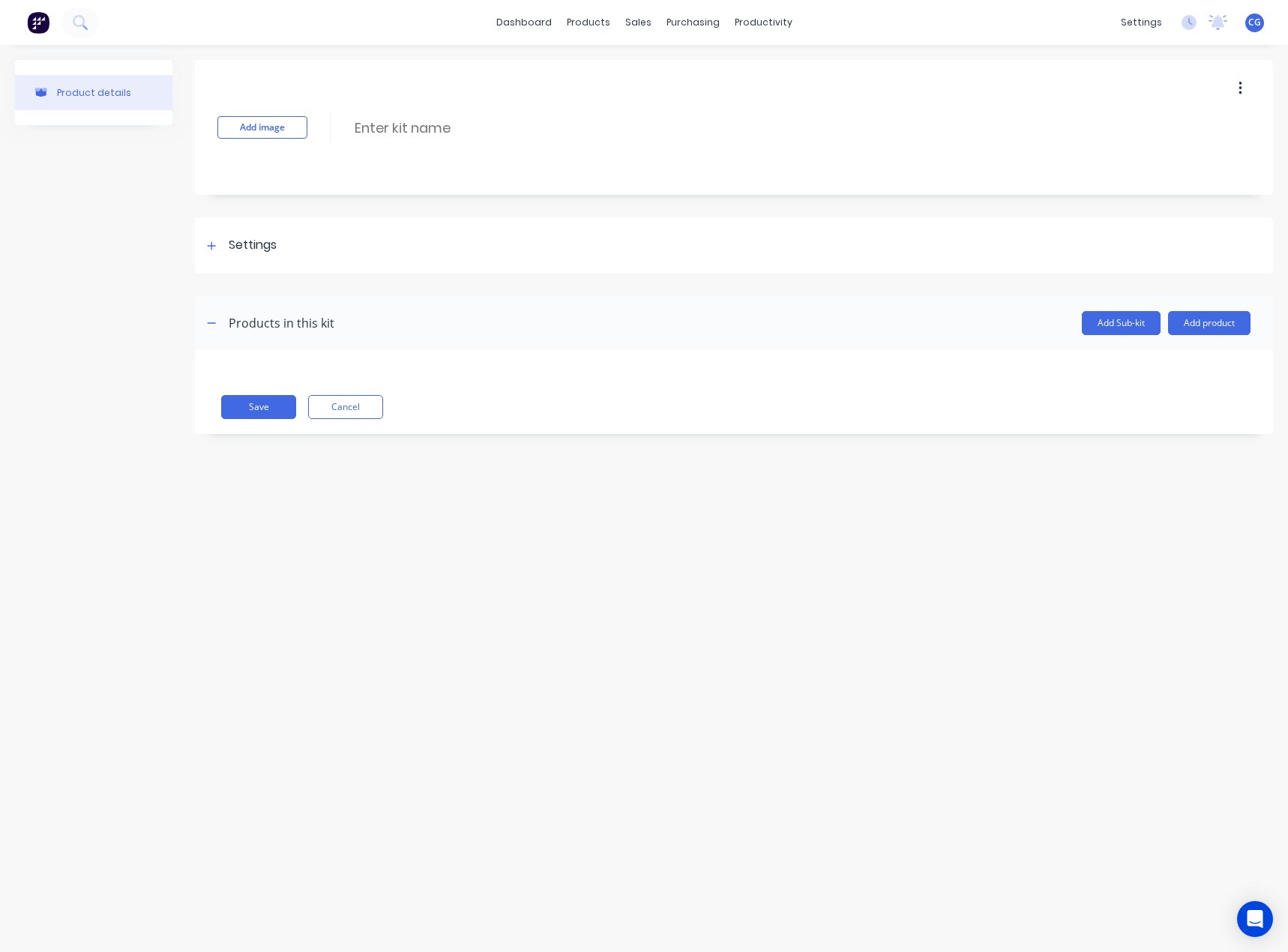
click at [446, 127] on input at bounding box center [486, 127] width 265 height 21
type input "4x4"
click at [1215, 325] on button "Add product" at bounding box center [1209, 323] width 83 height 24
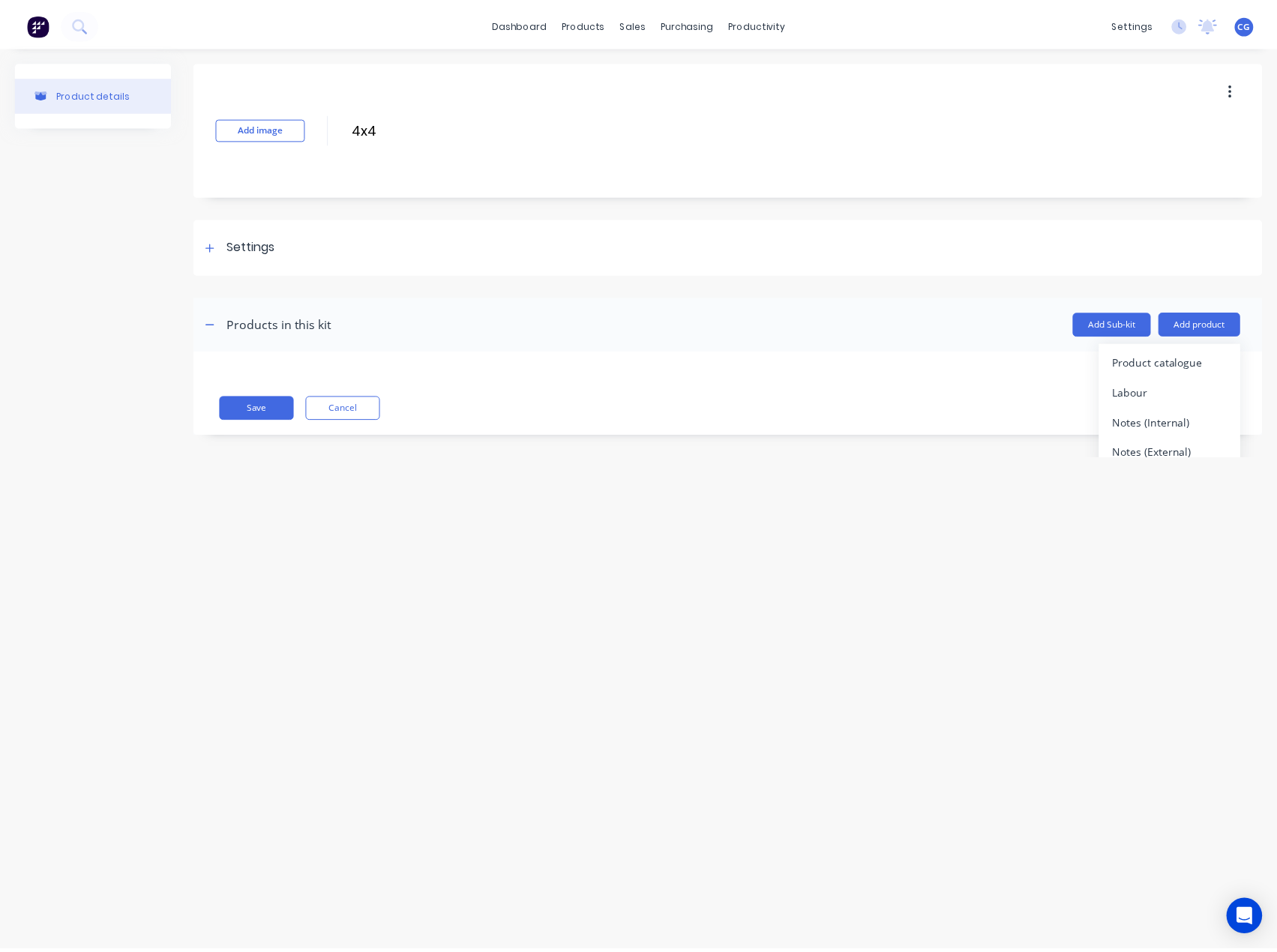
scroll to position [14, 0]
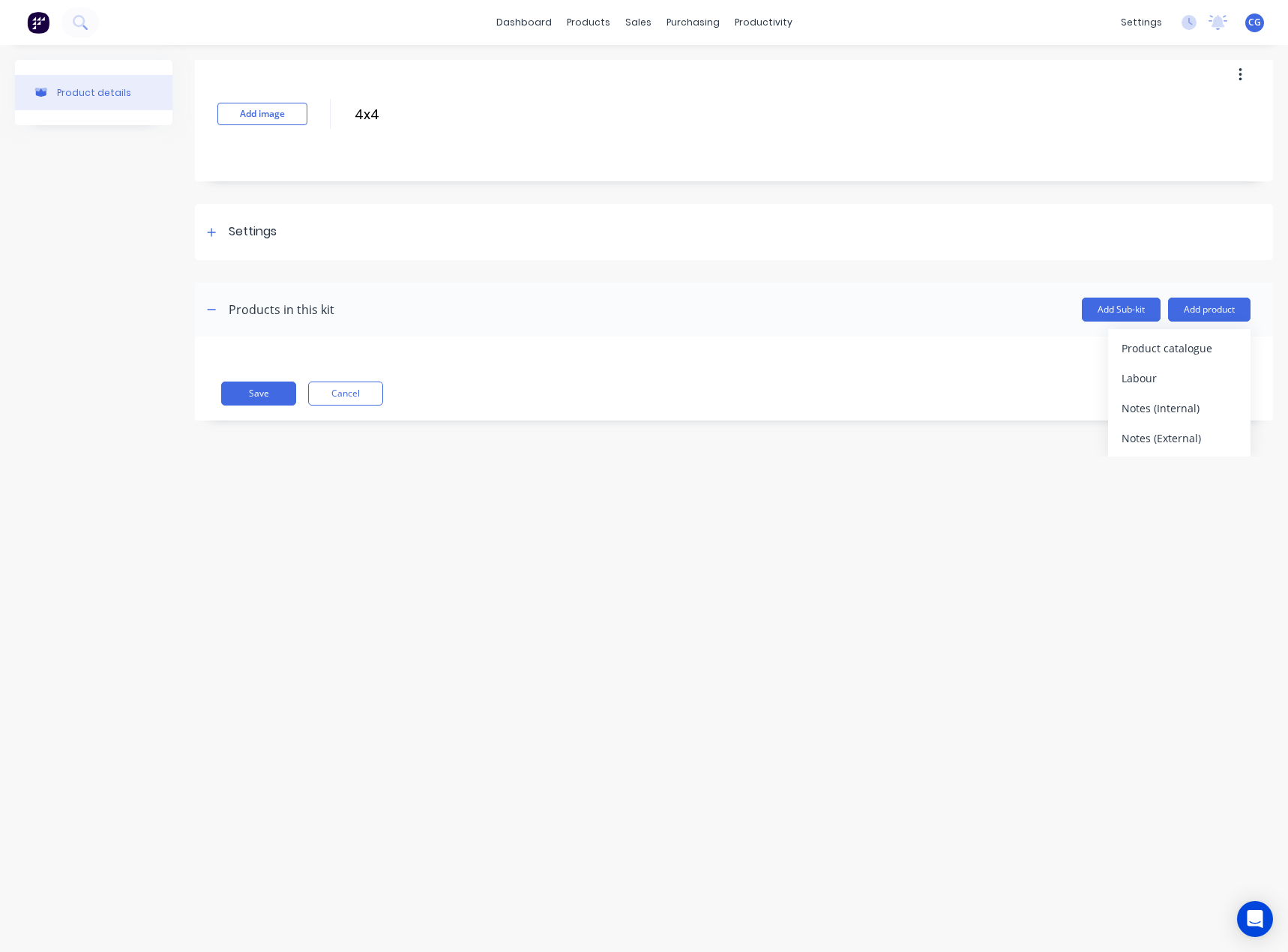
click at [1166, 353] on div "Product catalogue" at bounding box center [1179, 348] width 115 height 21
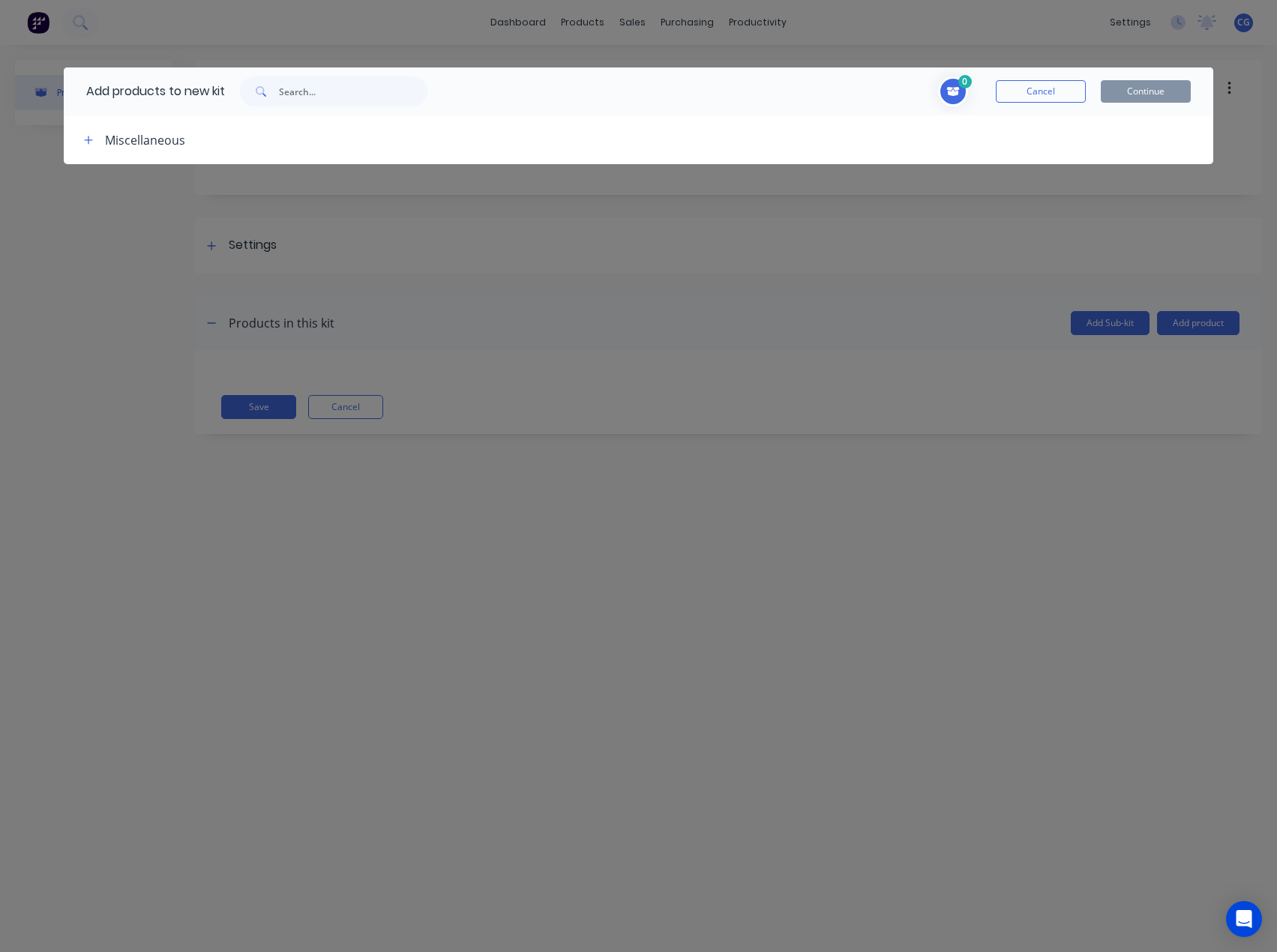
click at [95, 144] on button "button" at bounding box center [88, 140] width 19 height 19
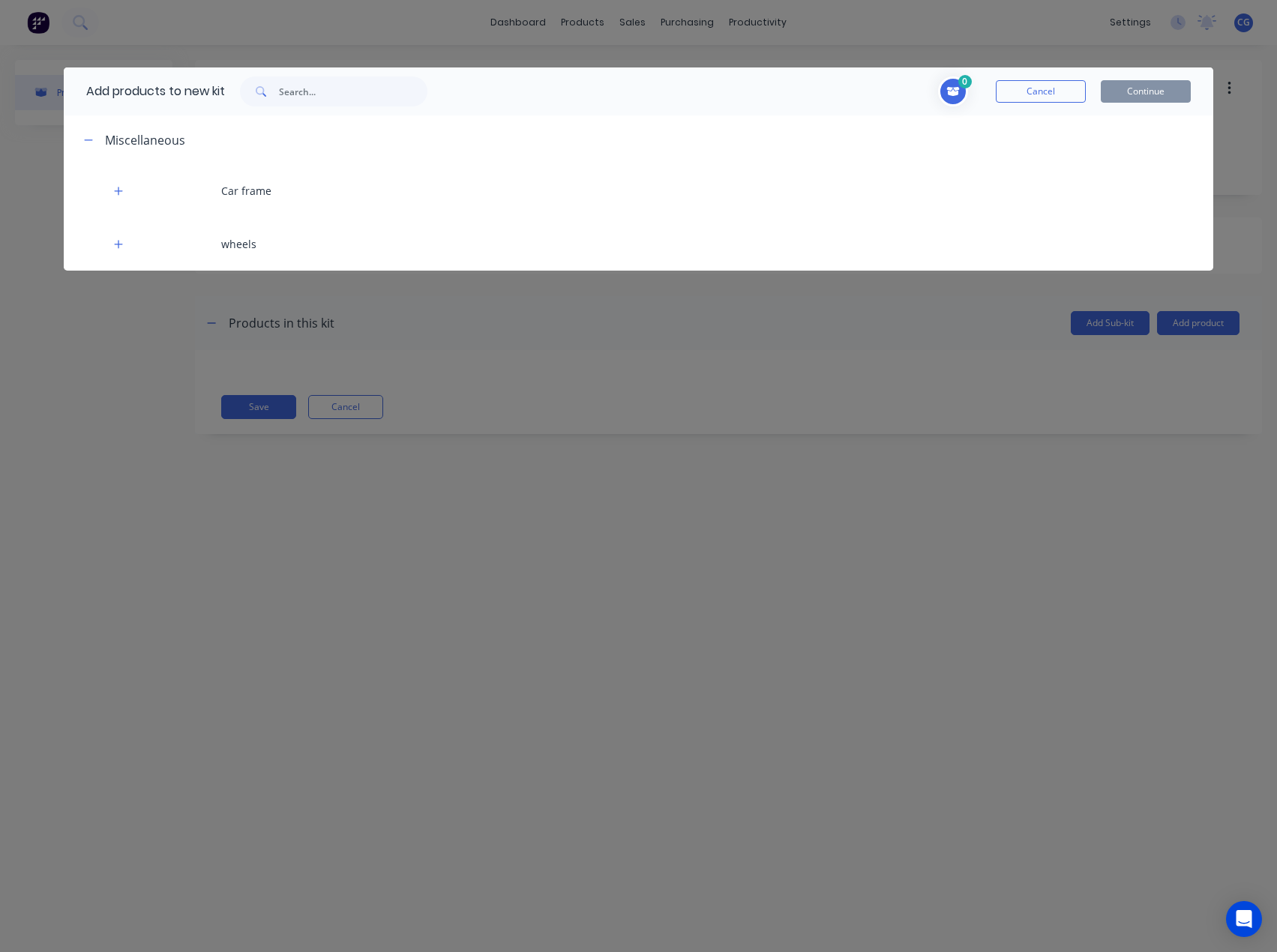
click at [278, 195] on div "Car frame" at bounding box center [638, 190] width 1149 height 53
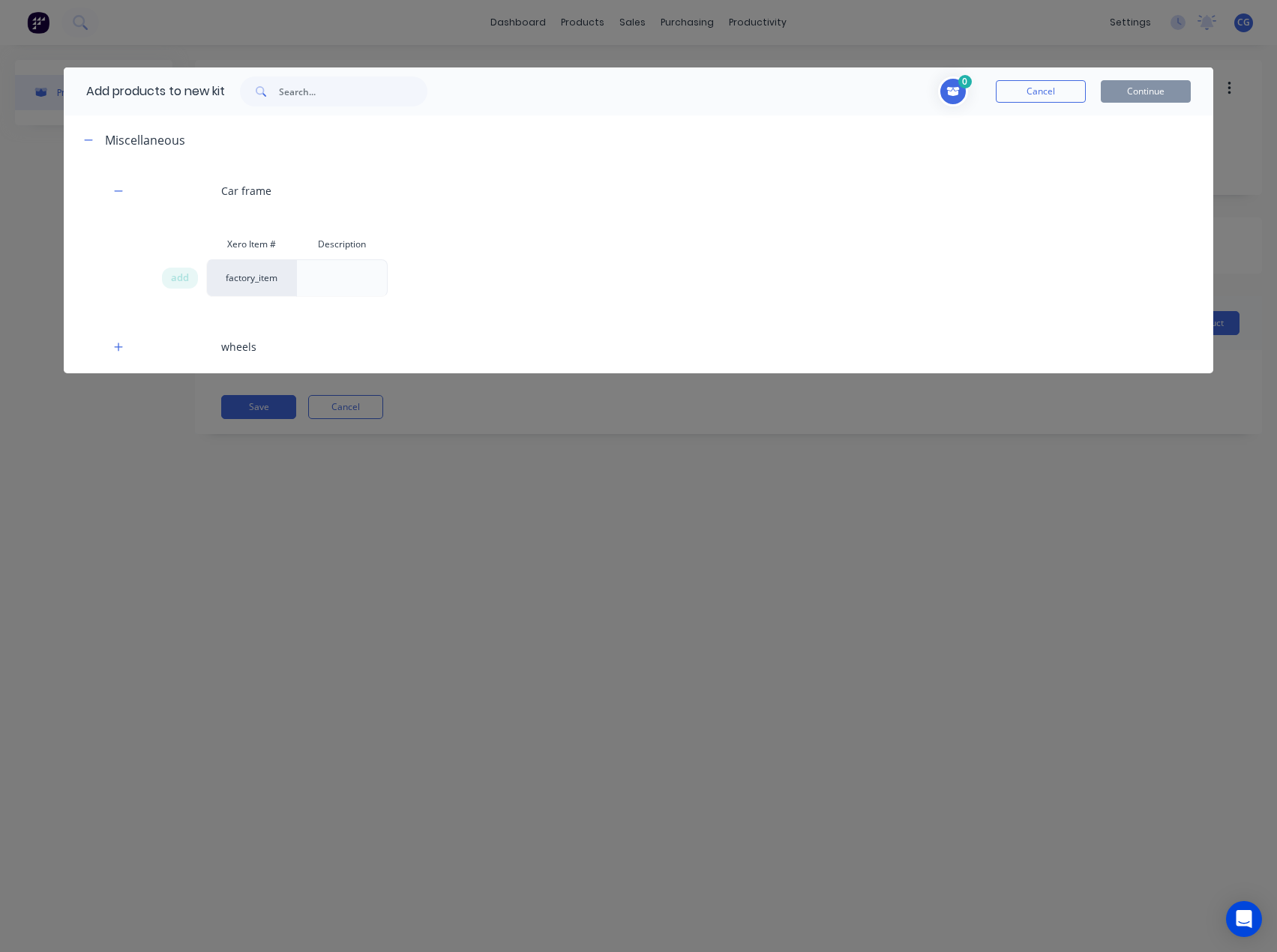
click at [175, 286] on div "add" at bounding box center [180, 278] width 36 height 21
click at [177, 277] on span "add" at bounding box center [179, 278] width 18 height 15
click at [180, 352] on div "wheels" at bounding box center [638, 347] width 1149 height 53
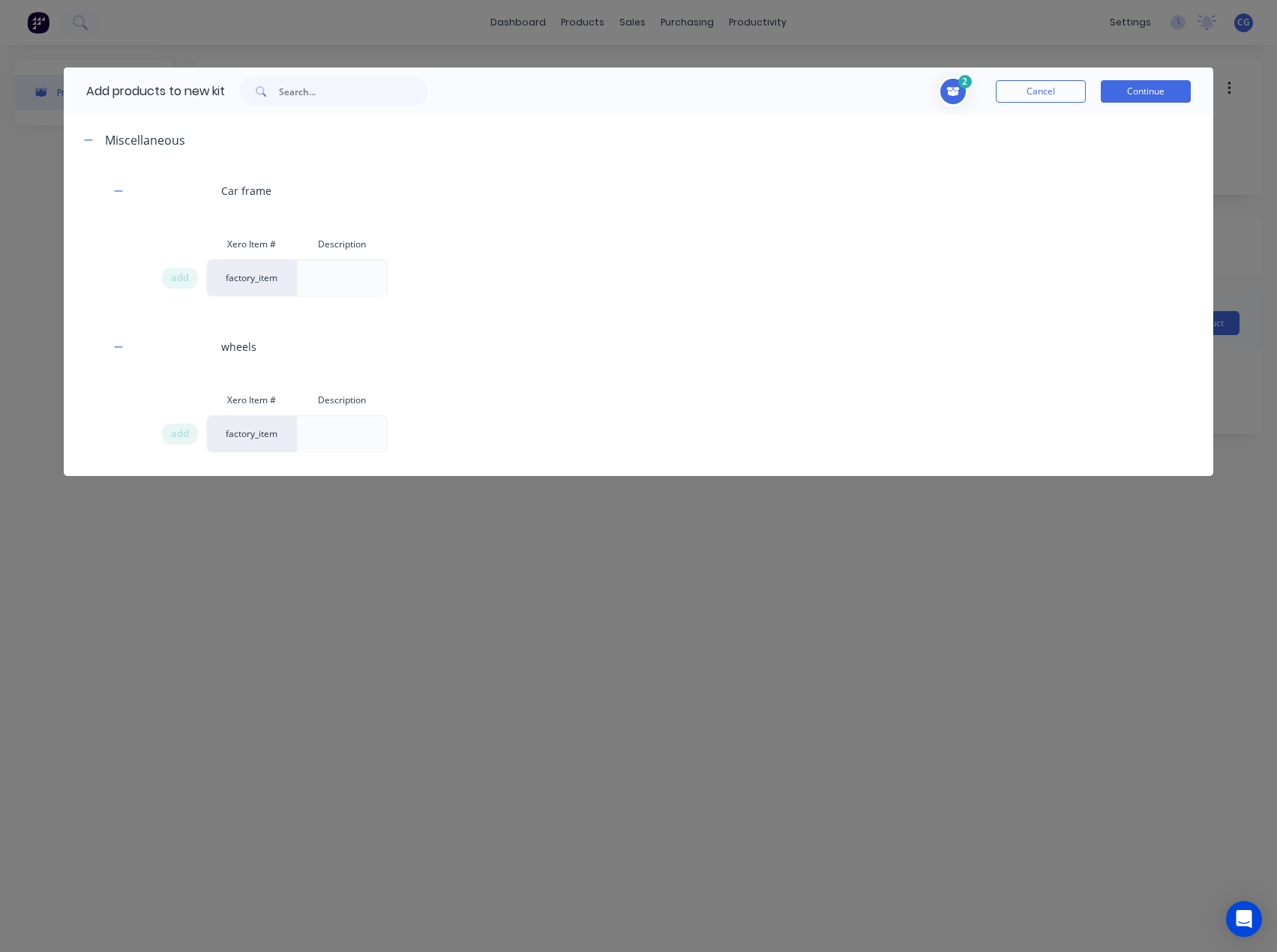
click at [180, 439] on span "add" at bounding box center [179, 435] width 18 height 15
click at [1169, 92] on button "Continue" at bounding box center [1145, 91] width 90 height 22
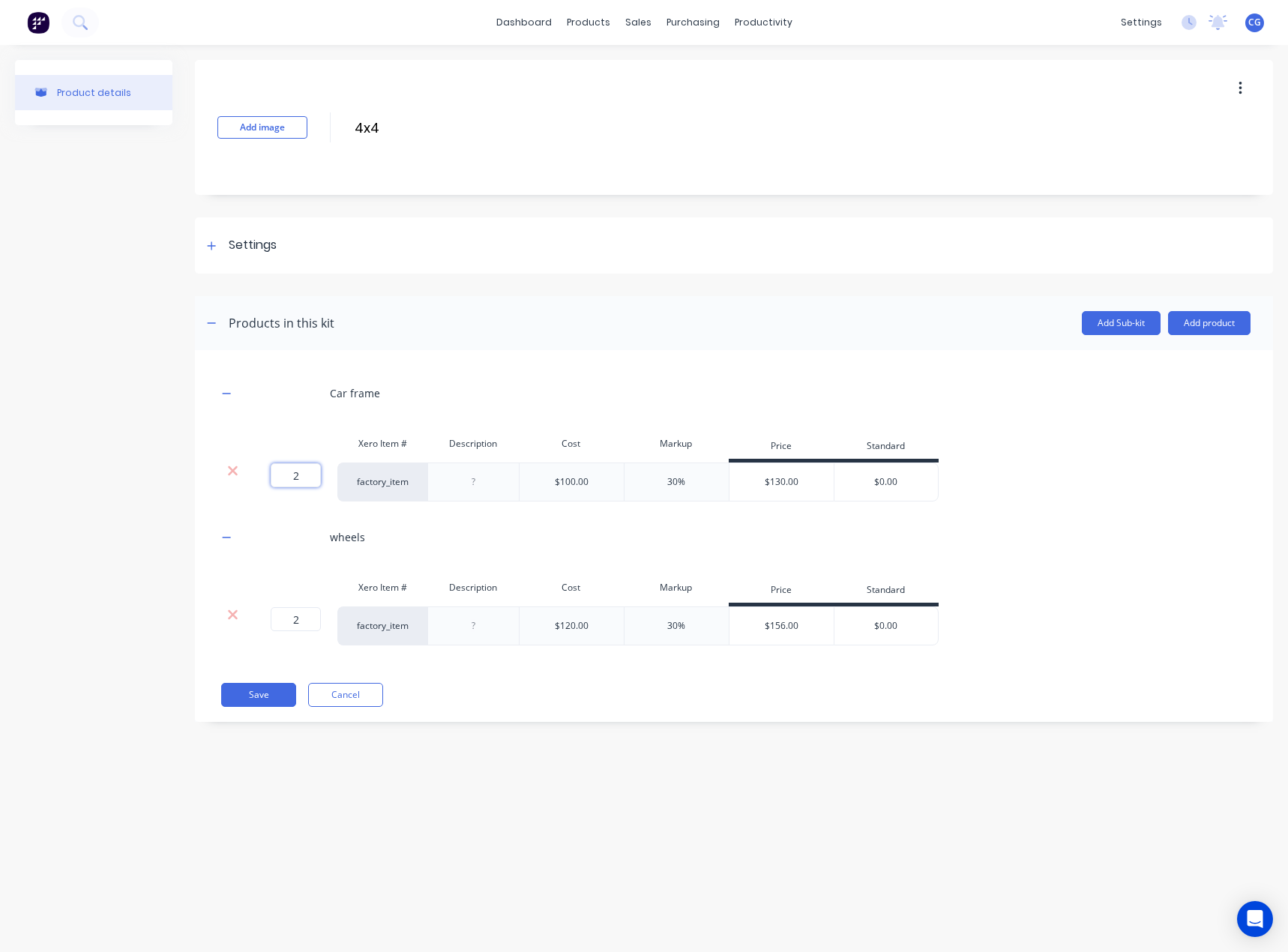
drag, startPoint x: 302, startPoint y: 477, endPoint x: 280, endPoint y: 477, distance: 22.0
click at [277, 477] on input "2" at bounding box center [295, 476] width 50 height 24
type input "1"
drag, startPoint x: 300, startPoint y: 622, endPoint x: 286, endPoint y: 620, distance: 14.1
click at [286, 620] on input "2" at bounding box center [295, 619] width 50 height 24
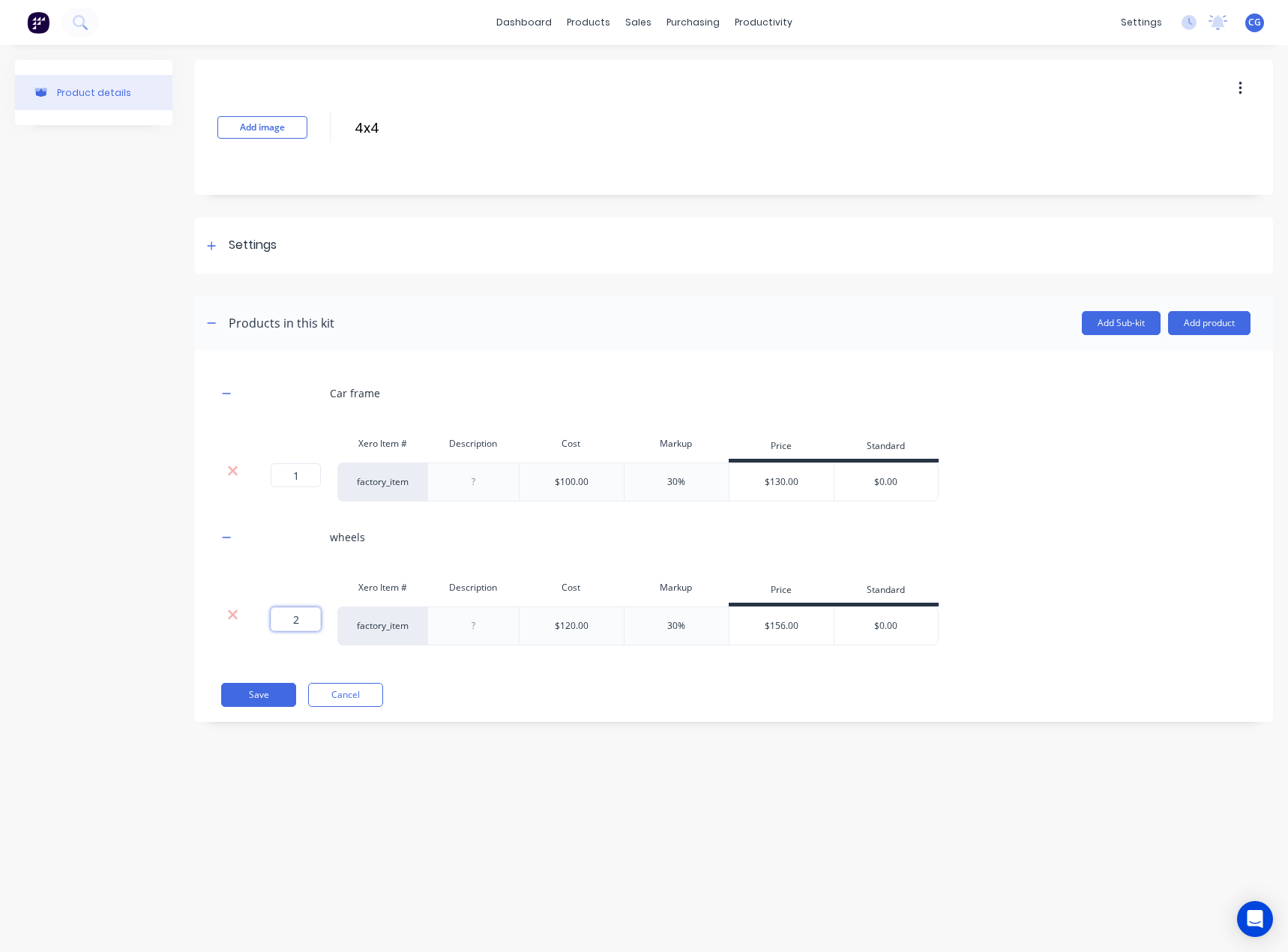
type input "4"
click at [459, 560] on div "Car frame Xero Item # Description Cost Markup Price Standard 1 1 ? factory_item…" at bounding box center [734, 509] width 1033 height 273
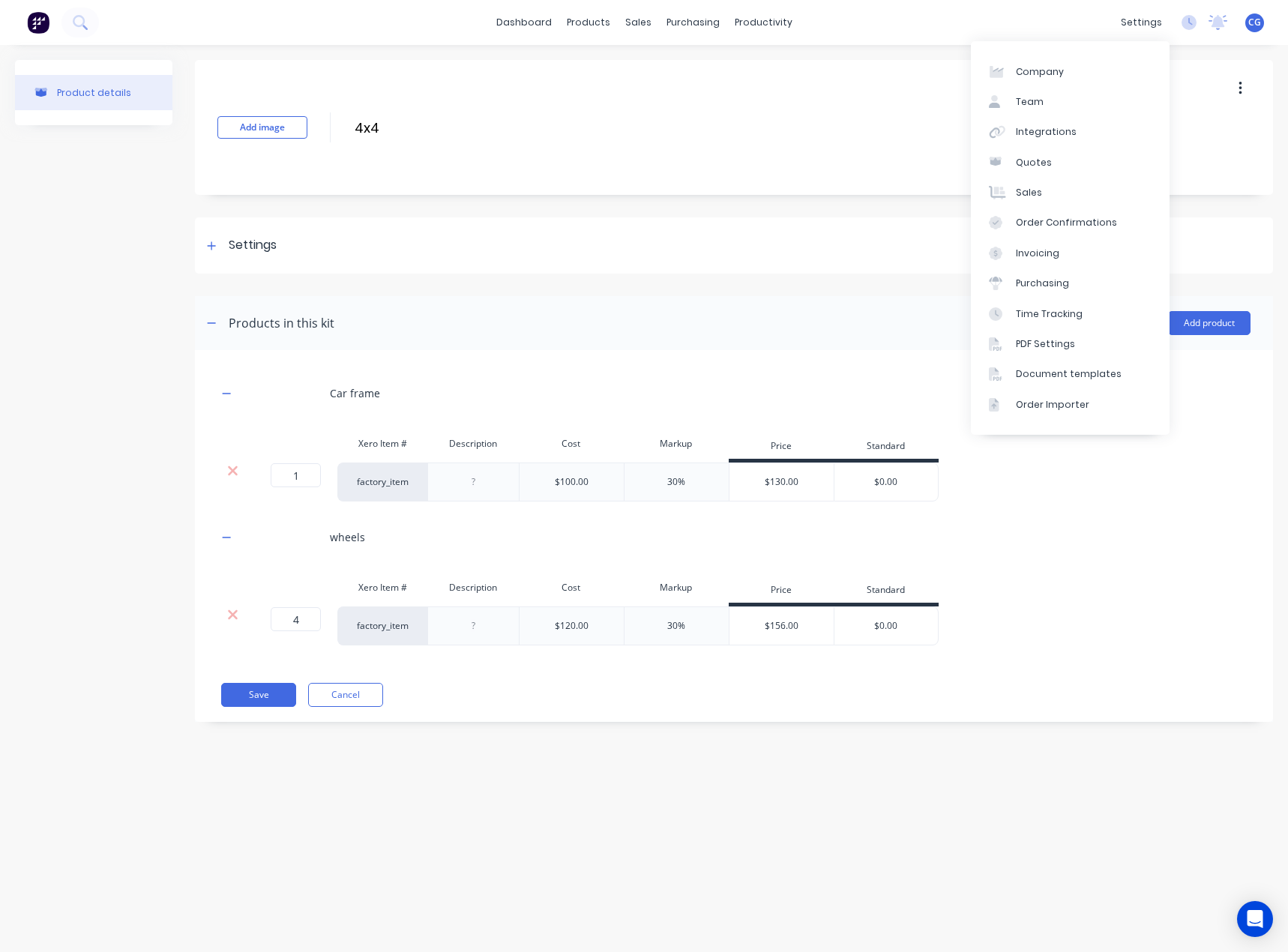
click at [1160, 27] on div "settings" at bounding box center [1141, 22] width 56 height 22
click at [733, 138] on div "Add image 4x4 4x4 Enter kit name" at bounding box center [733, 127] width 1078 height 135
click at [268, 249] on div "Settings" at bounding box center [253, 246] width 48 height 19
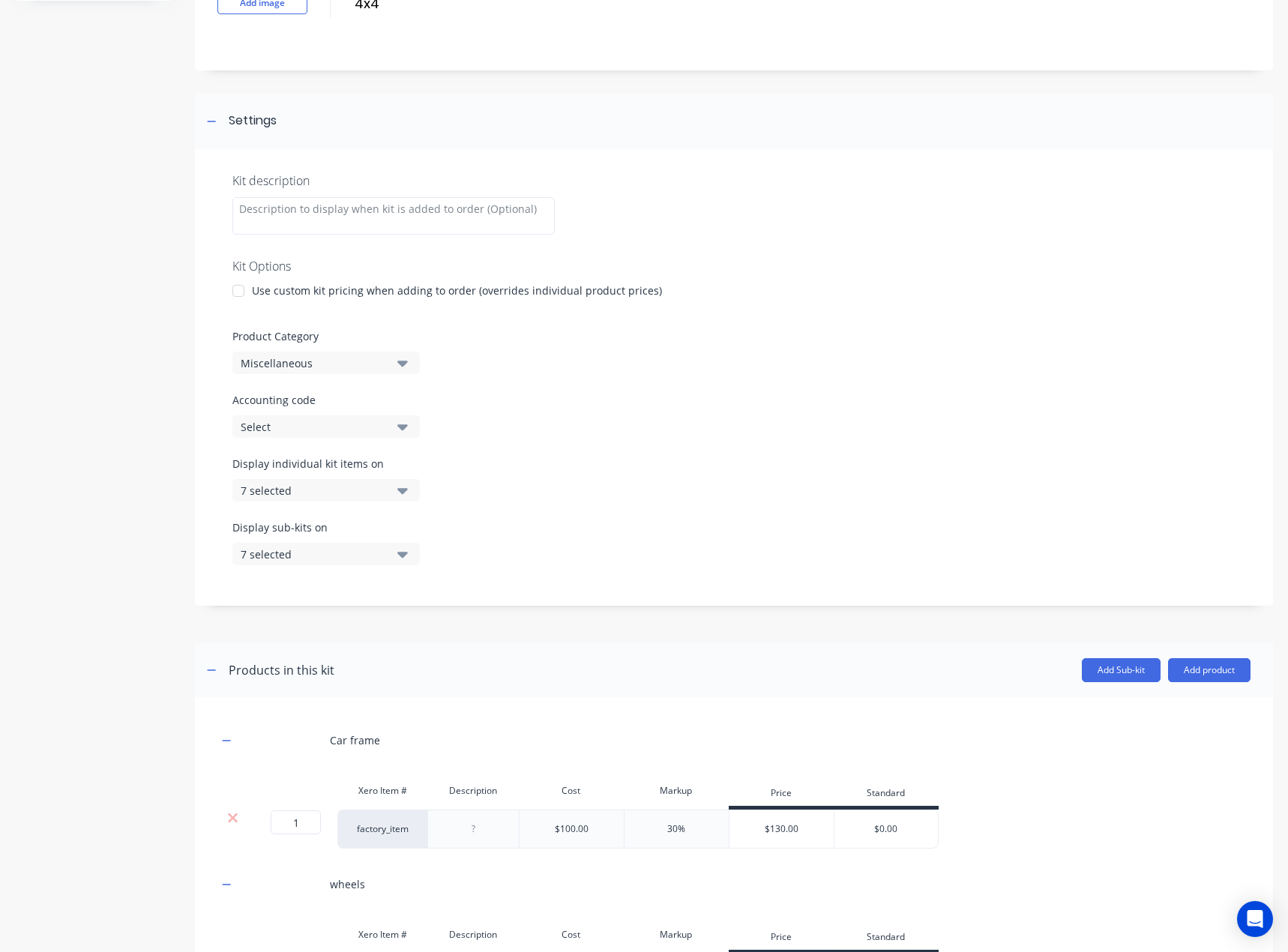
scroll to position [150, 0]
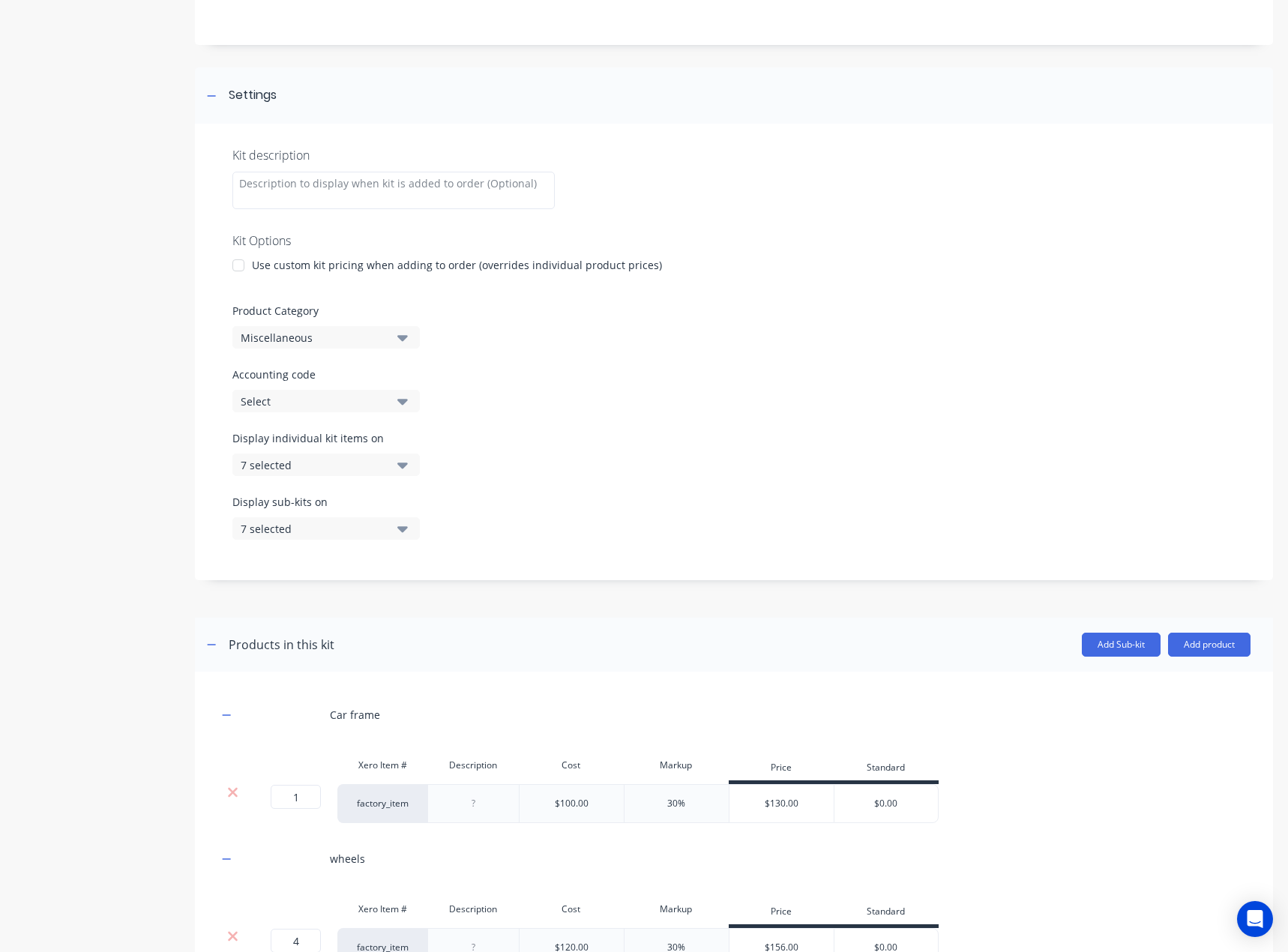
click at [397, 401] on icon "button" at bounding box center [402, 400] width 10 height 16
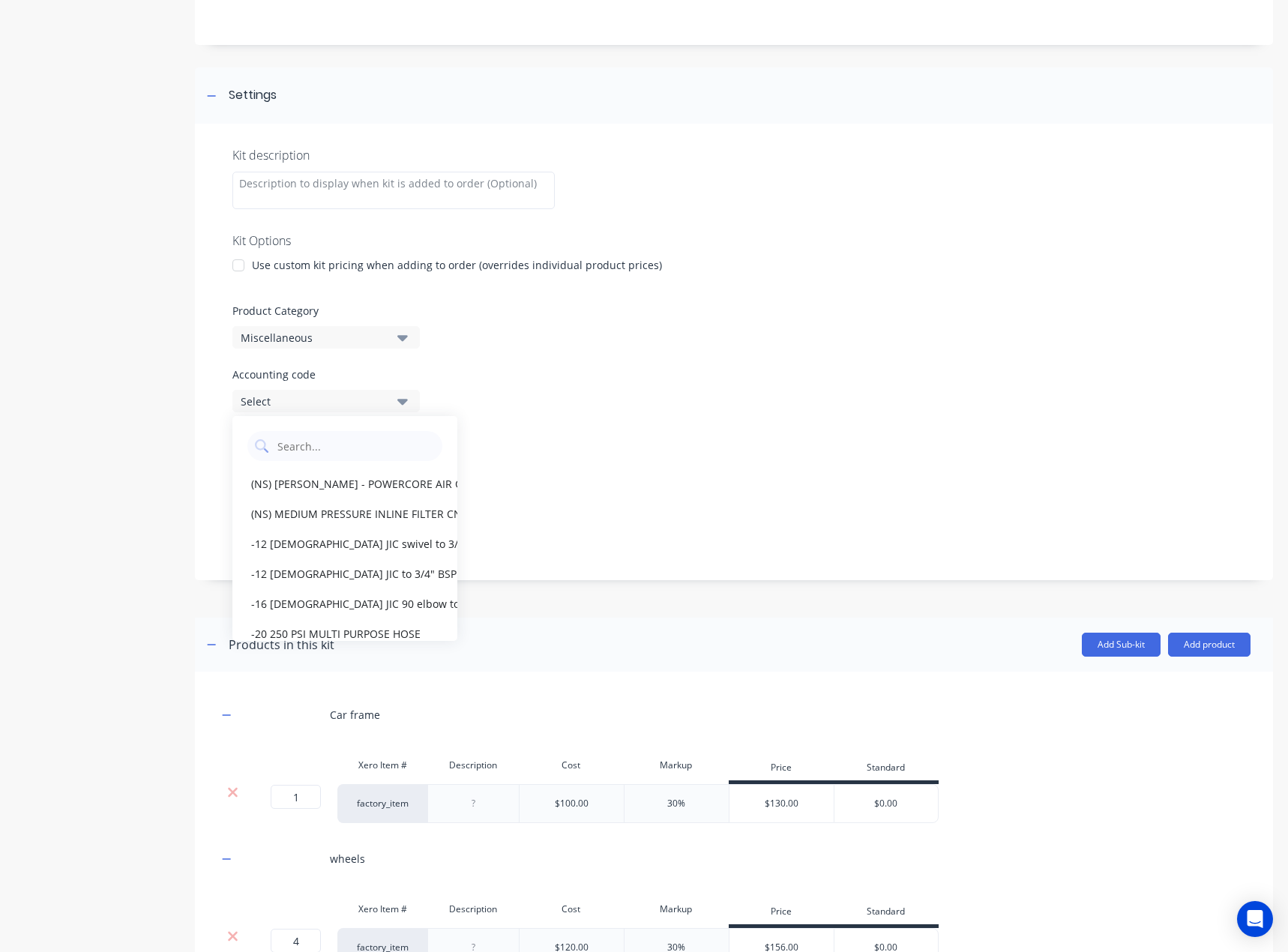
click at [397, 401] on icon "button" at bounding box center [402, 400] width 10 height 16
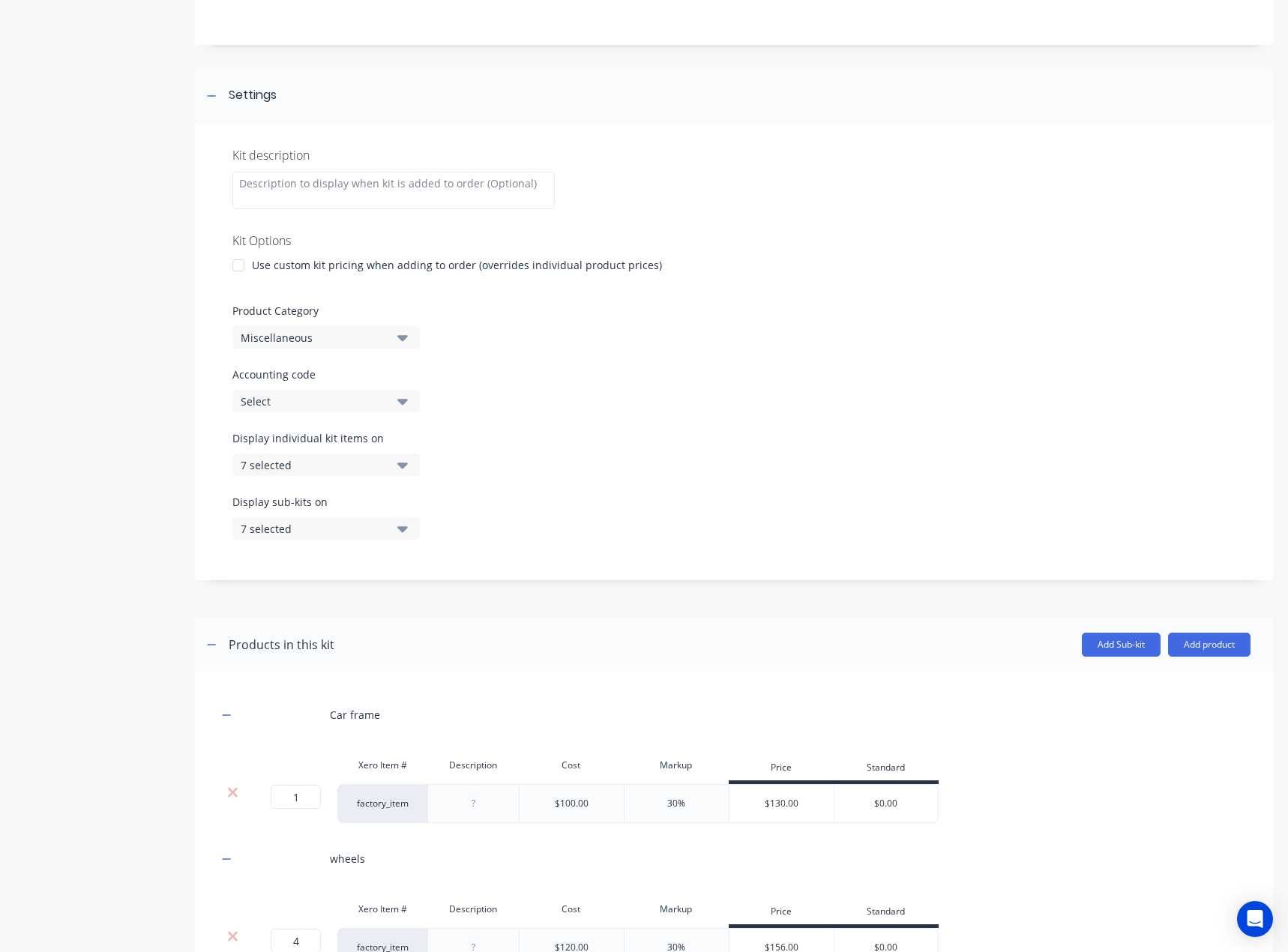
click at [397, 401] on icon "button" at bounding box center [402, 400] width 10 height 16
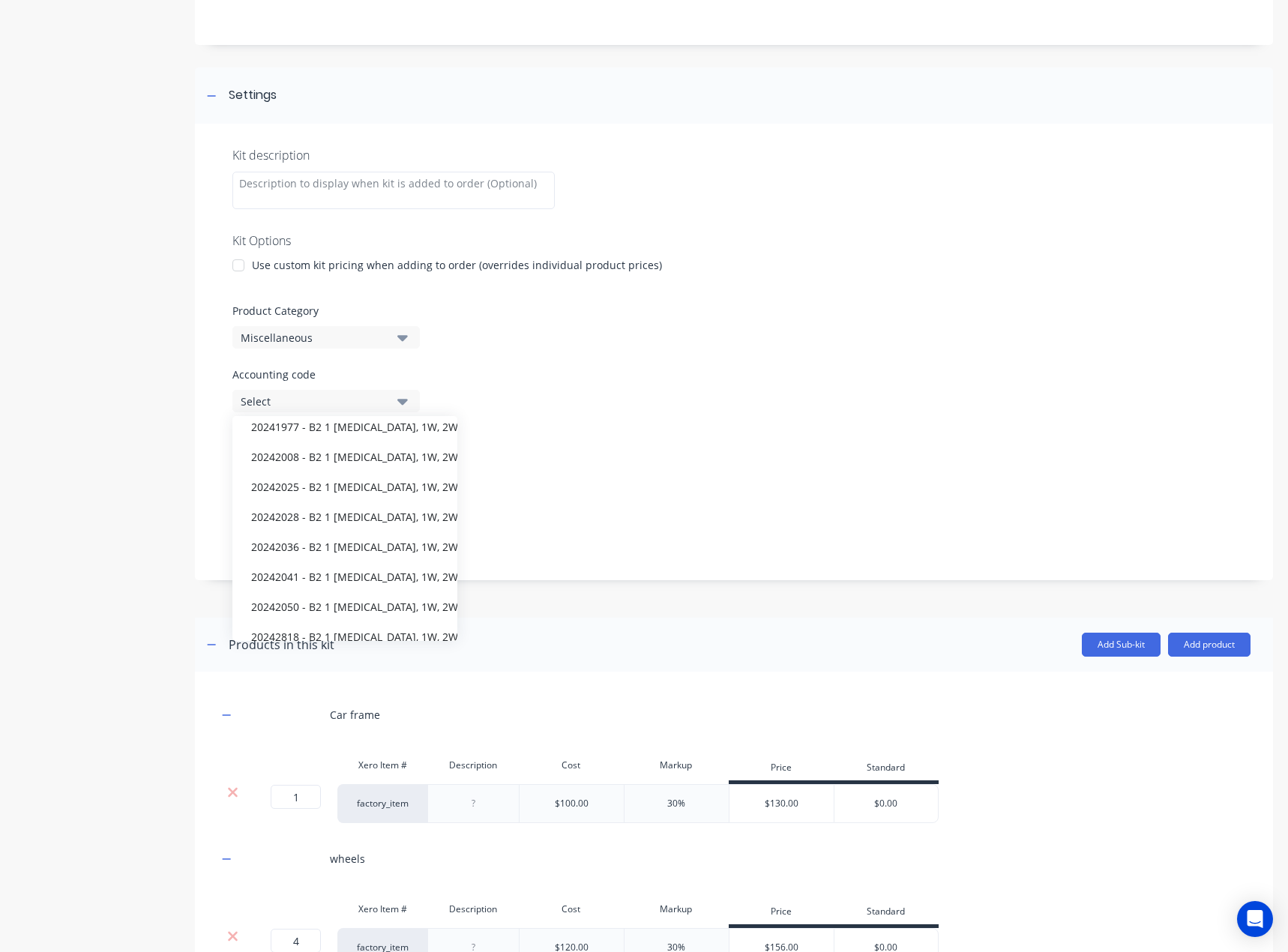
scroll to position [6591, 0]
click at [323, 494] on div "20242867 - B2 1 [MEDICAL_DATA], 1W, 2W, R12" at bounding box center [344, 490] width 224 height 30
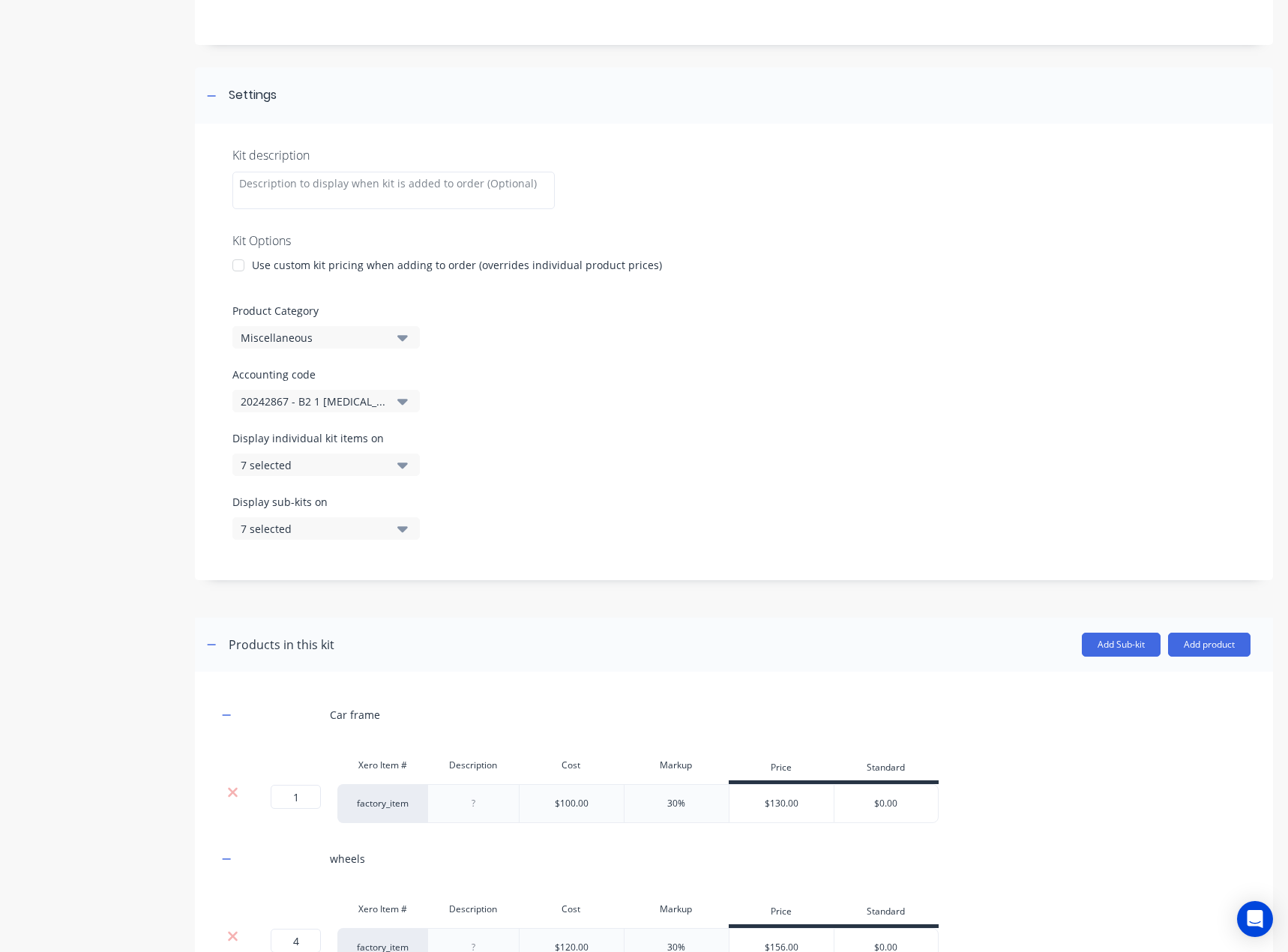
click at [399, 400] on icon "button" at bounding box center [402, 401] width 10 height 6
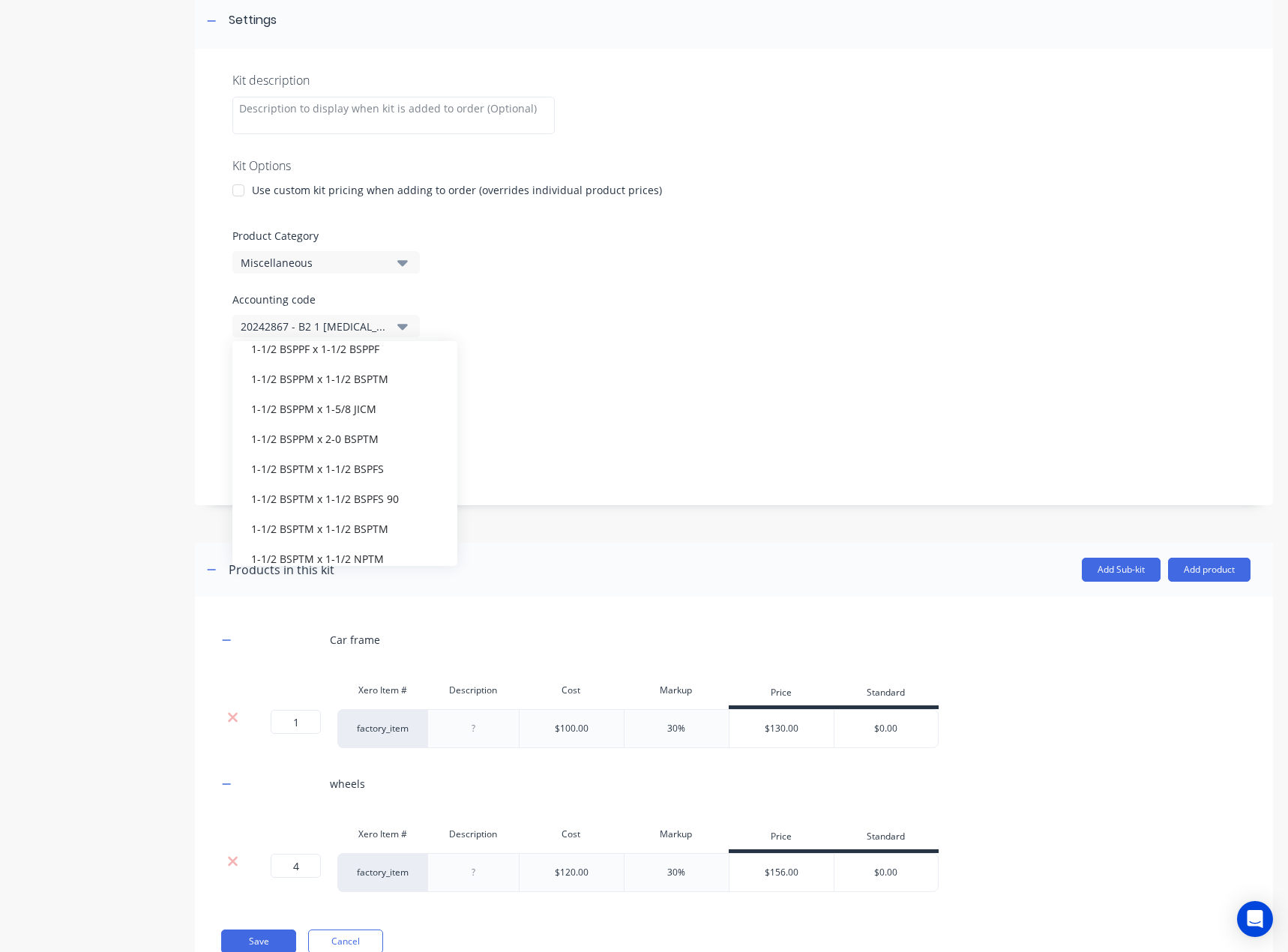
scroll to position [2924, 0]
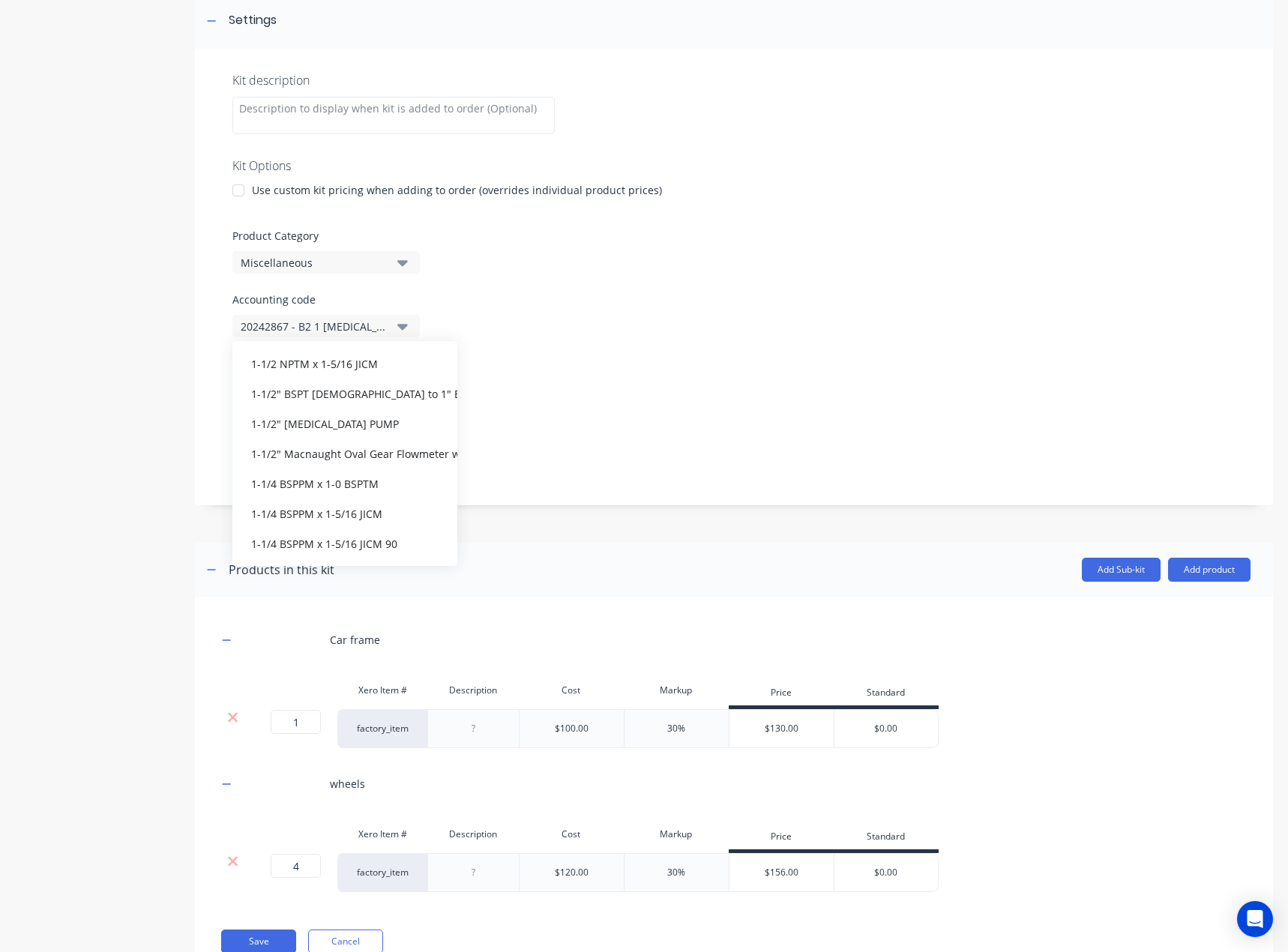
click at [349, 335] on button "20242867 - B2 1 [MEDICAL_DATA], 1W, 2W, R12" at bounding box center [326, 326] width 188 height 22
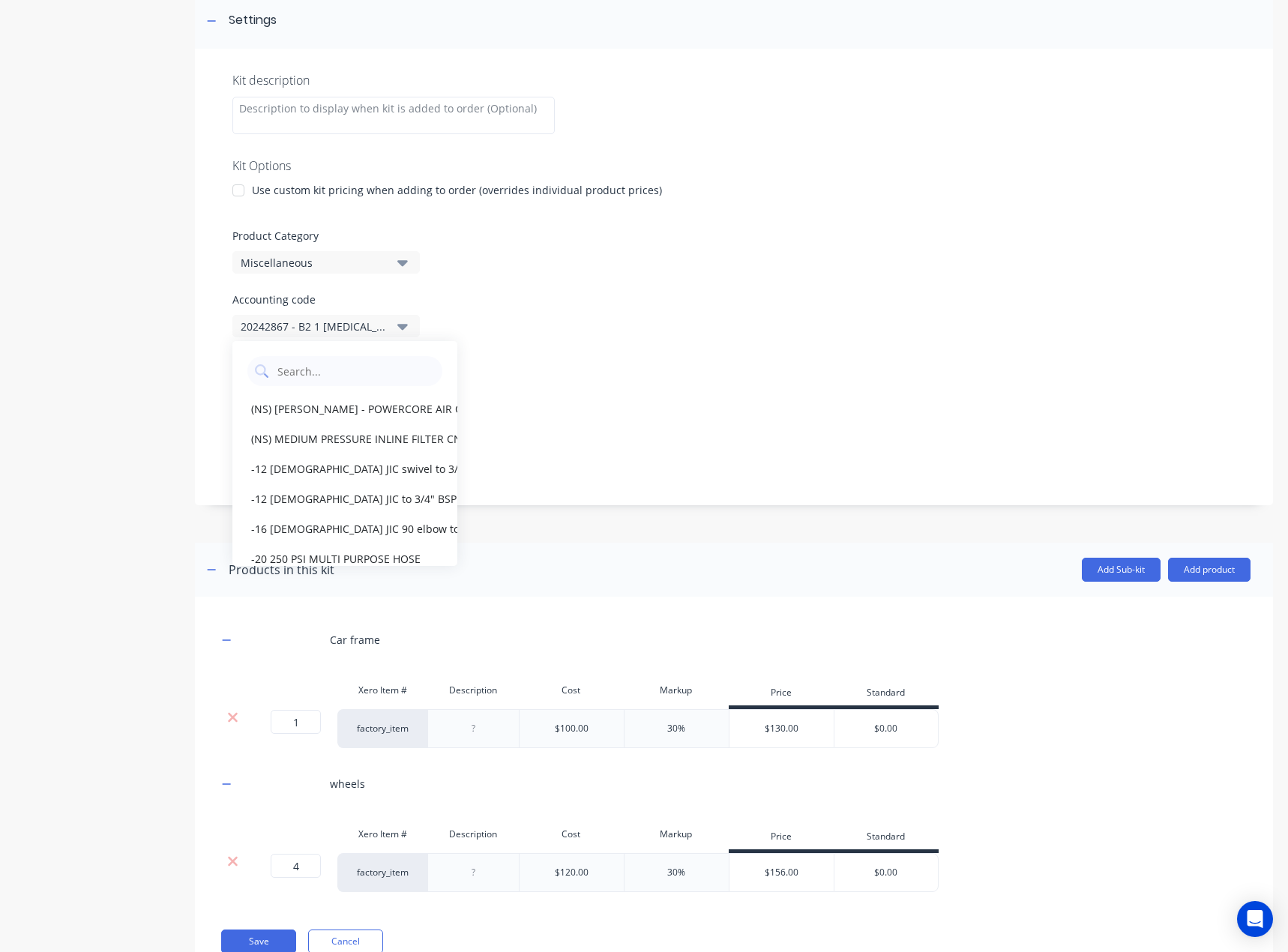
click at [316, 374] on code "text" at bounding box center [355, 371] width 159 height 30
drag, startPoint x: 318, startPoint y: 303, endPoint x: 232, endPoint y: 307, distance: 86.1
click at [232, 307] on div "Accounting code 20242867 - B2 1 [MEDICAL_DATA], 1W, 2W, R12" at bounding box center [733, 315] width 1003 height 46
click at [407, 324] on button "20242867 - B2 1 [MEDICAL_DATA], 1W, 2W, R12" at bounding box center [326, 326] width 188 height 22
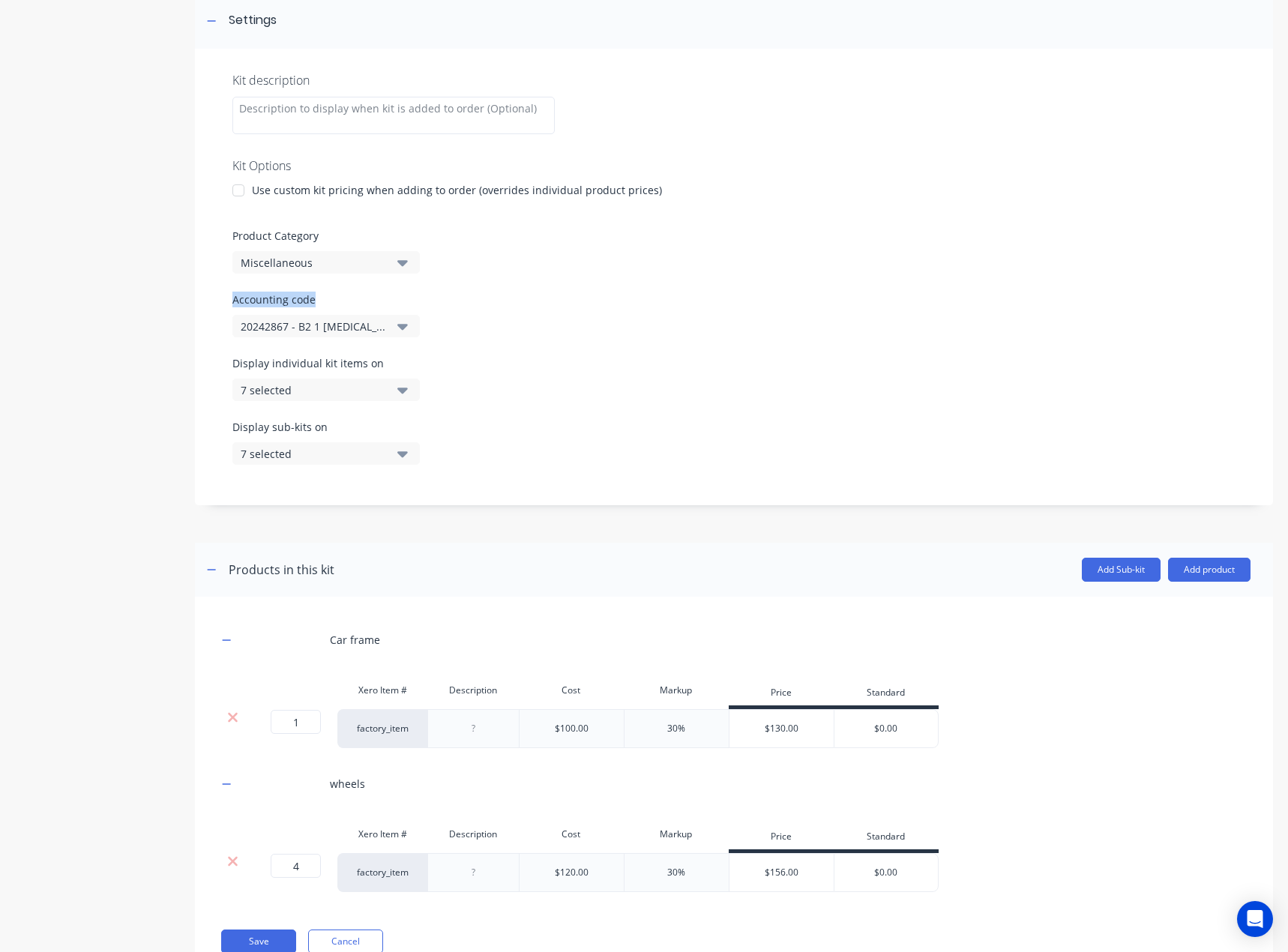
click at [281, 324] on div "20242867 - B2 1 [MEDICAL_DATA], 1W, 2W, R12" at bounding box center [313, 326] width 145 height 15
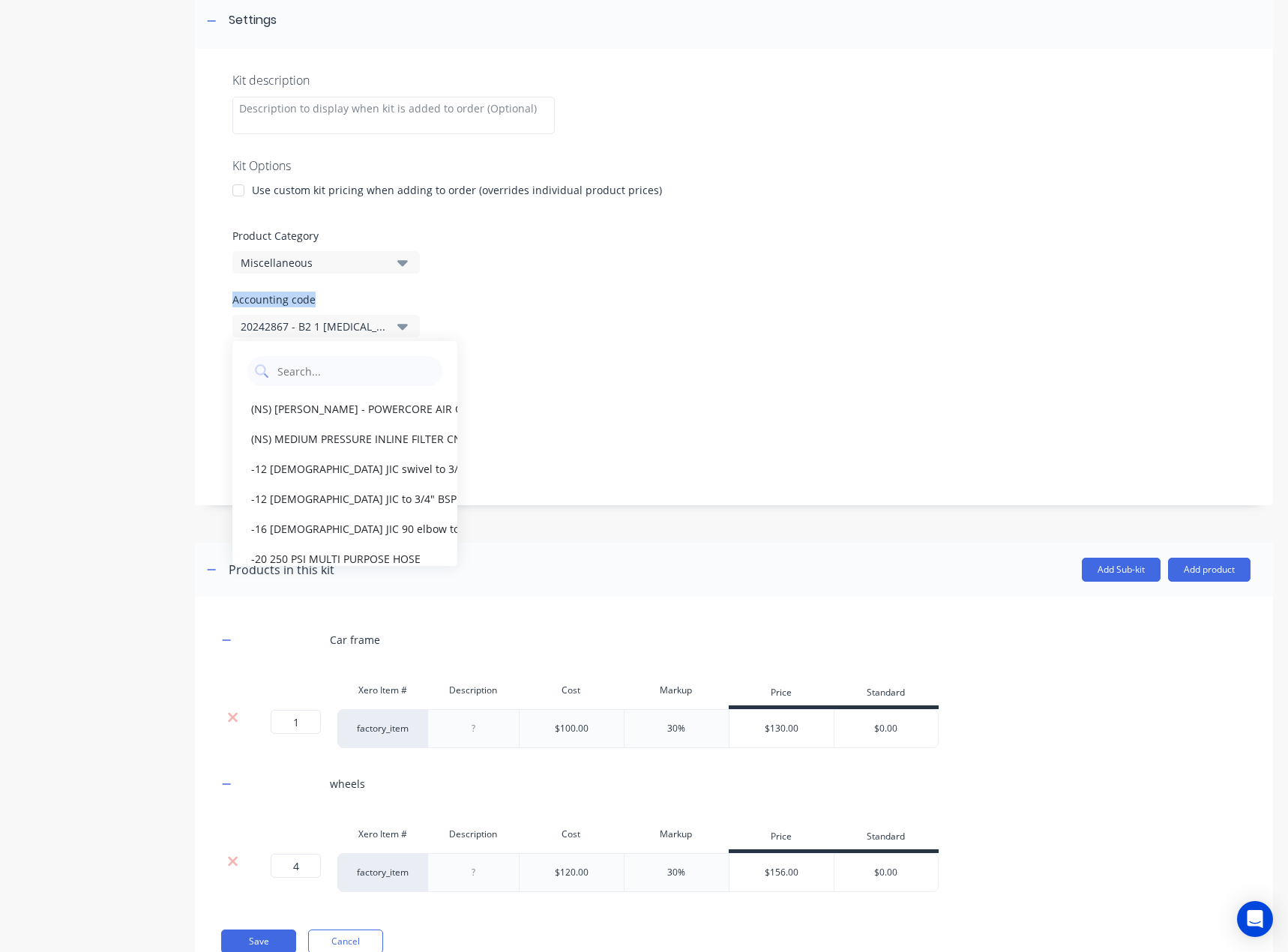
click at [281, 324] on div "20242867 - B2 1 [MEDICAL_DATA], 1W, 2W, R12" at bounding box center [313, 326] width 145 height 15
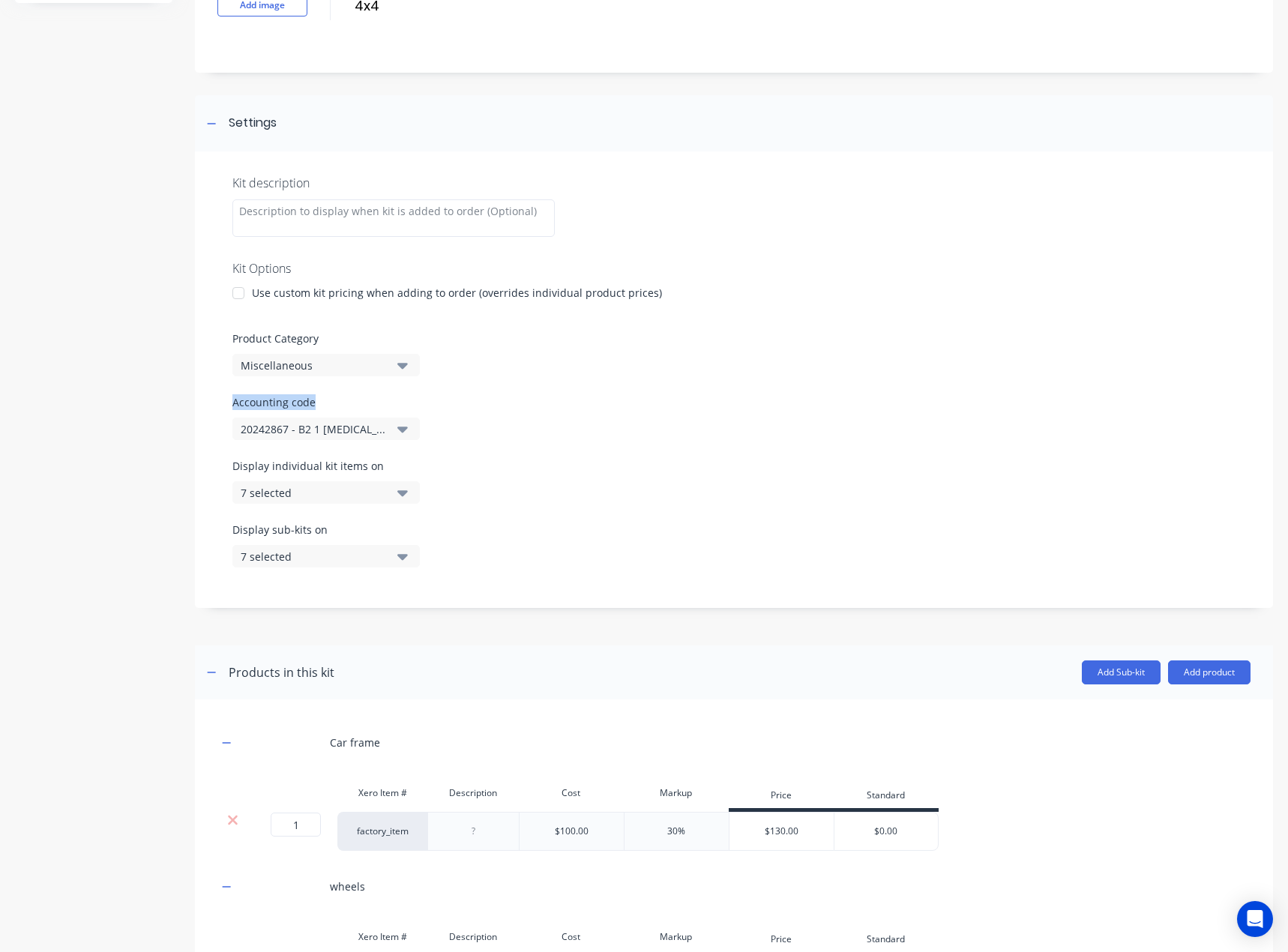
scroll to position [279, 0]
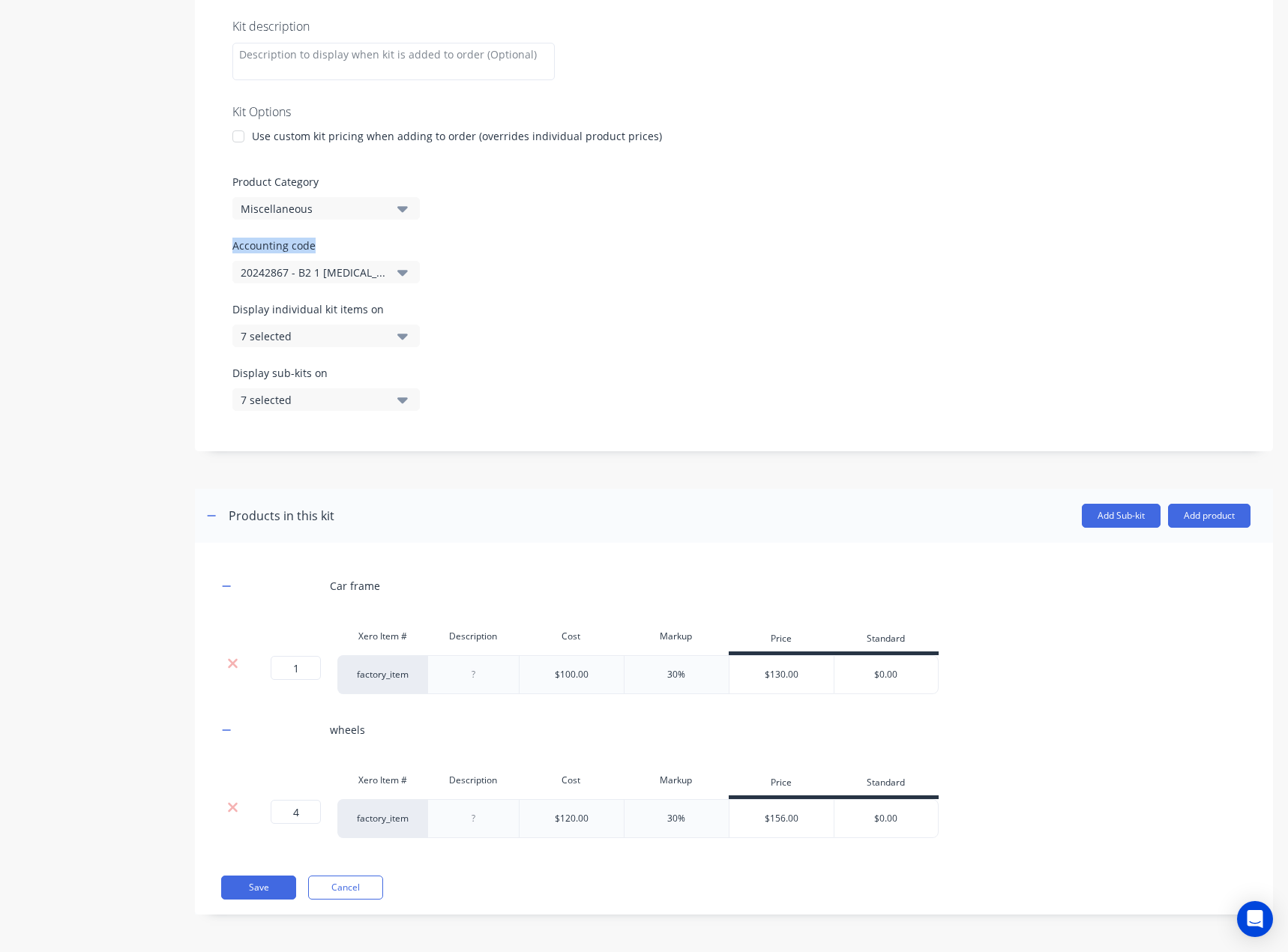
click at [353, 894] on button "Cancel" at bounding box center [346, 888] width 75 height 24
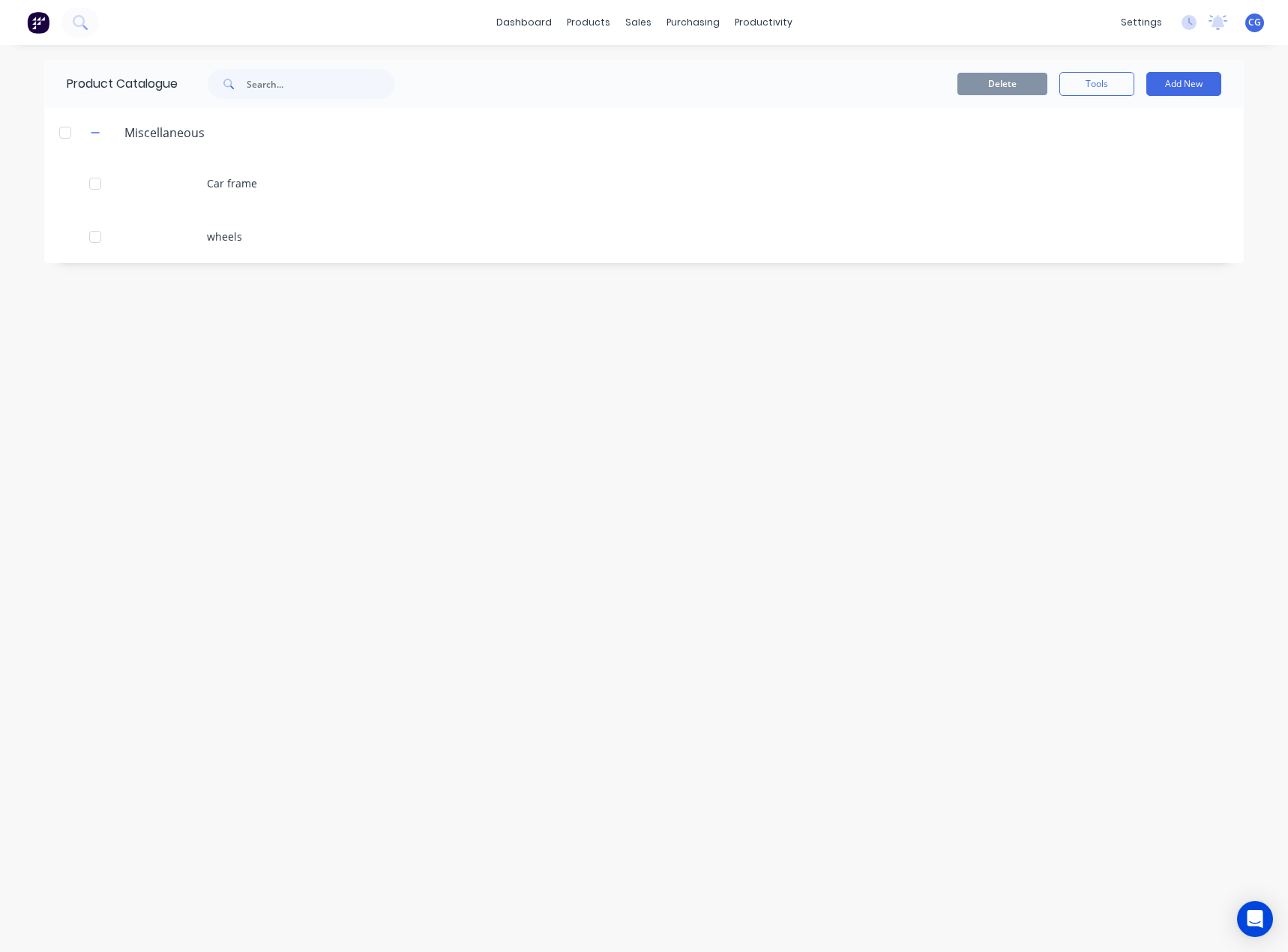
click at [260, 185] on div "Car frame" at bounding box center [644, 184] width 1199 height 53
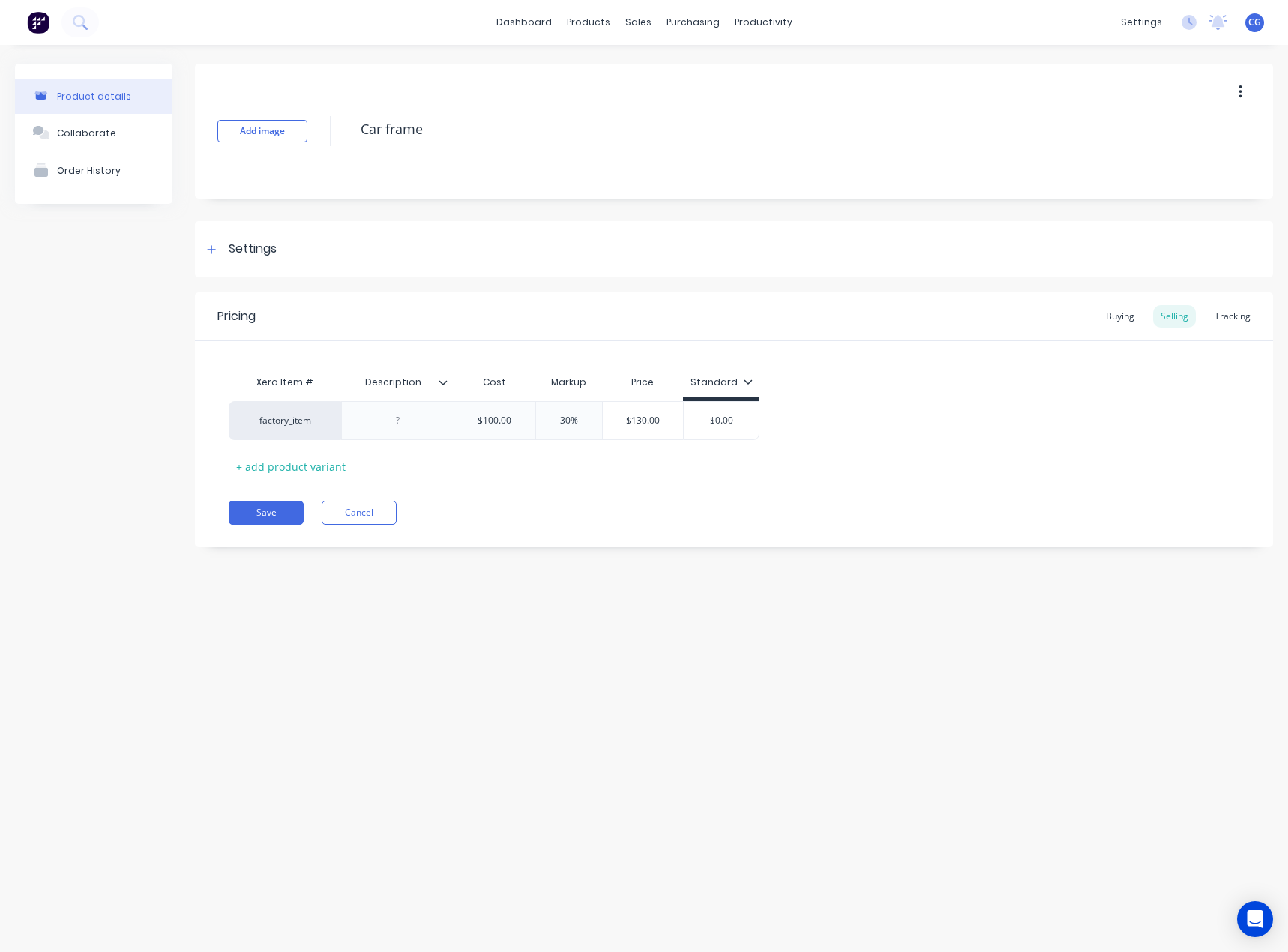
type textarea "x"
drag, startPoint x: 329, startPoint y: 423, endPoint x: 276, endPoint y: 418, distance: 53.2
click at [276, 418] on div "factory_item $100.00 30% $130.00 $0.00" at bounding box center [734, 421] width 1011 height 39
click at [349, 520] on button "Cancel" at bounding box center [359, 513] width 75 height 24
